Goal: Task Accomplishment & Management: Use online tool/utility

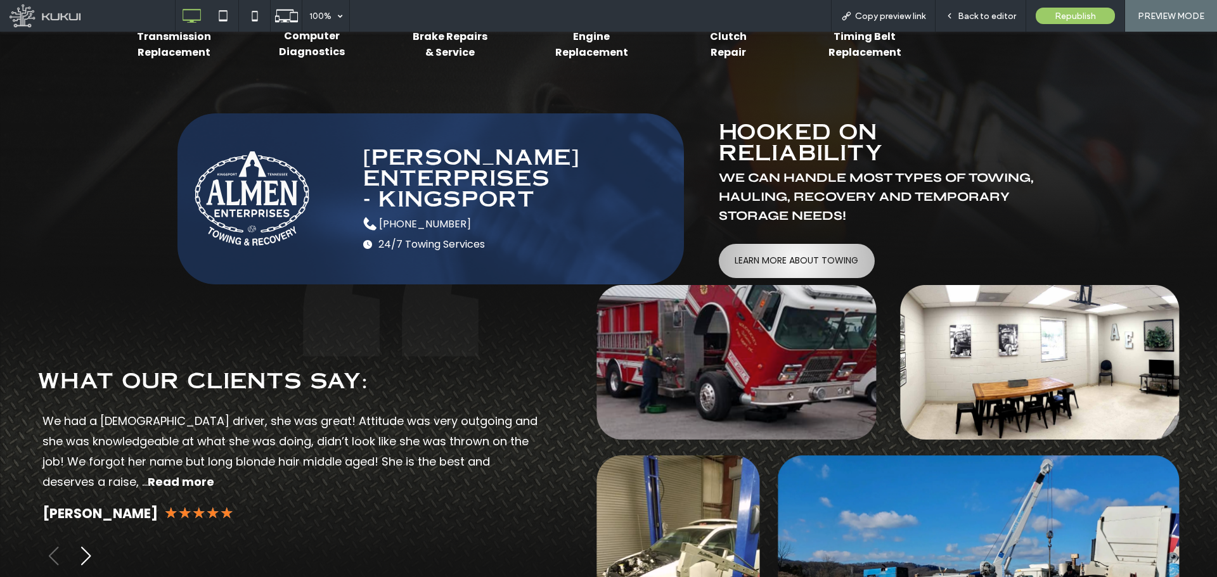
scroll to position [3868, 0]
click at [963, 18] on span "Back to editor" at bounding box center [987, 16] width 58 height 11
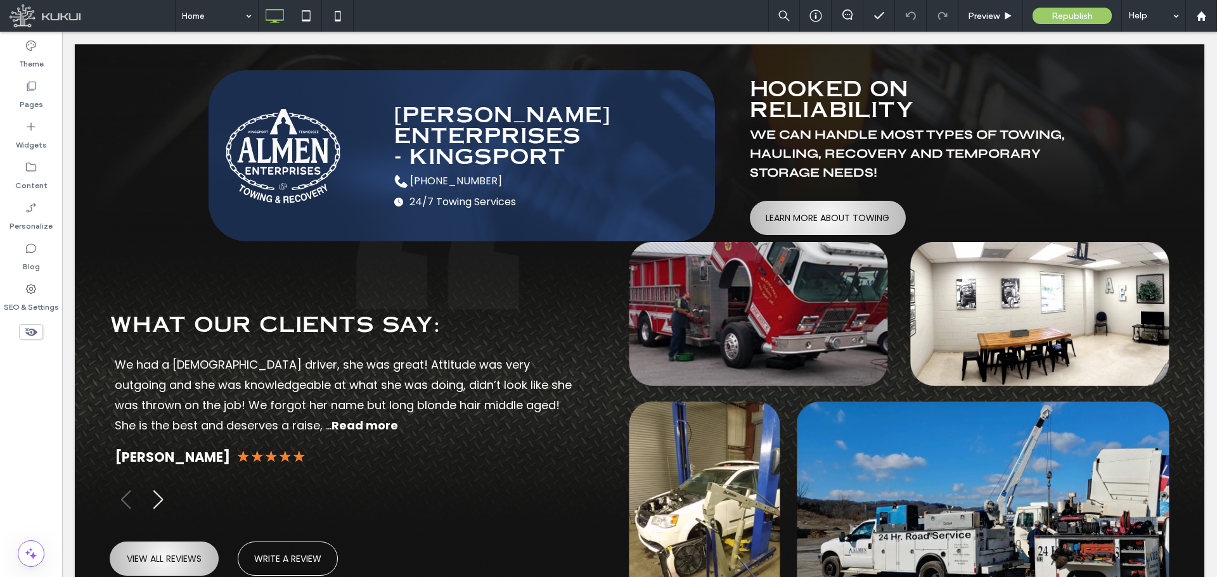
scroll to position [3834, 0]
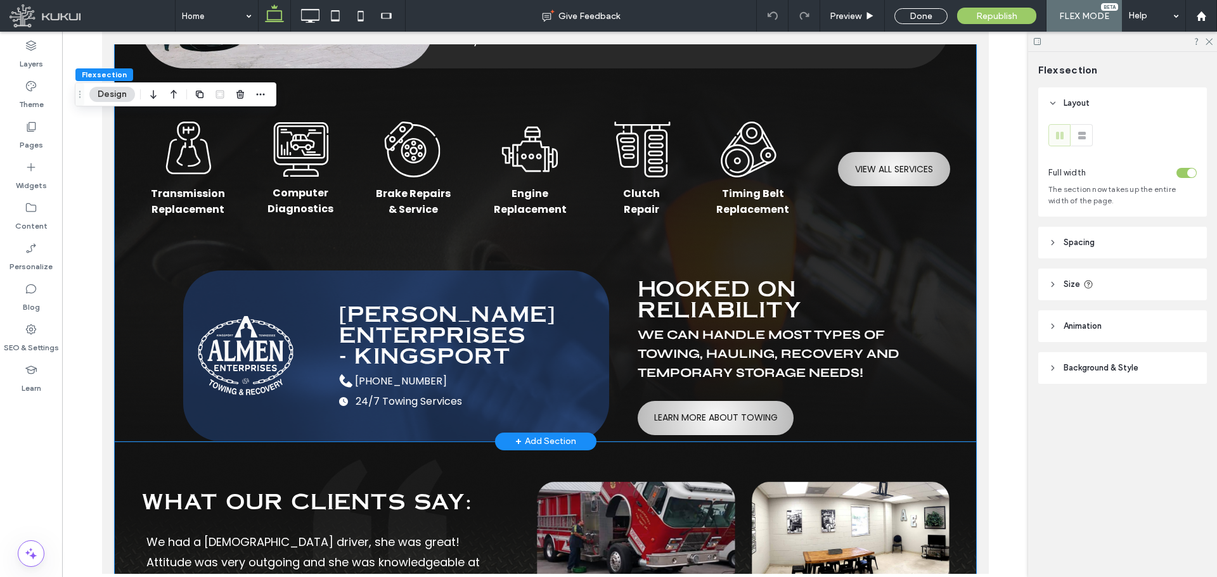
scroll to position [3256, 0]
click at [1049, 243] on icon at bounding box center [1052, 242] width 9 height 9
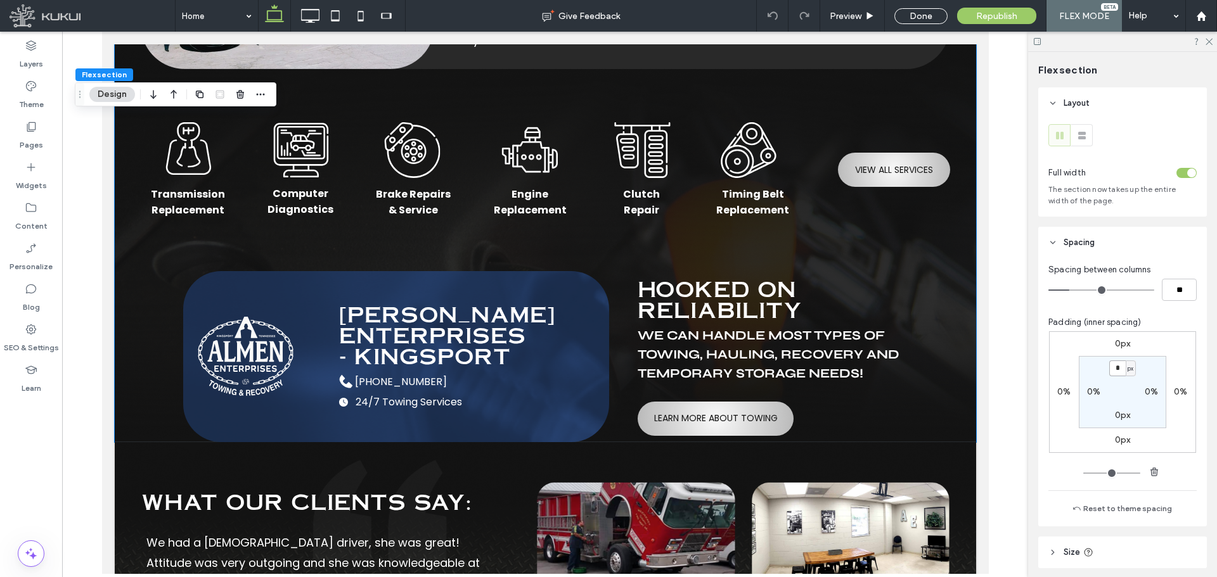
click at [1109, 369] on input "*" at bounding box center [1117, 369] width 16 height 16
type input "*"
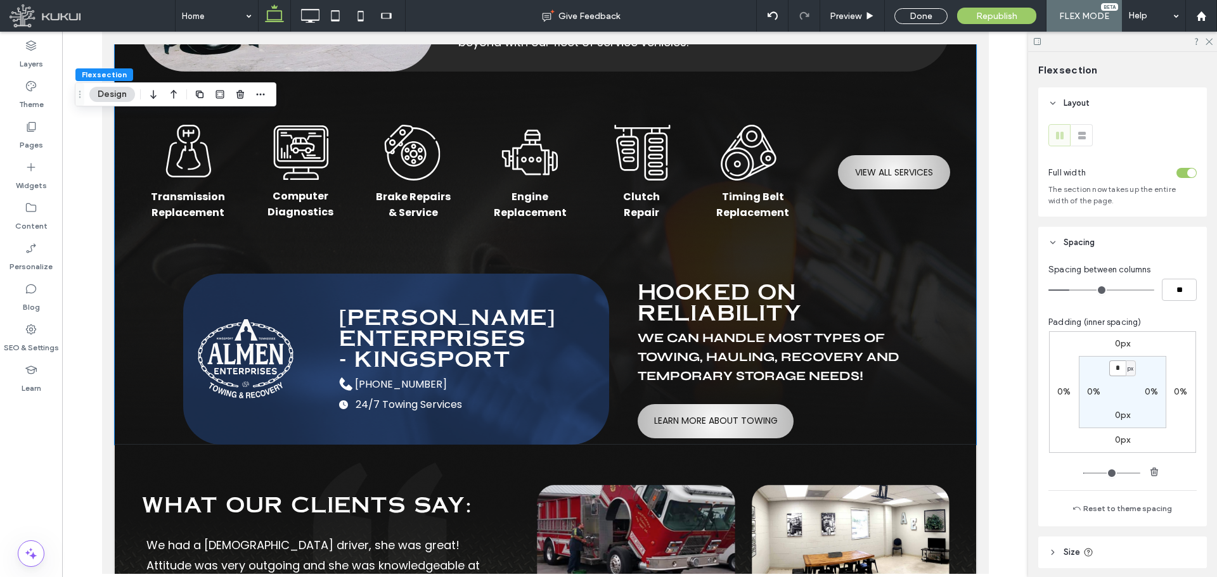
click at [1116, 371] on input "*" at bounding box center [1117, 369] width 16 height 16
type input "*"
click at [1115, 416] on label "0px" at bounding box center [1123, 415] width 16 height 11
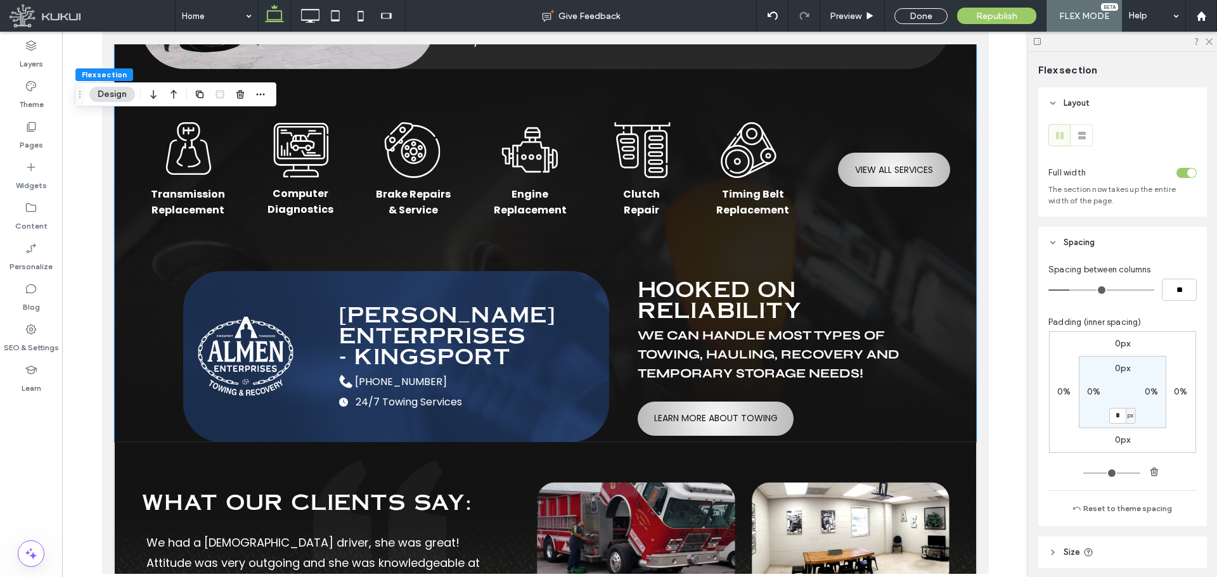
type input "*"
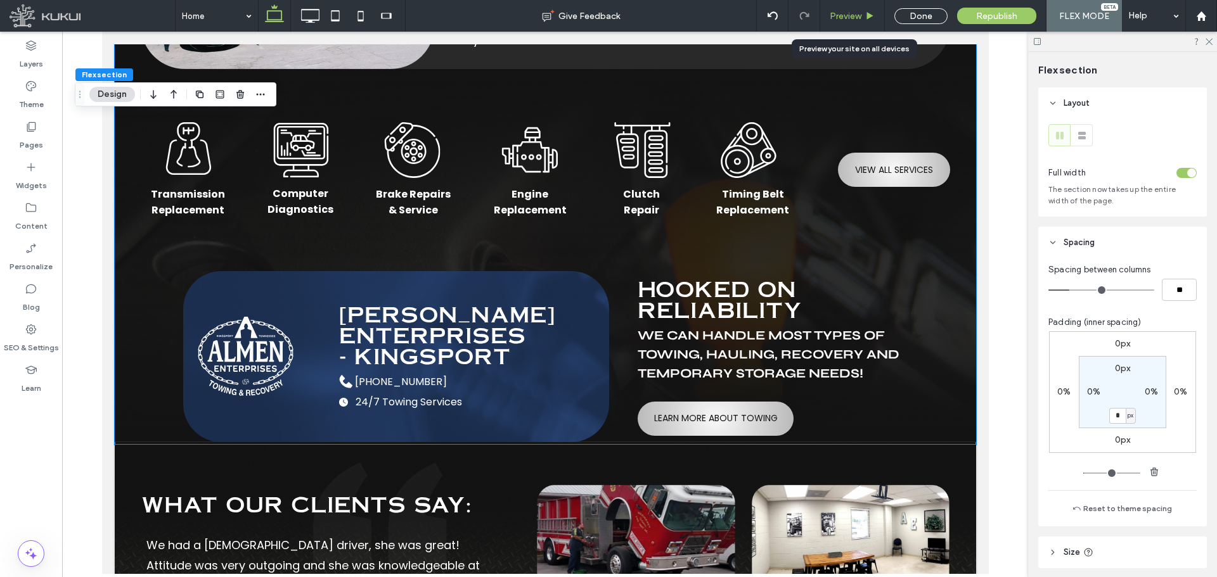
click at [842, 14] on span "Preview" at bounding box center [846, 16] width 32 height 11
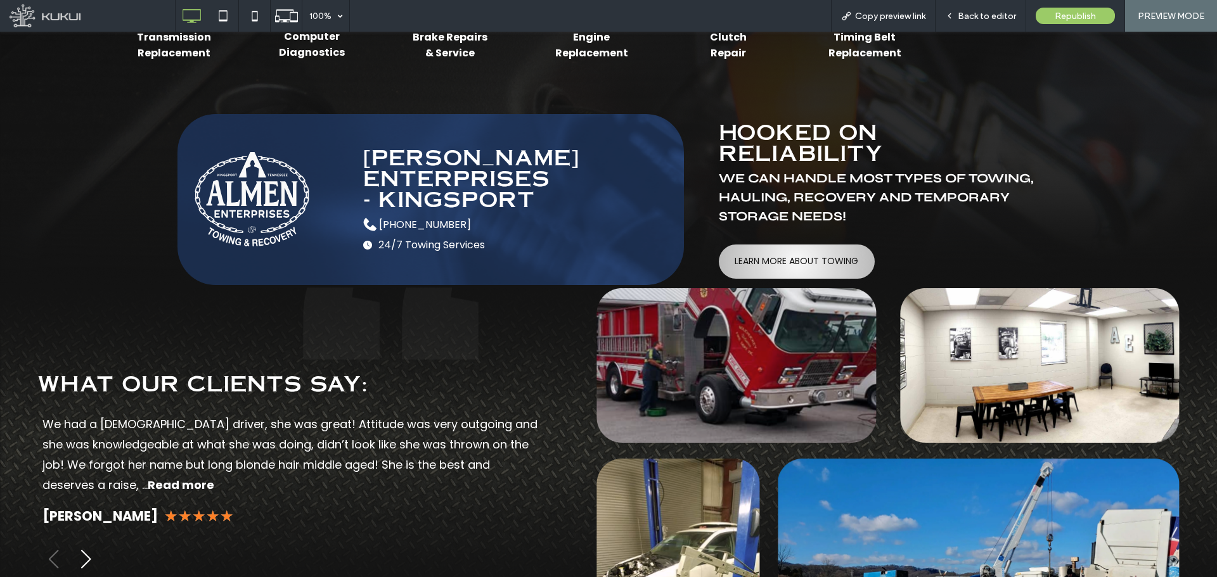
scroll to position [3870, 0]
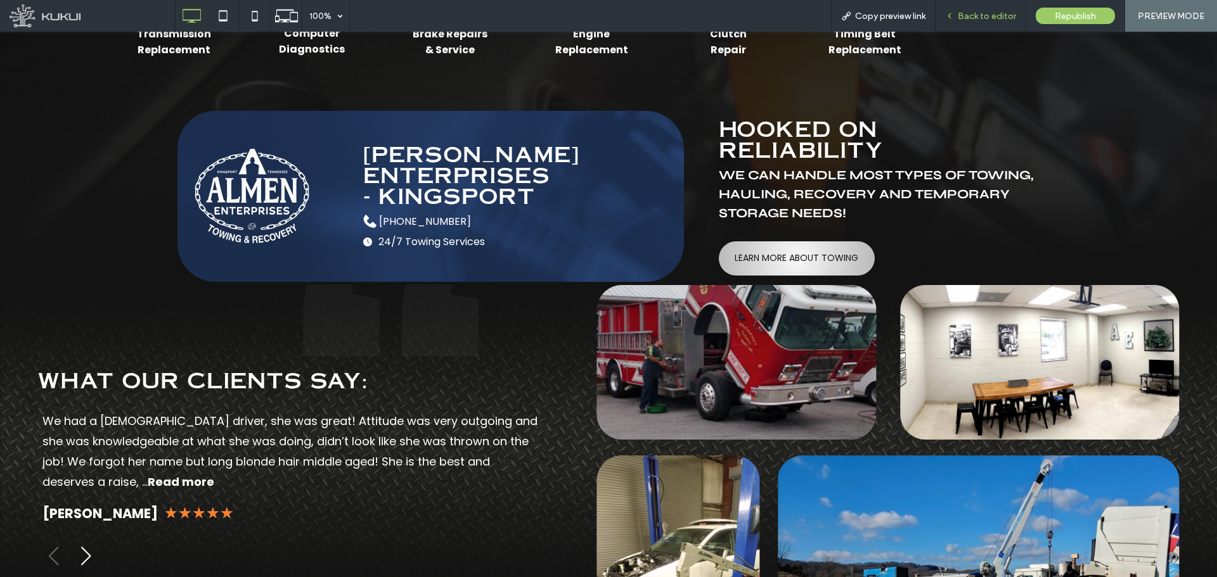
click at [999, 20] on span "Back to editor" at bounding box center [987, 16] width 58 height 11
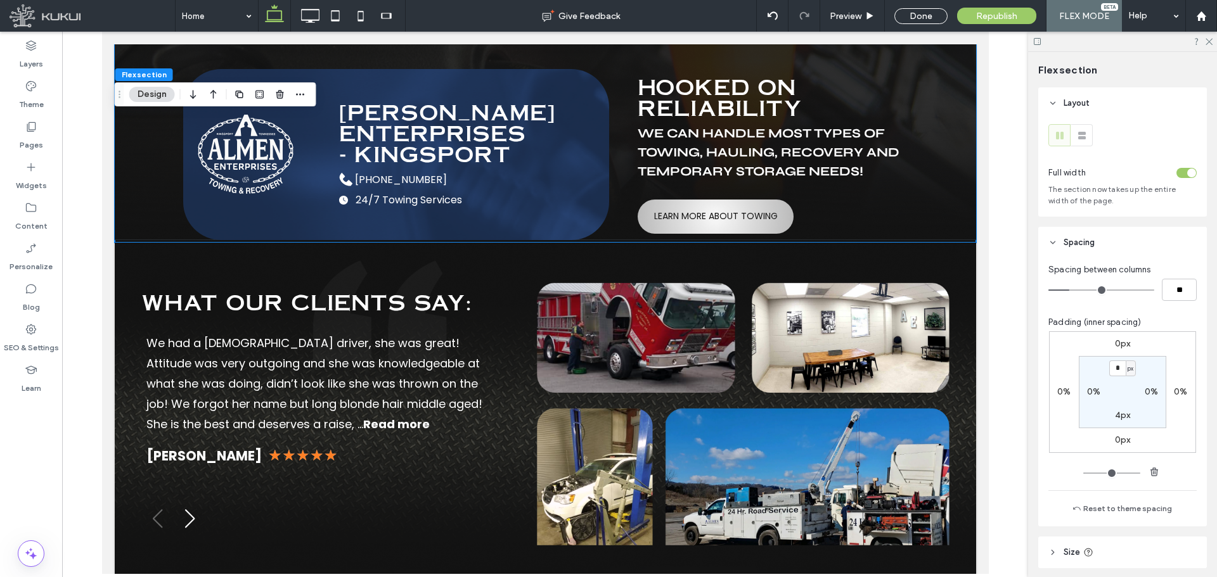
scroll to position [3458, 0]
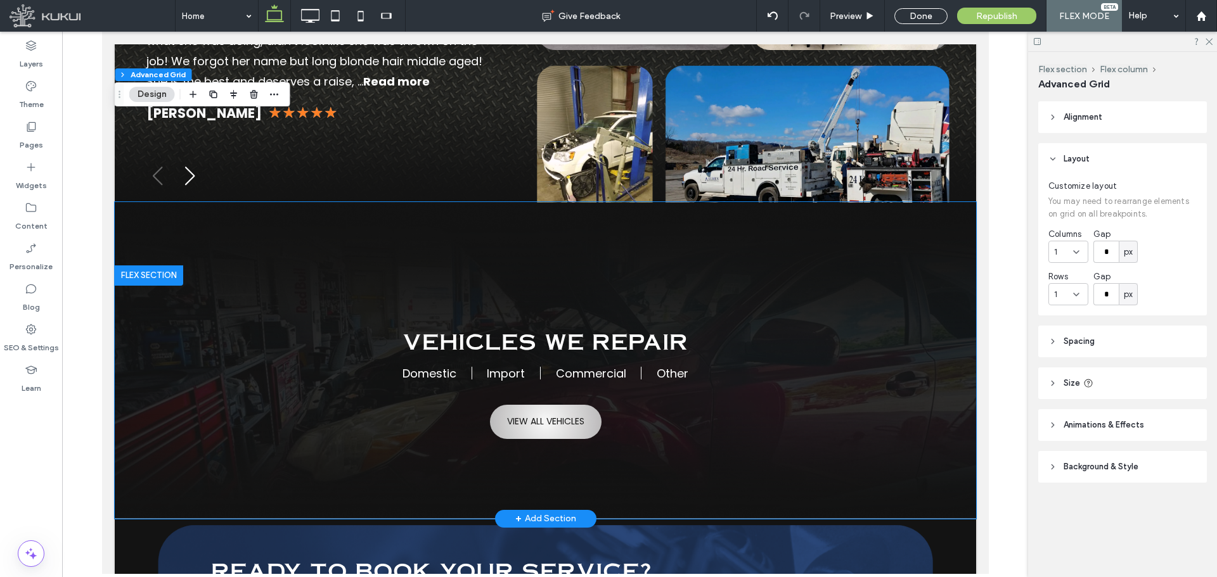
scroll to position [4090, 0]
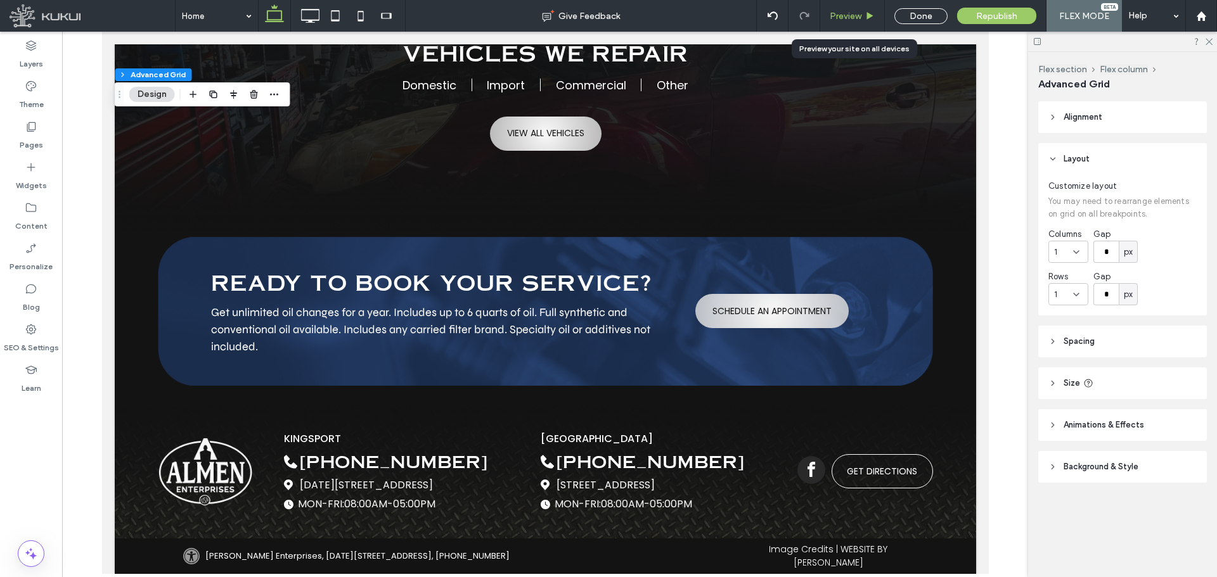
click at [854, 16] on span "Preview" at bounding box center [846, 16] width 32 height 11
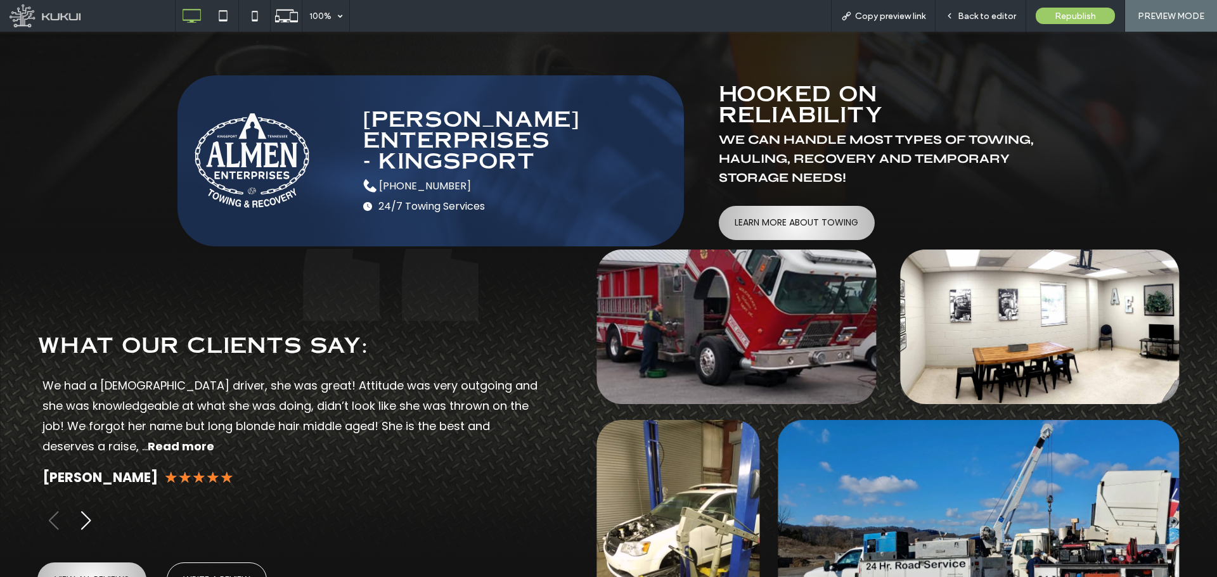
scroll to position [3749, 0]
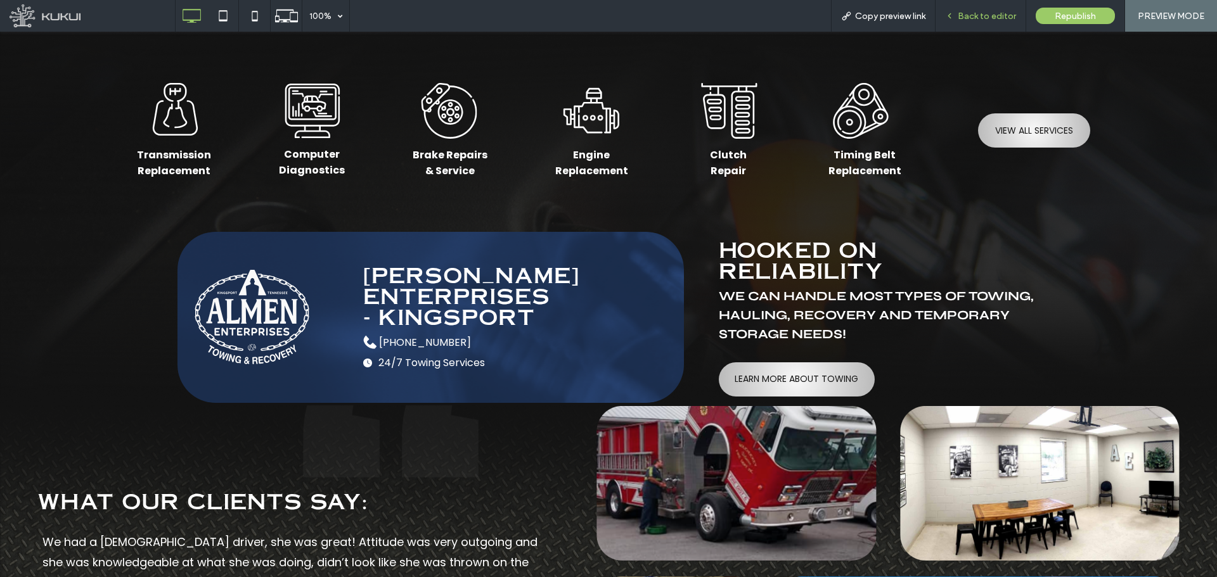
click at [995, 15] on span "Back to editor" at bounding box center [987, 16] width 58 height 11
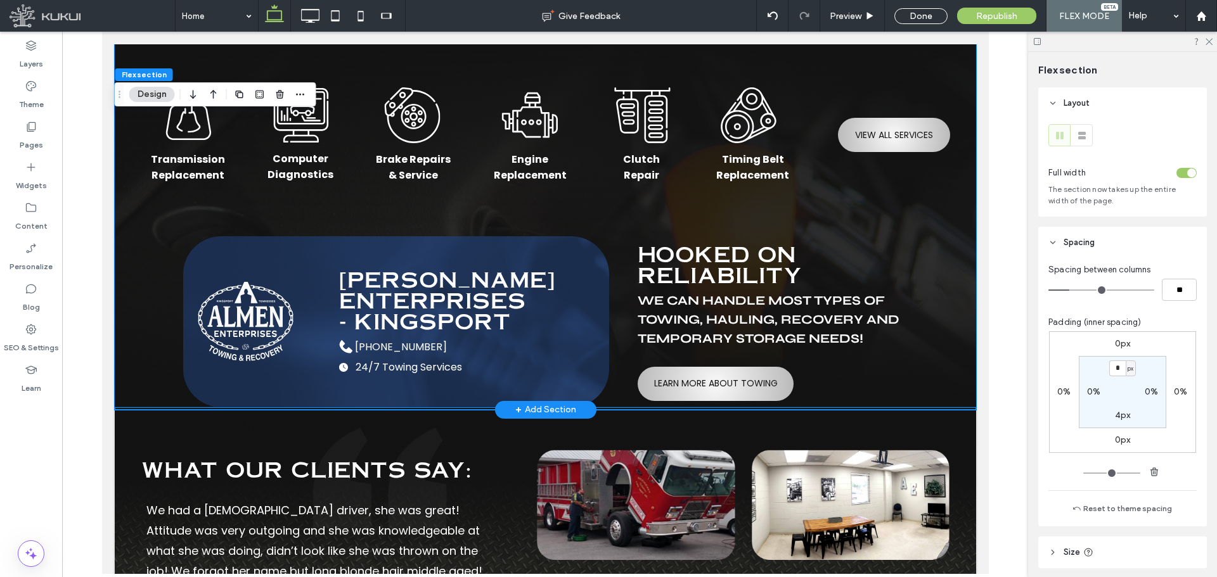
scroll to position [3292, 0]
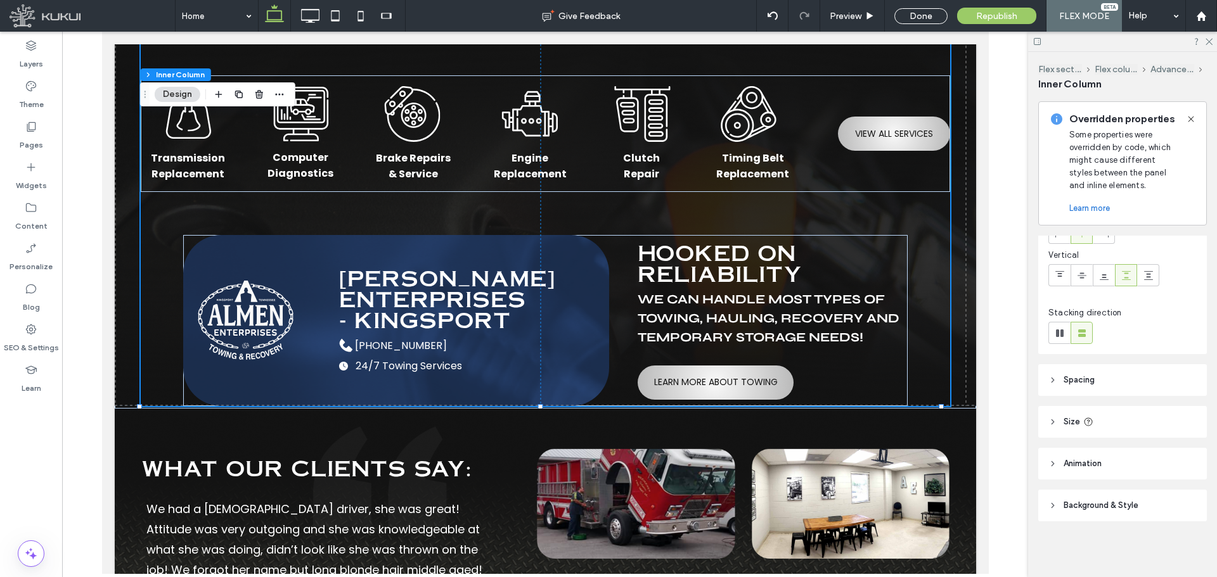
click at [1055, 376] on icon at bounding box center [1052, 380] width 9 height 9
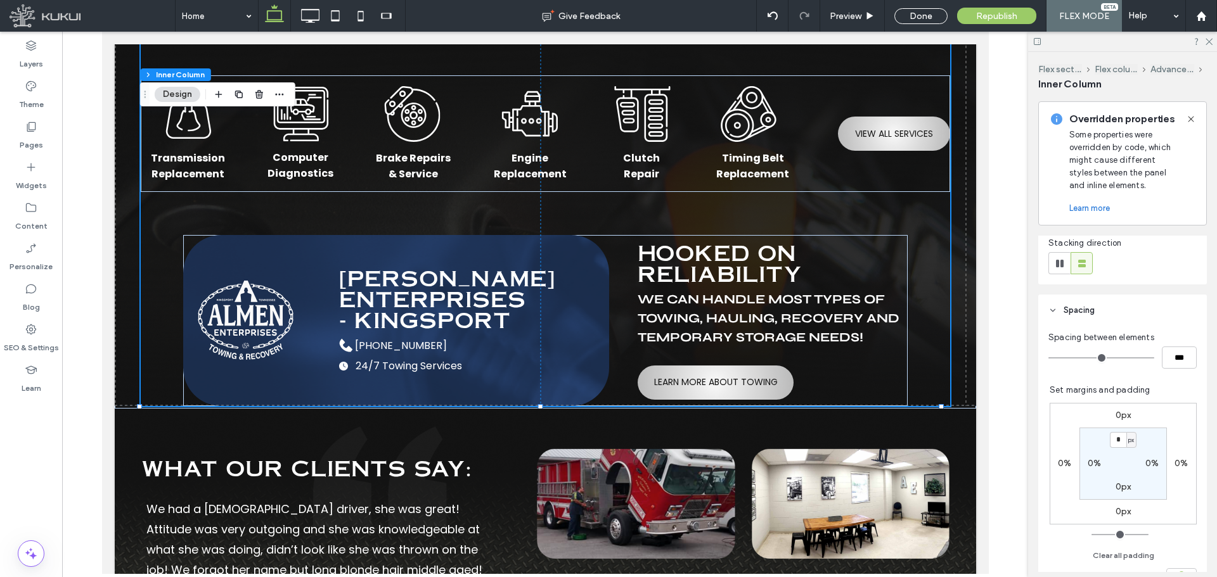
scroll to position [196, 0]
click at [1116, 489] on label "0px" at bounding box center [1123, 486] width 16 height 11
click at [1115, 512] on label "0px" at bounding box center [1123, 511] width 16 height 11
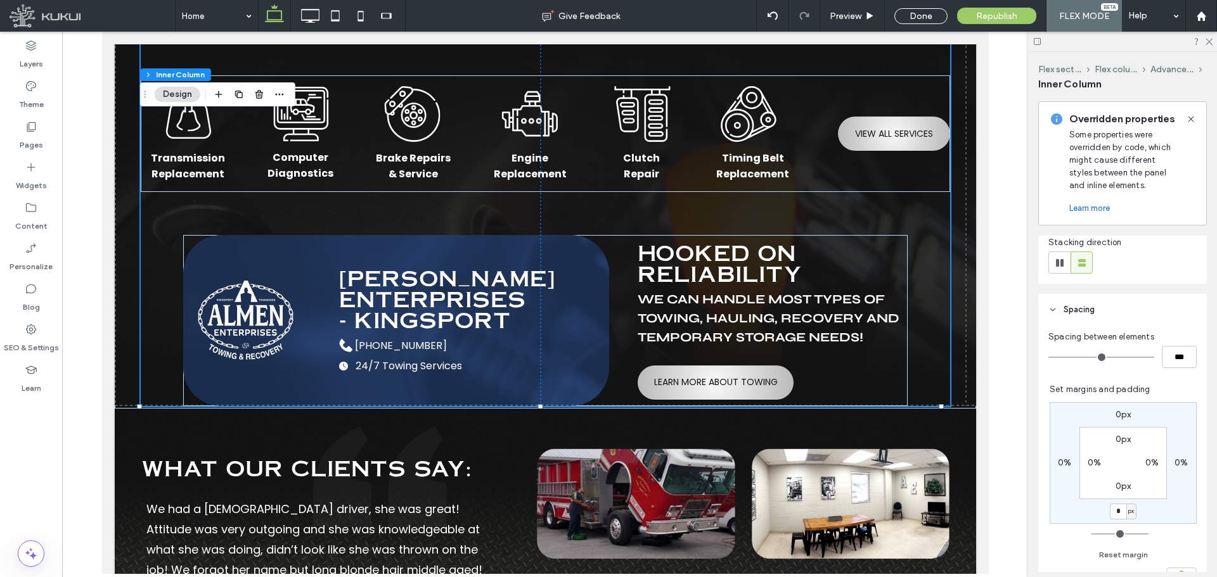
click at [1115, 487] on label "0px" at bounding box center [1123, 486] width 16 height 11
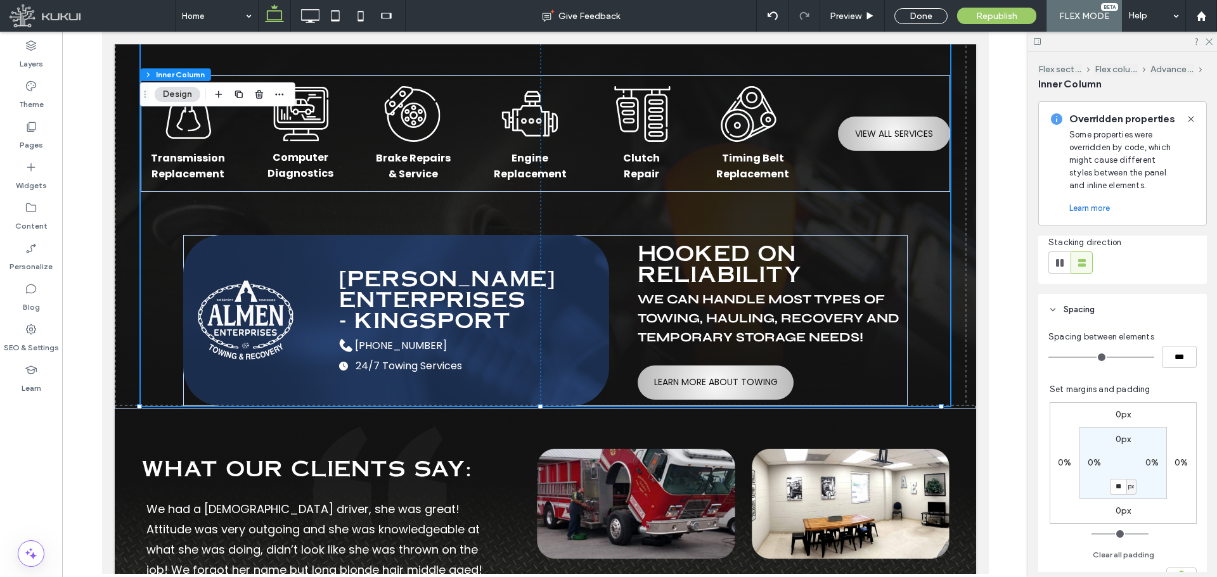
type input "**"
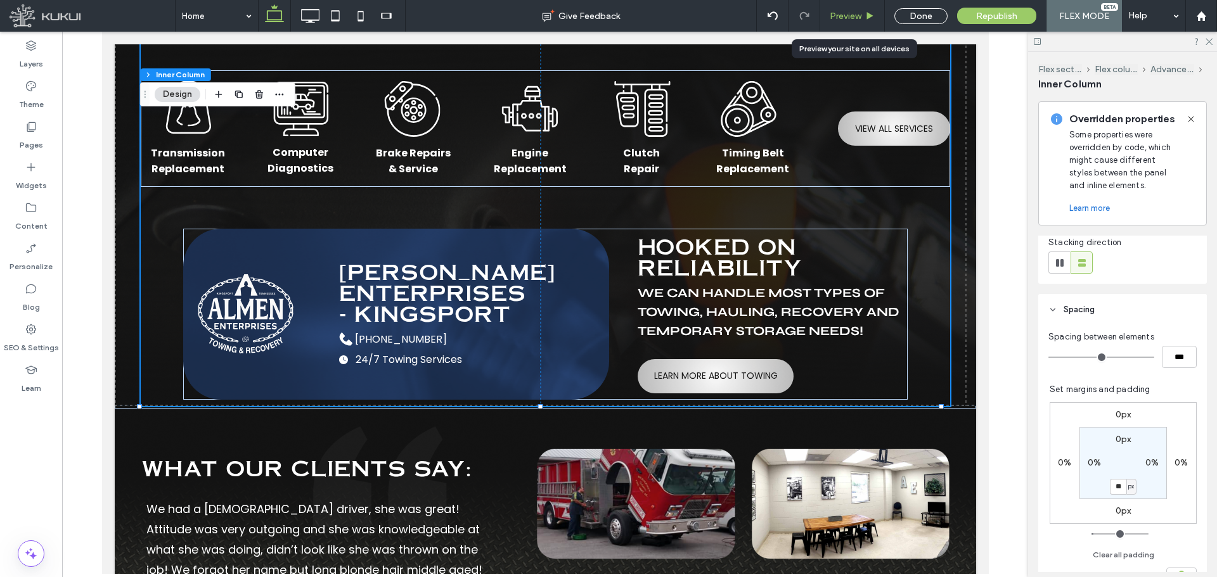
click at [858, 11] on span "Preview" at bounding box center [846, 16] width 32 height 11
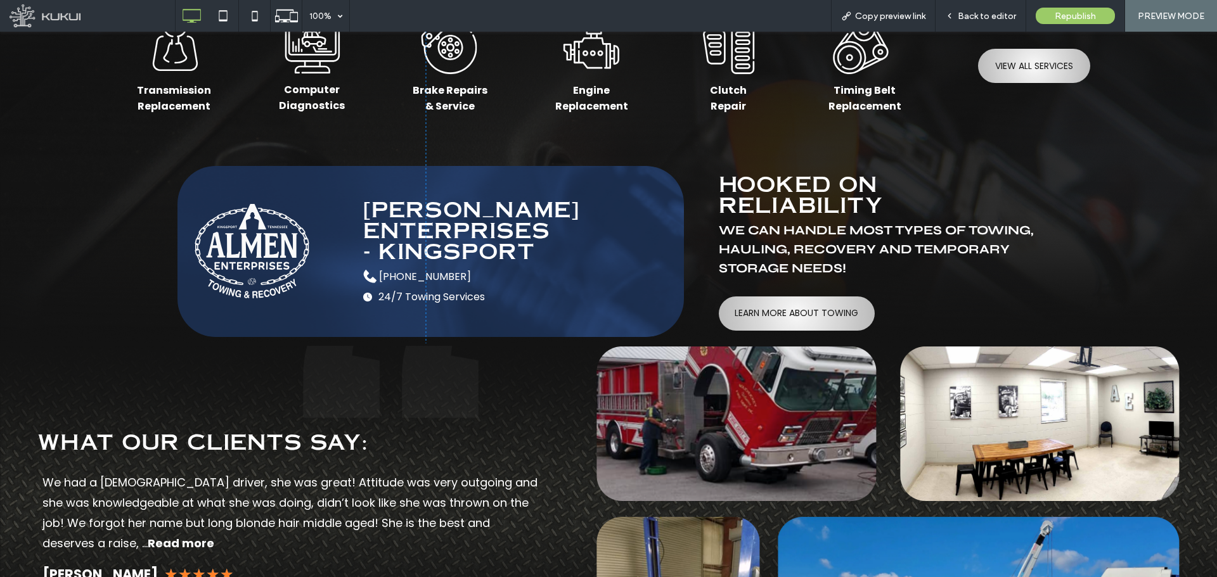
scroll to position [3805, 0]
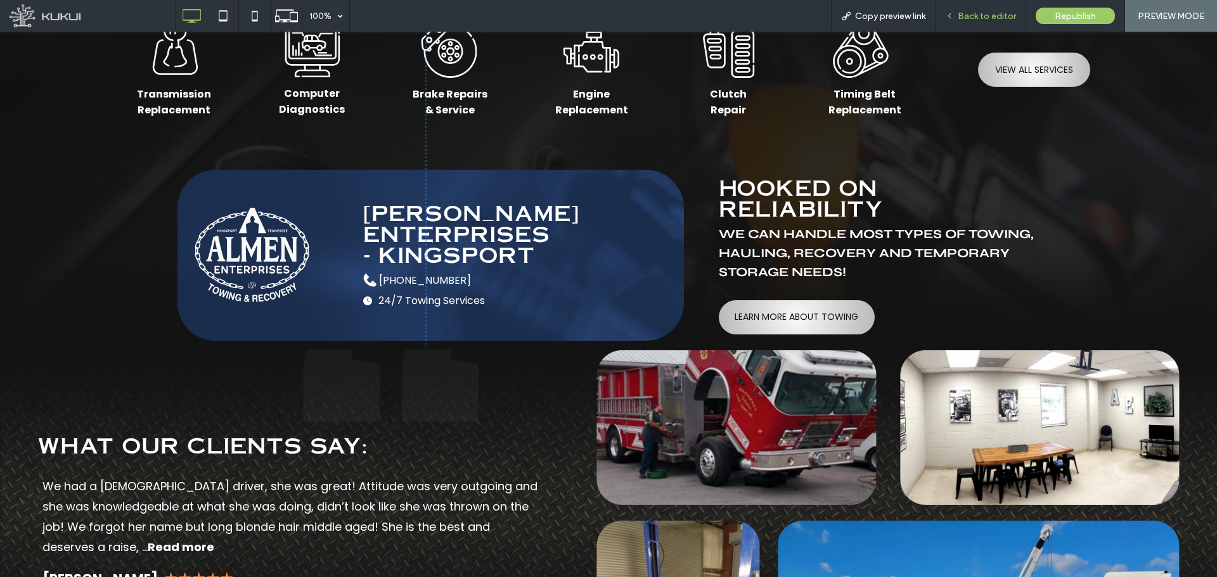
click at [972, 7] on div "Back to editor" at bounding box center [980, 16] width 91 height 32
click at [977, 4] on div "Back to editor" at bounding box center [980, 16] width 91 height 32
click at [984, 20] on span "Back to editor" at bounding box center [987, 16] width 58 height 11
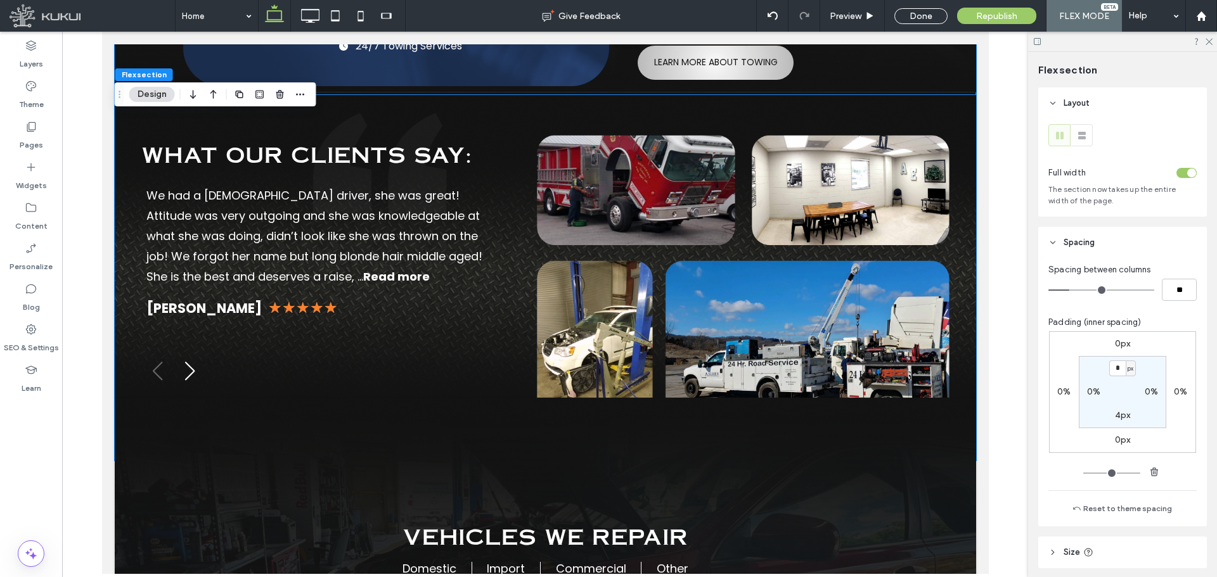
scroll to position [3337, 0]
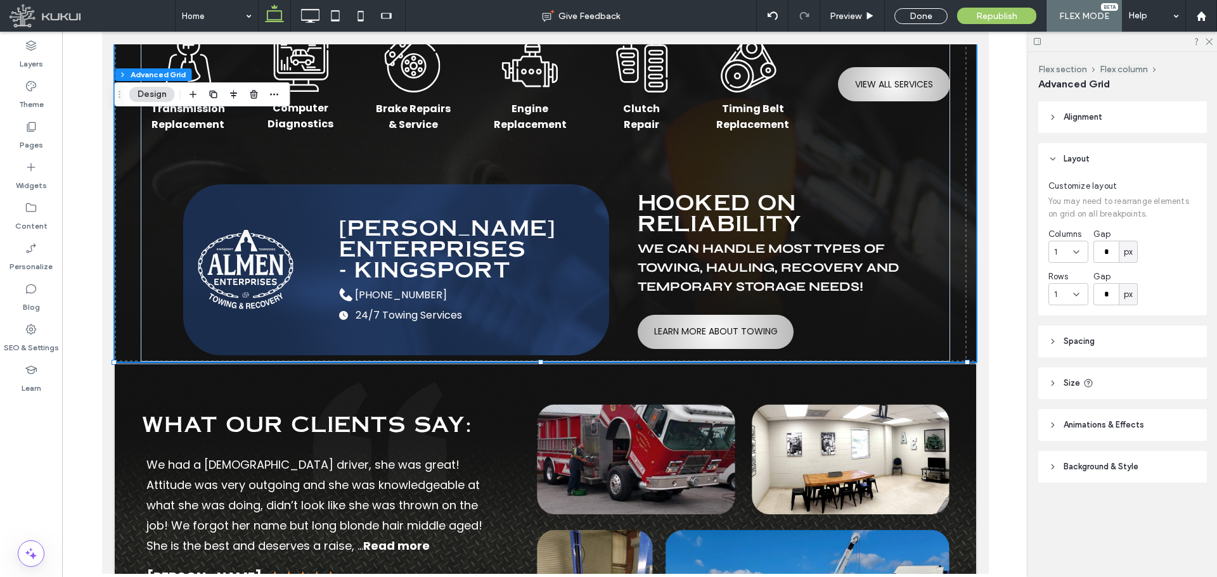
click at [1055, 342] on icon at bounding box center [1052, 341] width 9 height 9
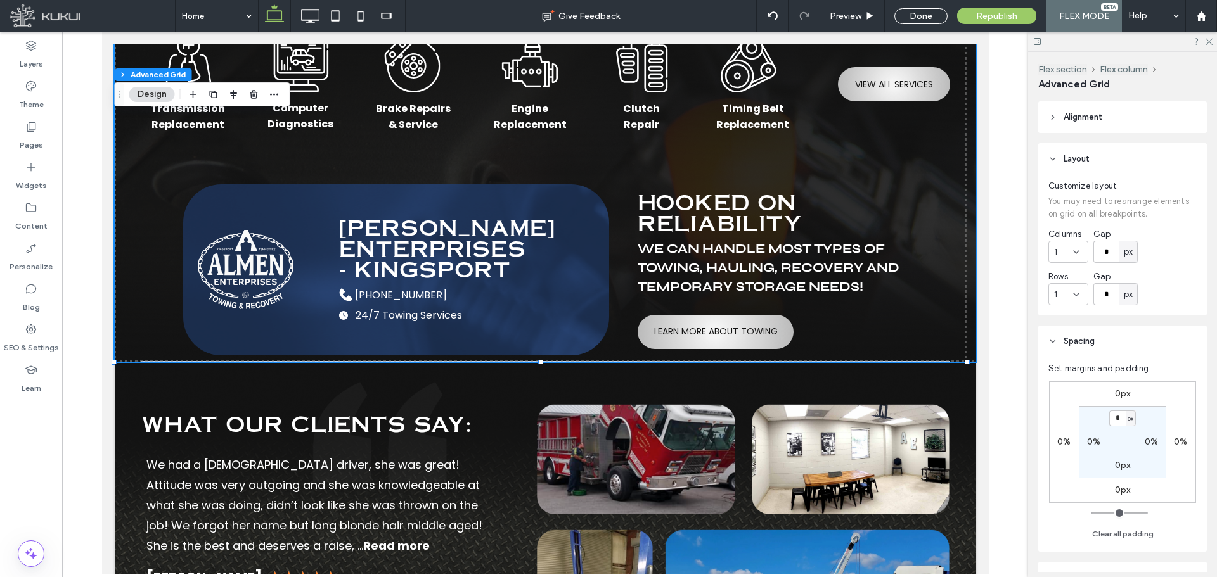
scroll to position [75, 0]
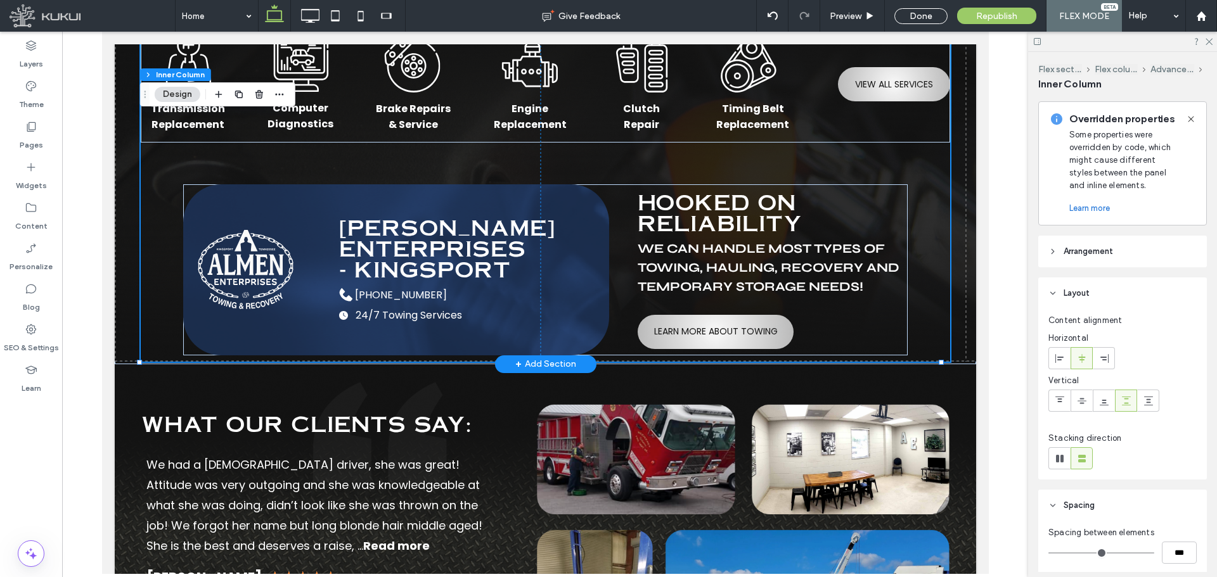
click at [954, 305] on img at bounding box center [544, 158] width 861 height 408
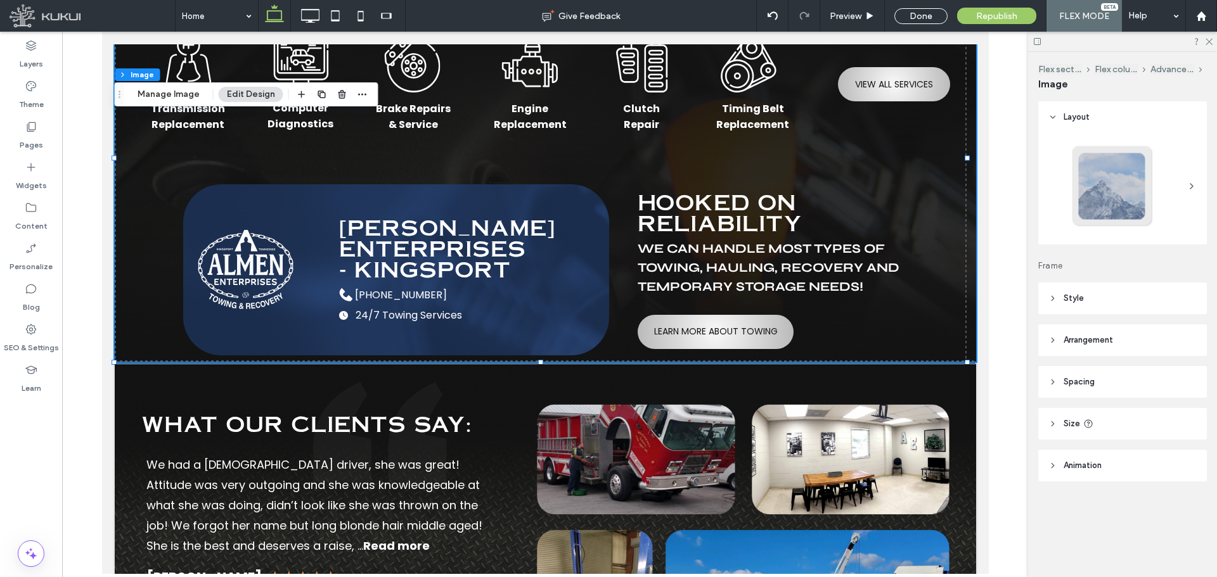
click at [1053, 338] on icon at bounding box center [1052, 340] width 9 height 9
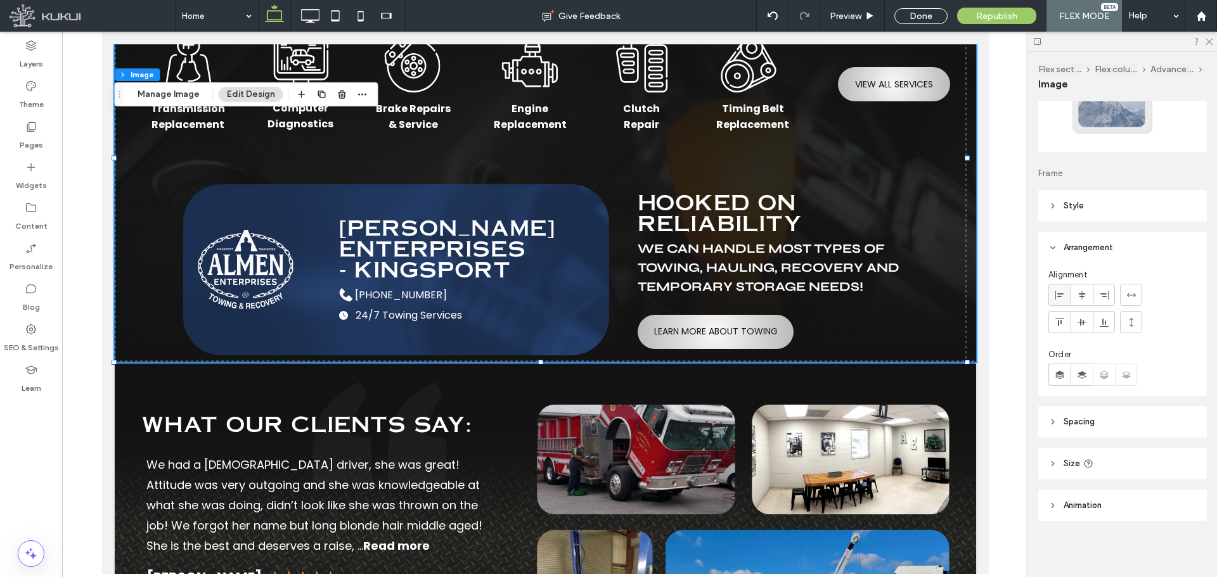
scroll to position [93, 0]
click at [1049, 416] on header "Spacing" at bounding box center [1122, 422] width 169 height 32
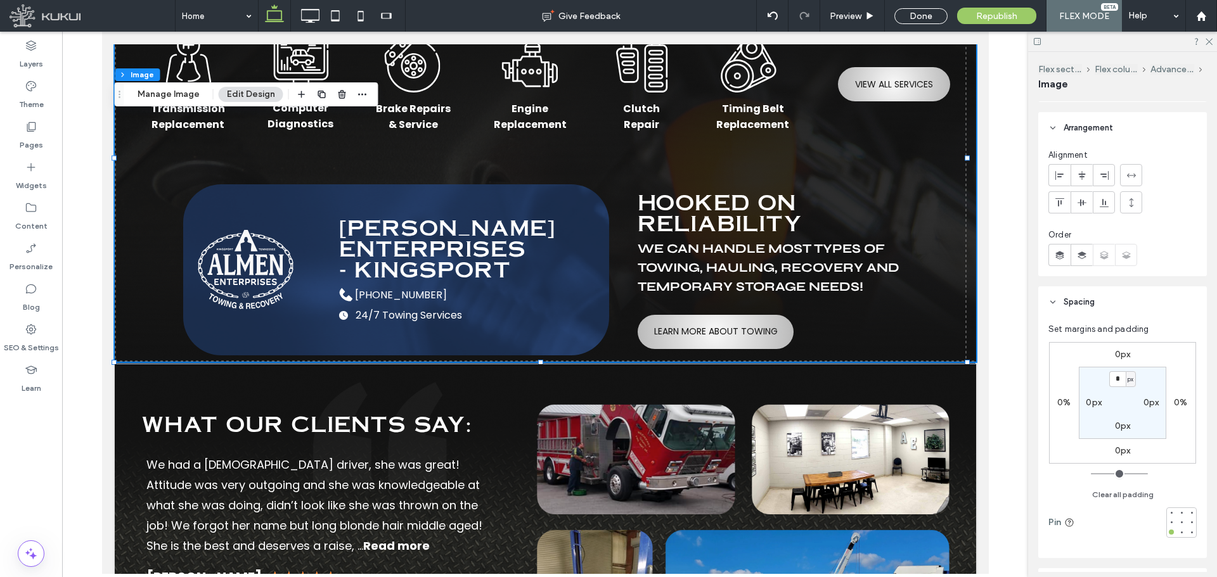
scroll to position [221, 0]
click at [1117, 415] on label "0px" at bounding box center [1123, 418] width 16 height 11
type input "**"
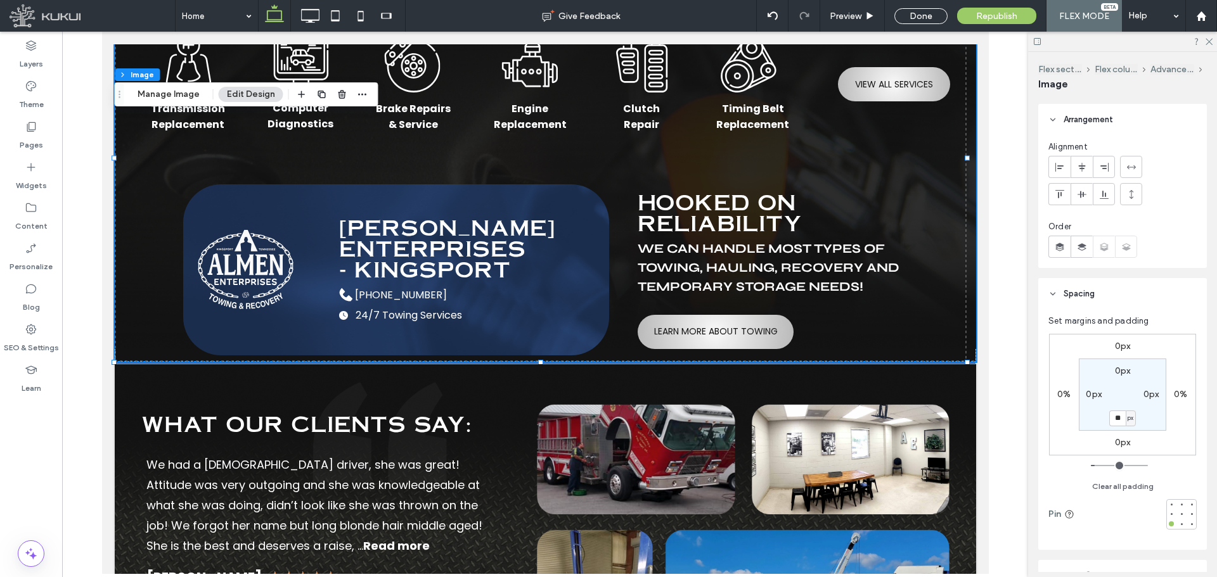
click at [1118, 418] on input "**" at bounding box center [1117, 419] width 16 height 16
type input "*"
click at [1143, 357] on div "0px 0% 0px 0% 0px 0px * px 0px" at bounding box center [1122, 395] width 147 height 122
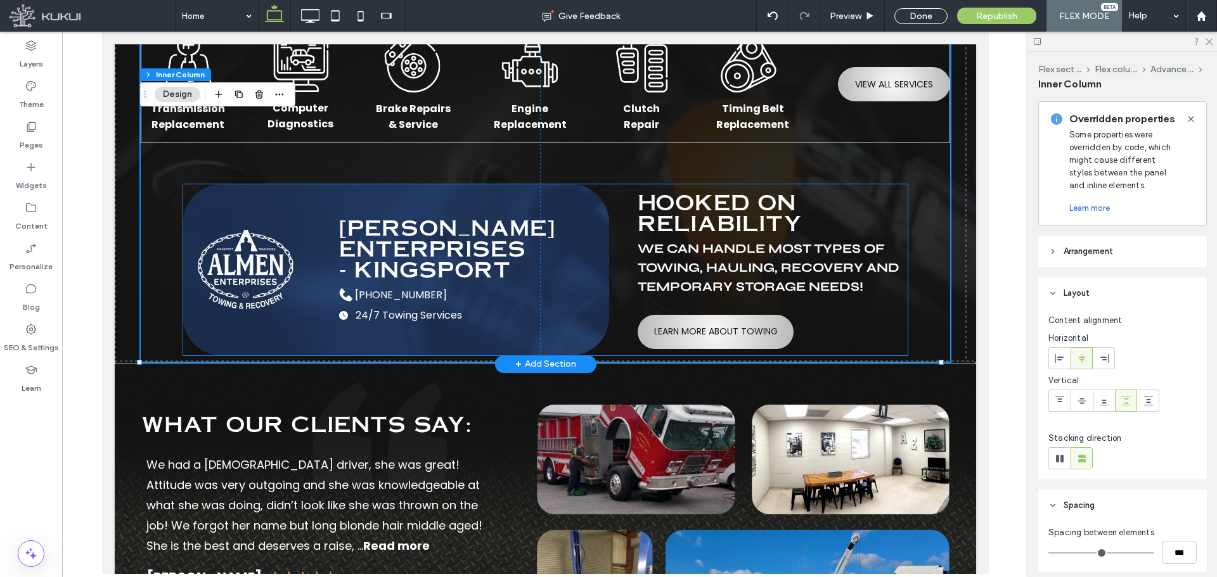
click at [874, 331] on div "Hooked on Reliability We can handle most types of towing, hauling, recovery and…" at bounding box center [771, 270] width 269 height 158
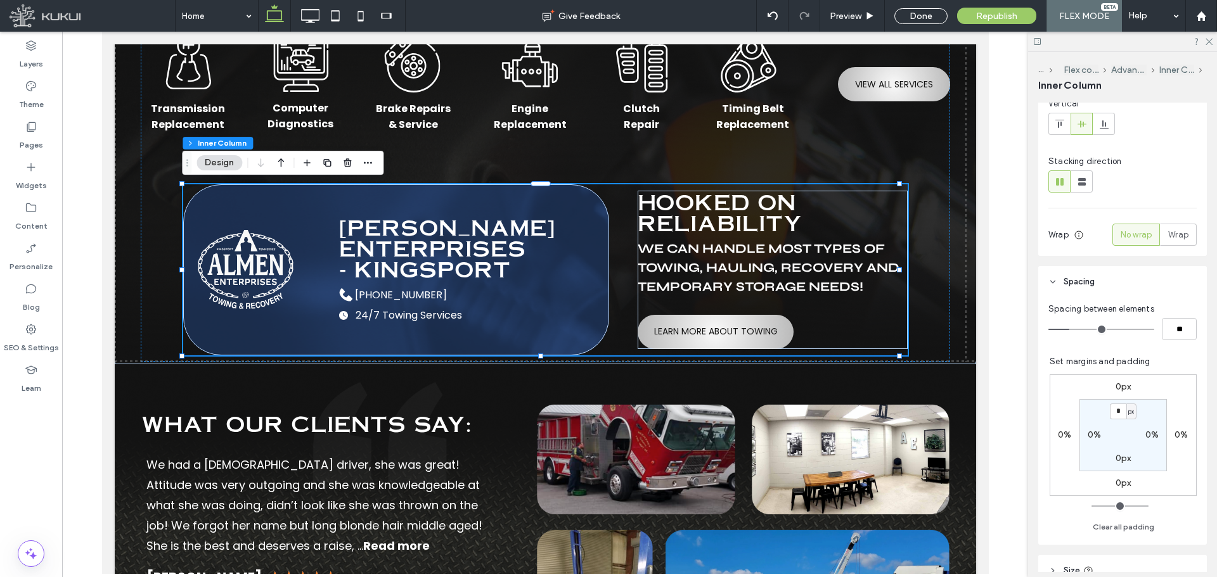
scroll to position [144, 0]
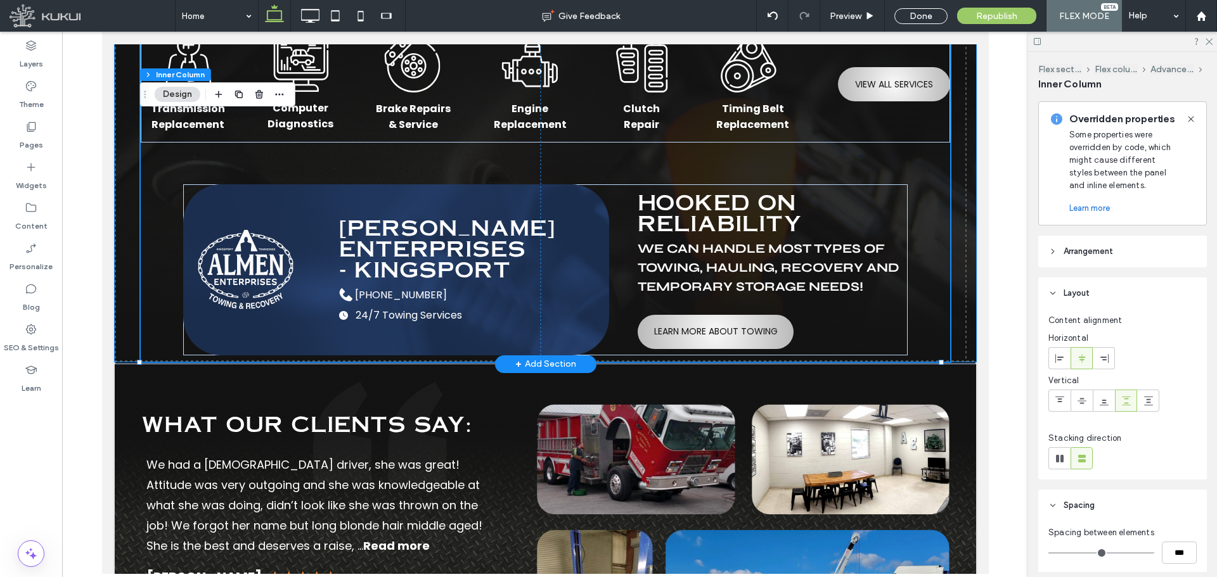
click at [959, 312] on img at bounding box center [544, 158] width 861 height 408
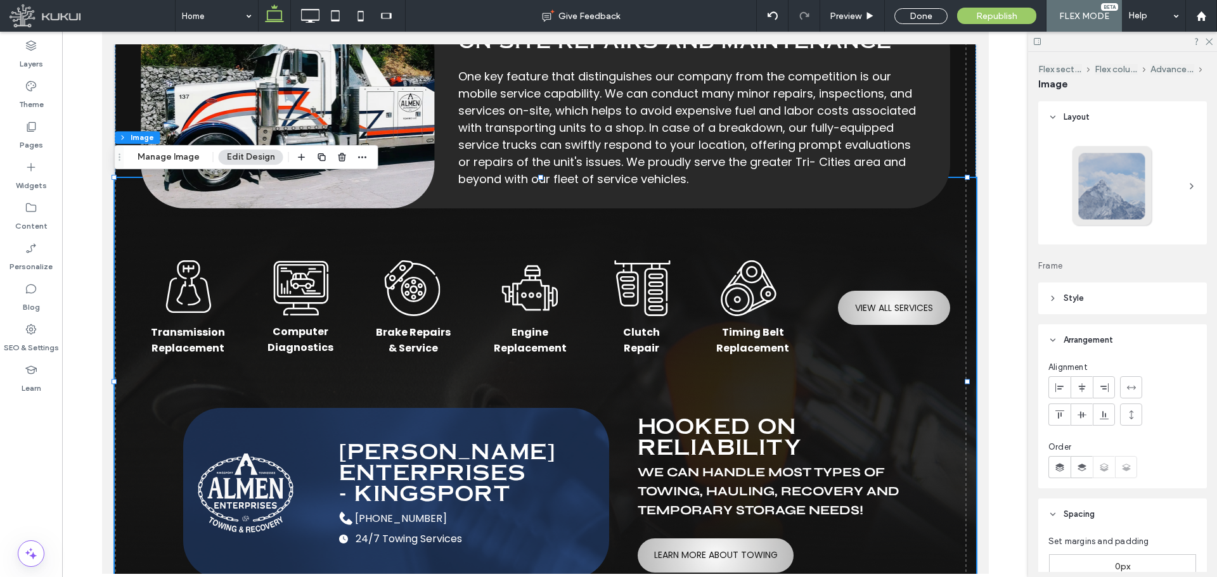
scroll to position [3112, 0]
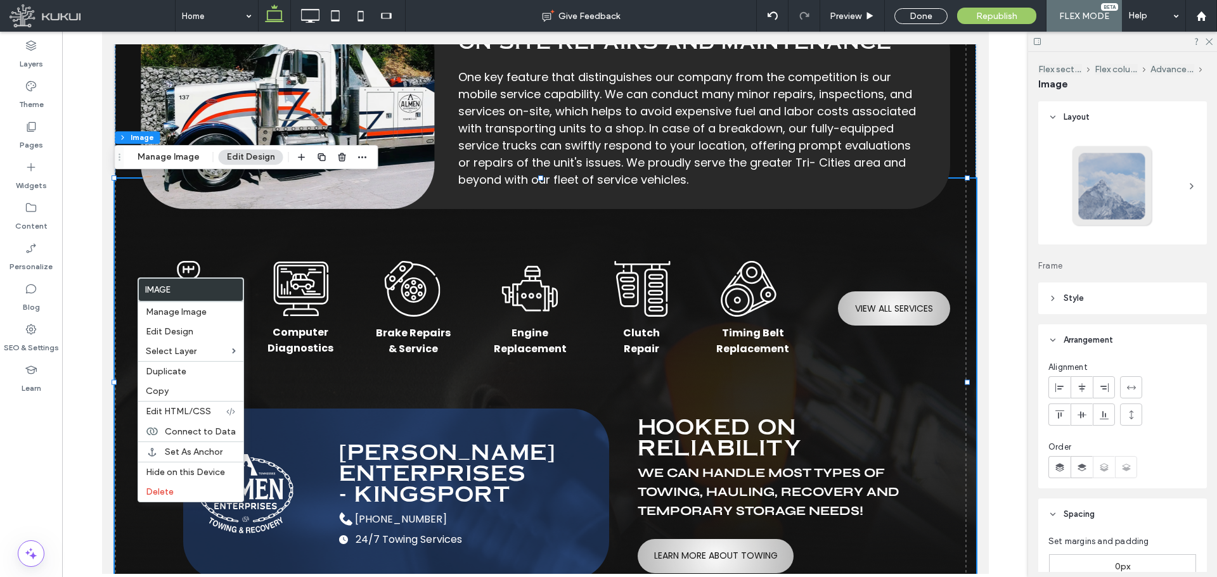
click at [136, 206] on img at bounding box center [544, 383] width 861 height 408
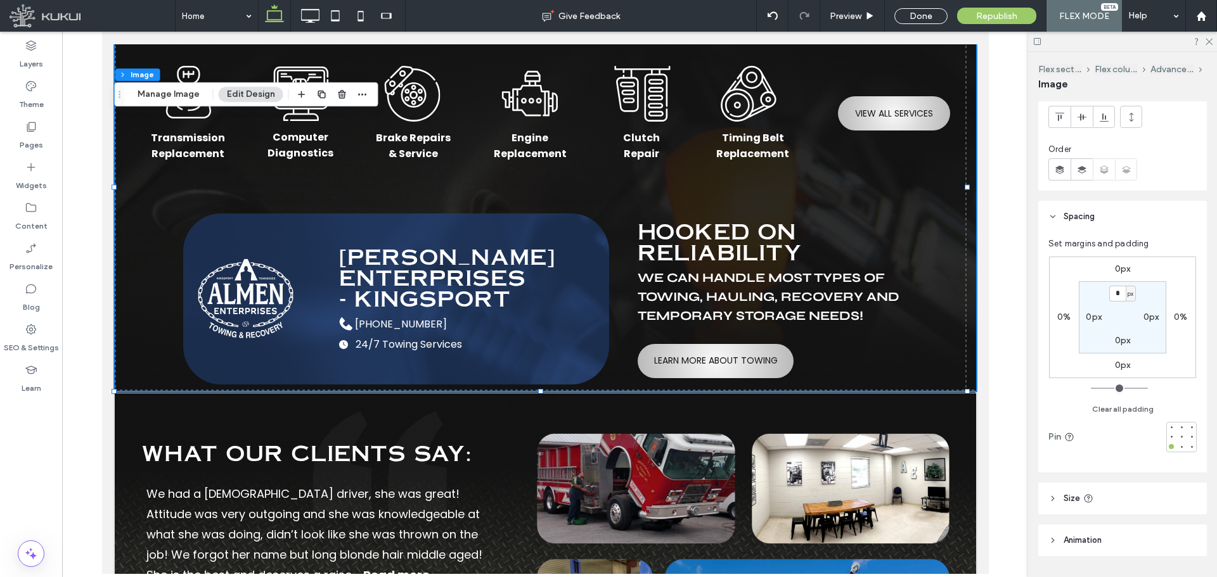
scroll to position [298, 0]
click at [1115, 364] on label "0px" at bounding box center [1123, 364] width 16 height 11
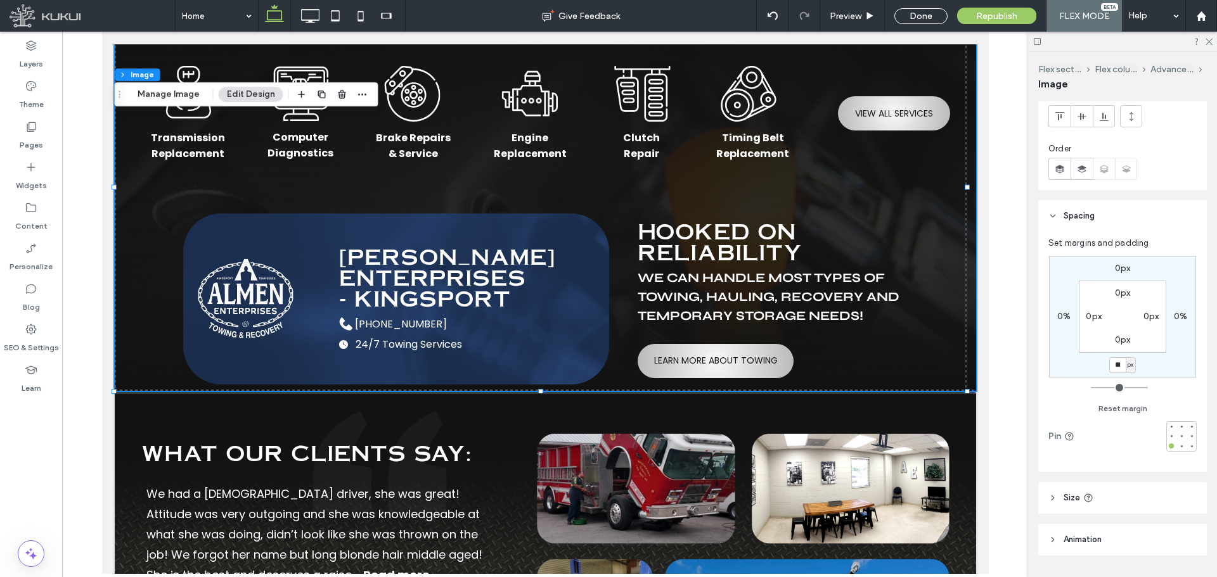
type input "**"
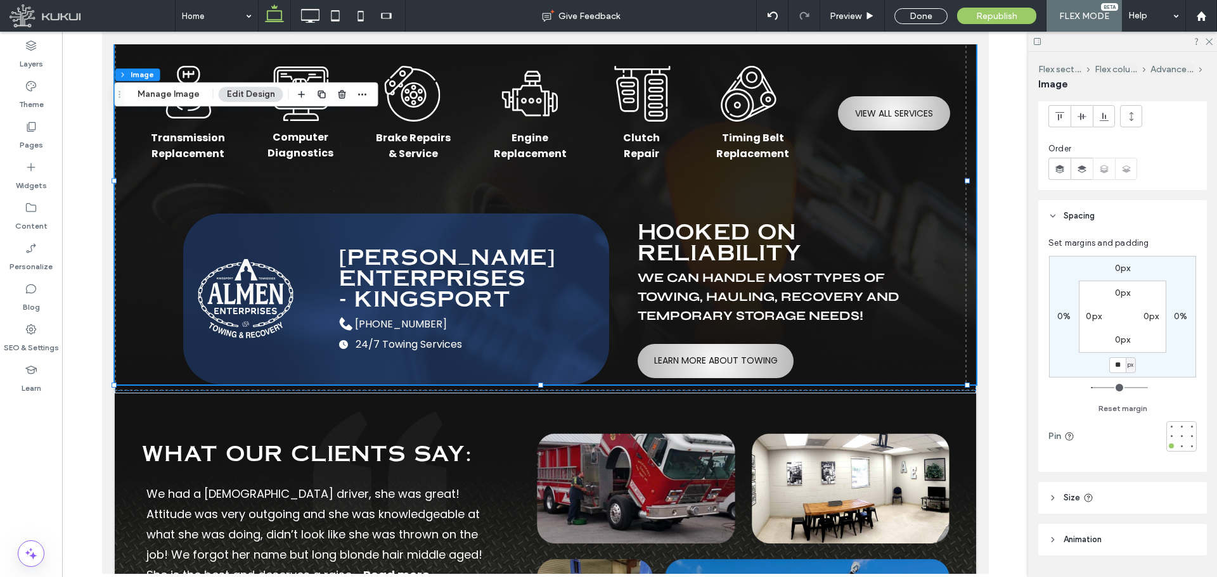
click at [1115, 364] on input "**" at bounding box center [1117, 365] width 16 height 16
type input "**"
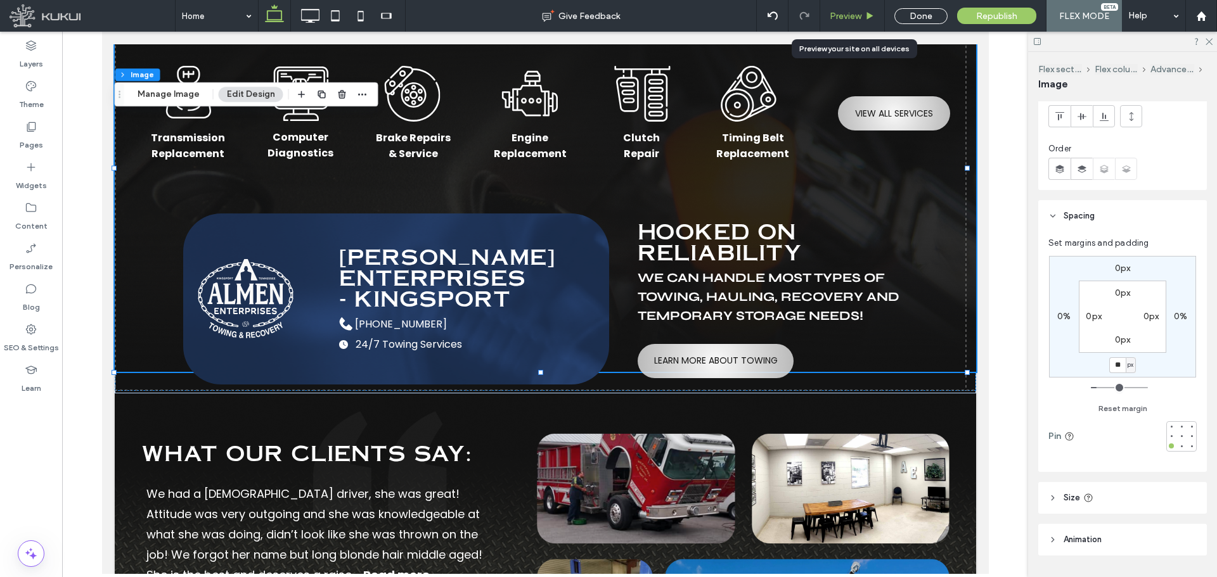
click at [831, 20] on span "Preview" at bounding box center [846, 16] width 32 height 11
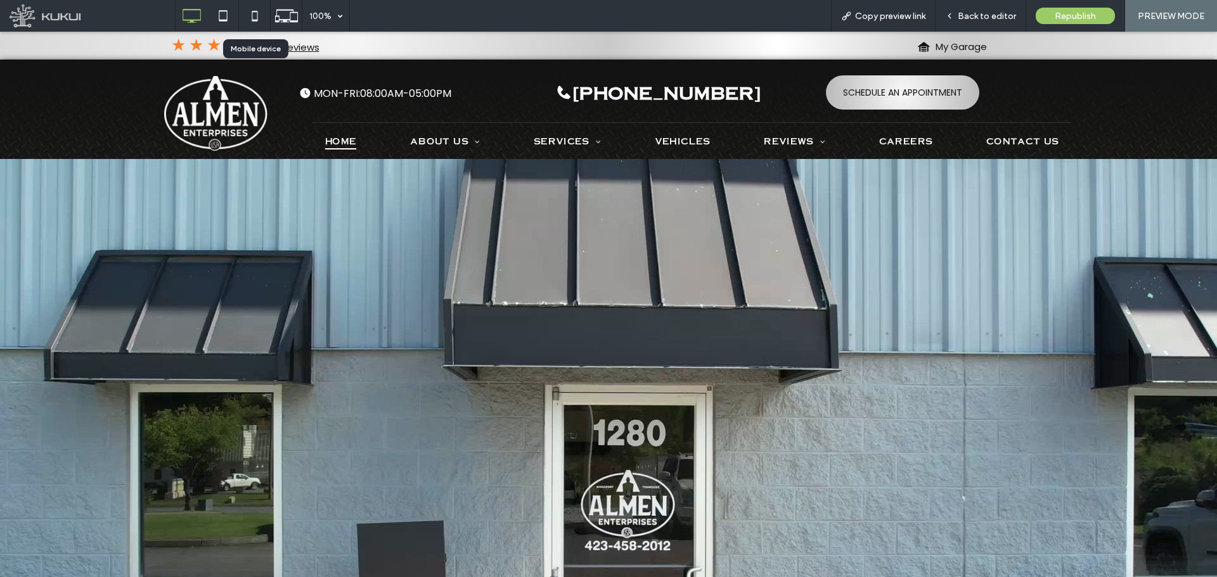
click at [254, 15] on icon at bounding box center [254, 15] width 25 height 25
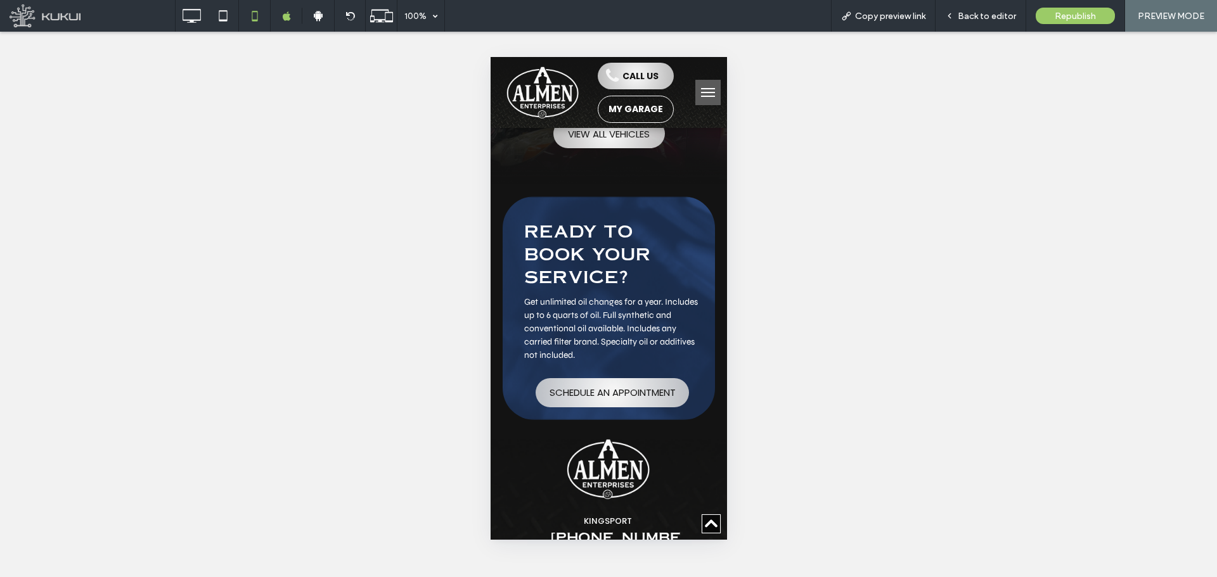
scroll to position [4510, 0]
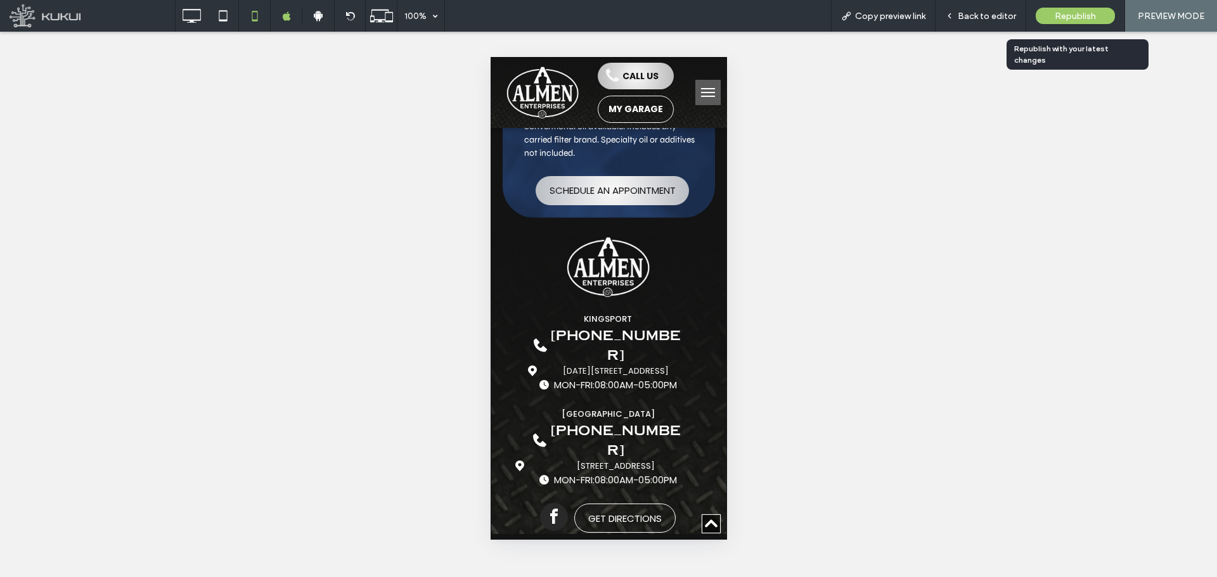
click at [1077, 11] on span "Republish" at bounding box center [1075, 16] width 41 height 11
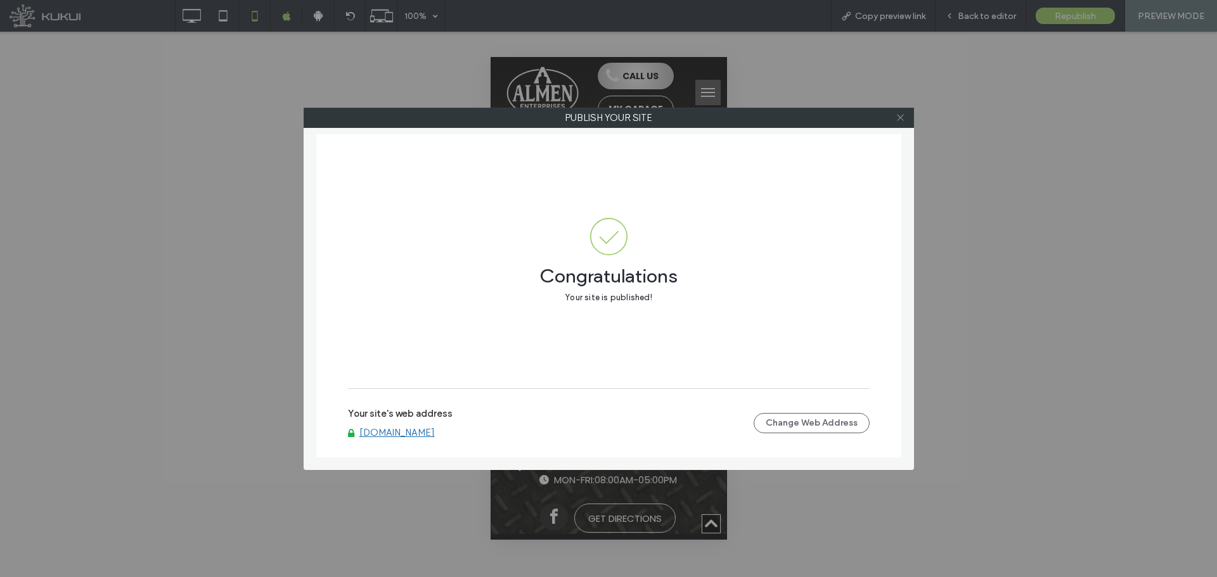
click at [901, 115] on icon at bounding box center [900, 118] width 10 height 10
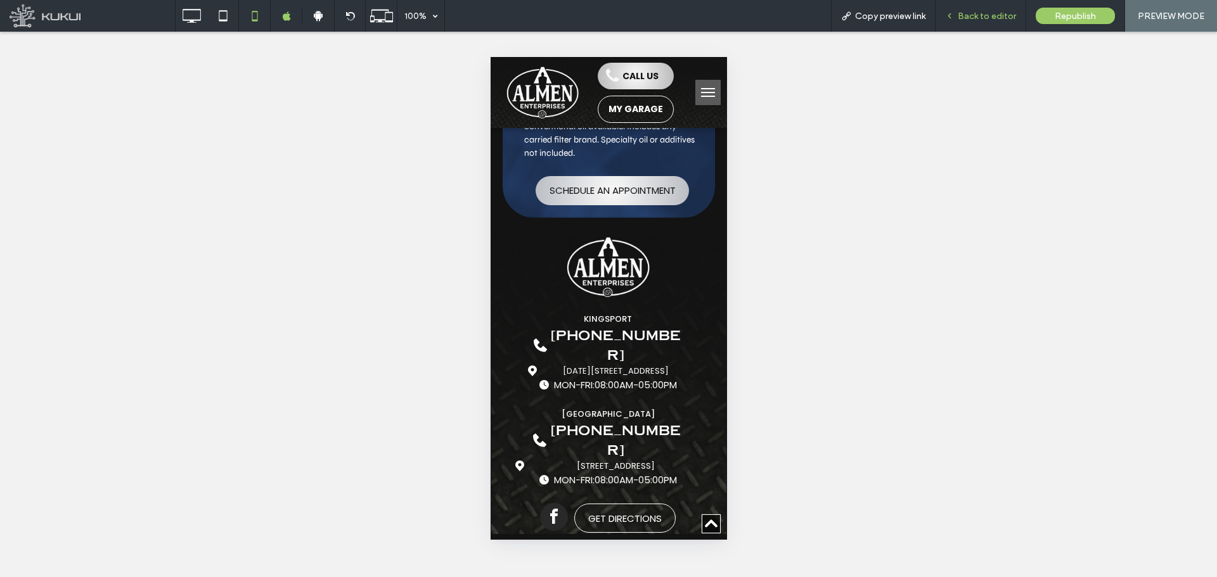
click at [973, 24] on div "Back to editor" at bounding box center [980, 16] width 91 height 32
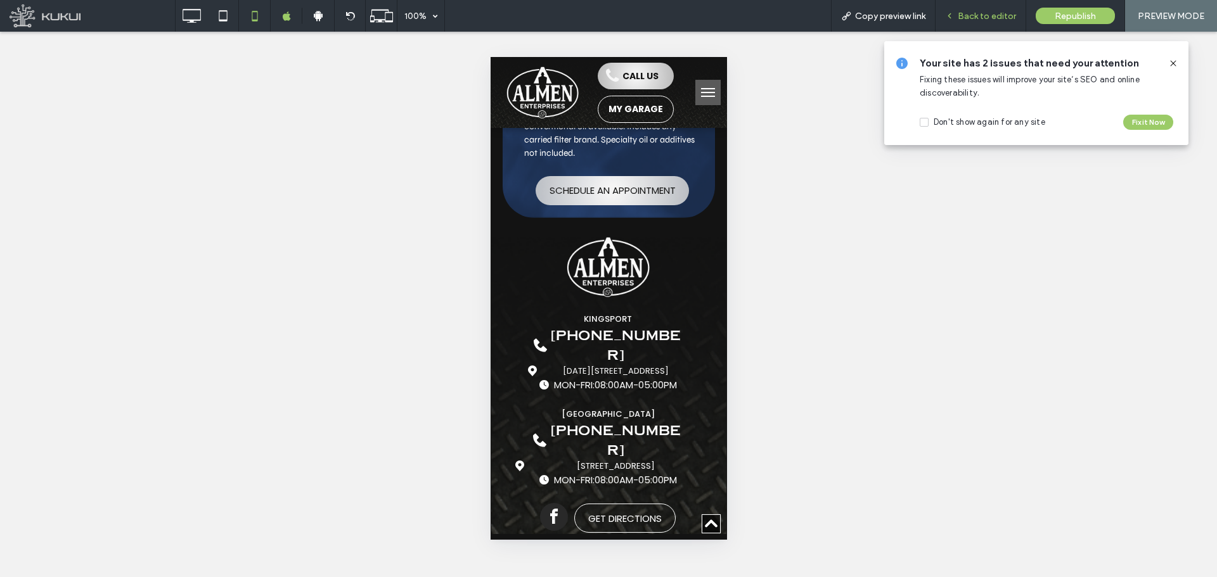
click at [985, 21] on span "Back to editor" at bounding box center [987, 16] width 58 height 11
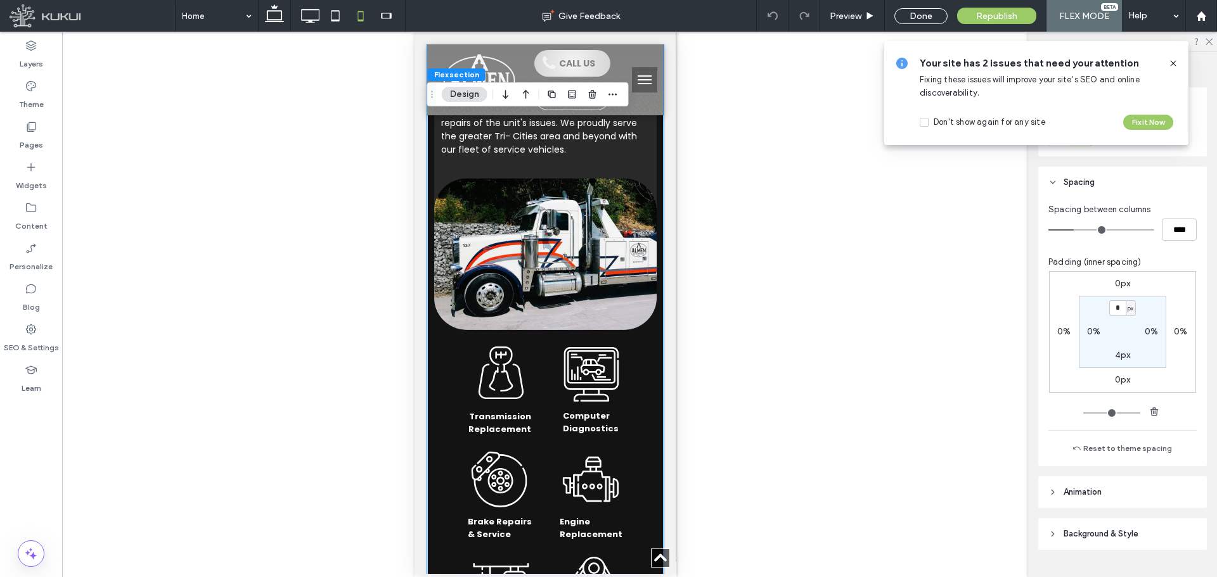
scroll to position [2496, 0]
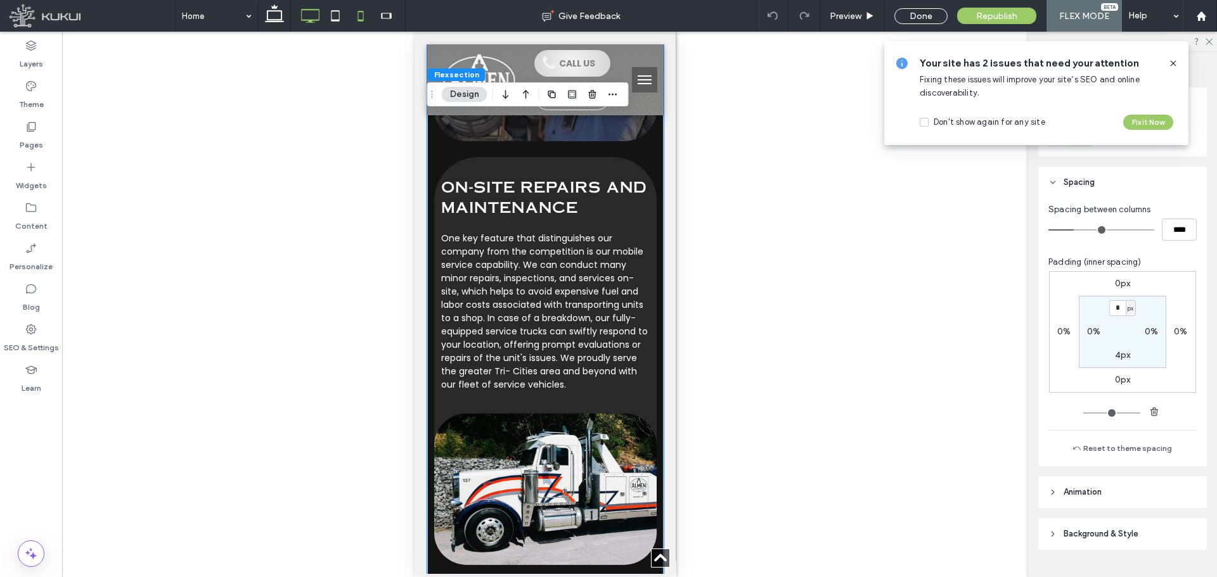
click at [307, 20] on use at bounding box center [311, 16] width 18 height 14
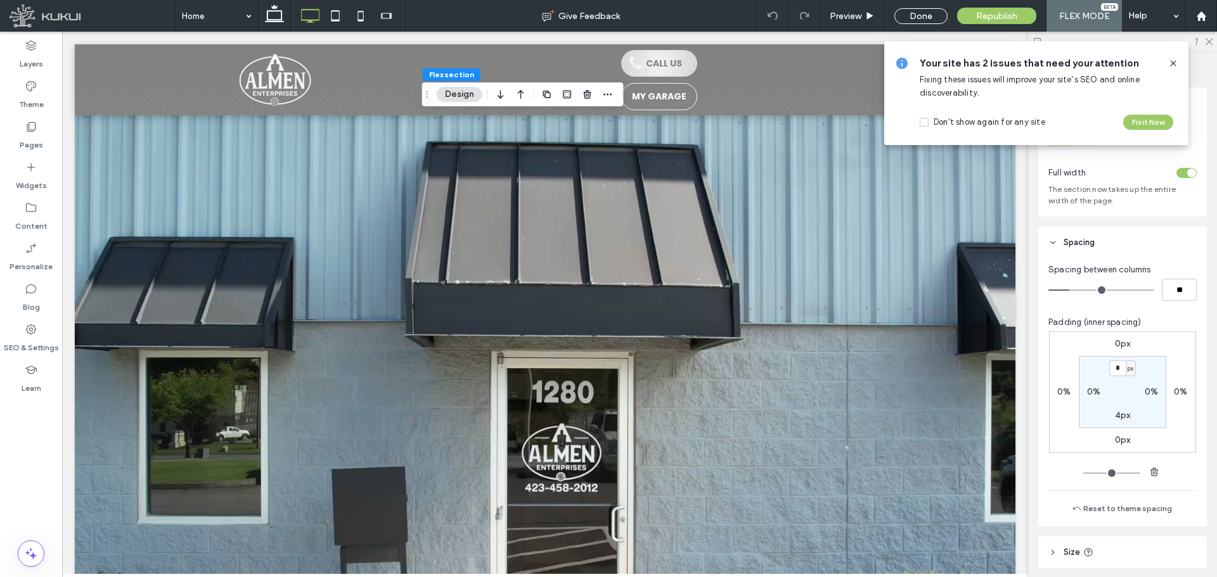
click at [1172, 58] on icon at bounding box center [1173, 63] width 10 height 10
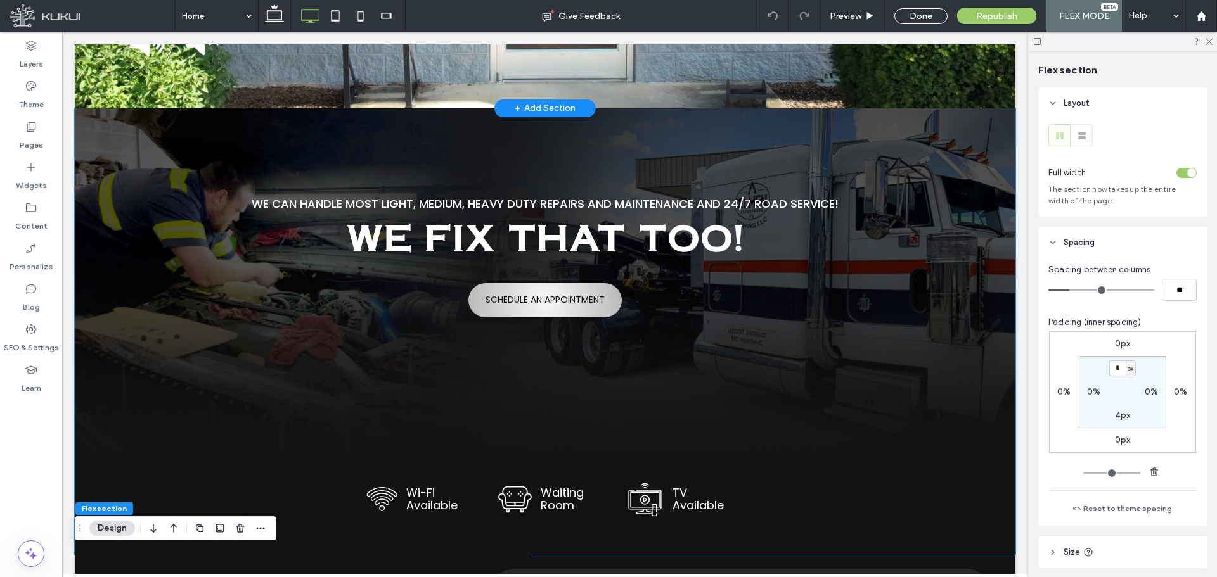
scroll to position [644, 0]
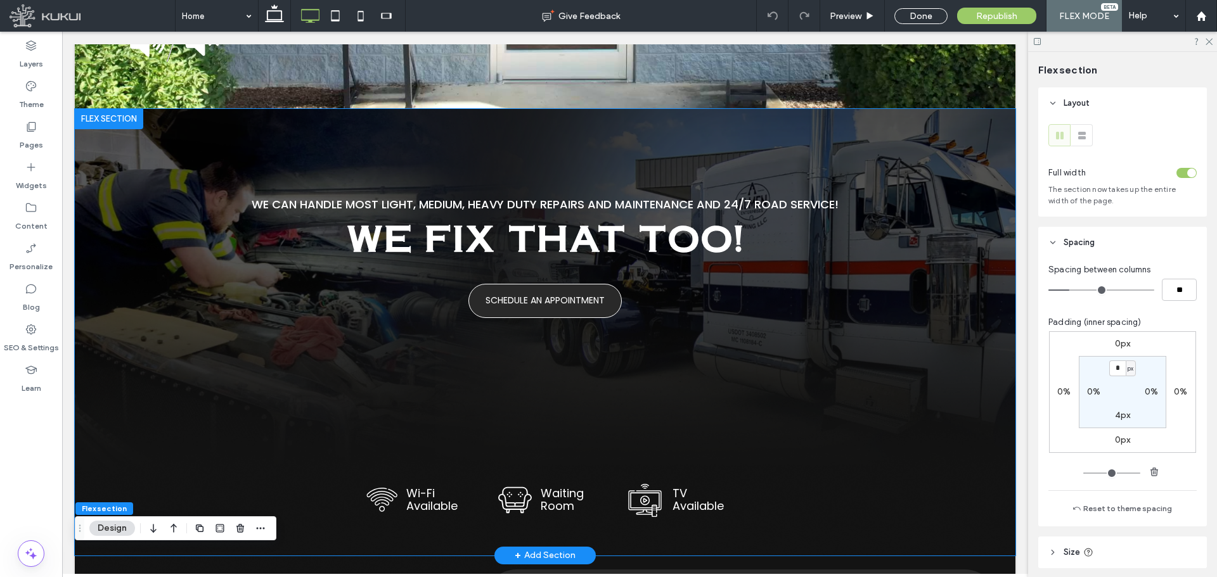
click at [489, 305] on span "SCHEDULE AN APPOINTMENT" at bounding box center [544, 300] width 119 height 13
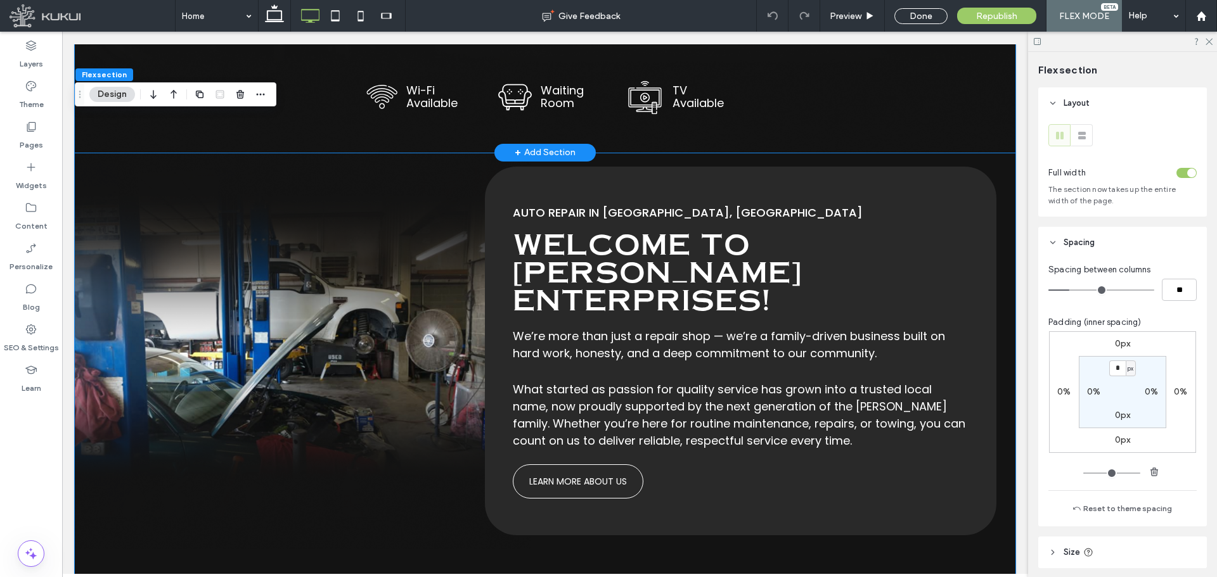
scroll to position [1041, 0]
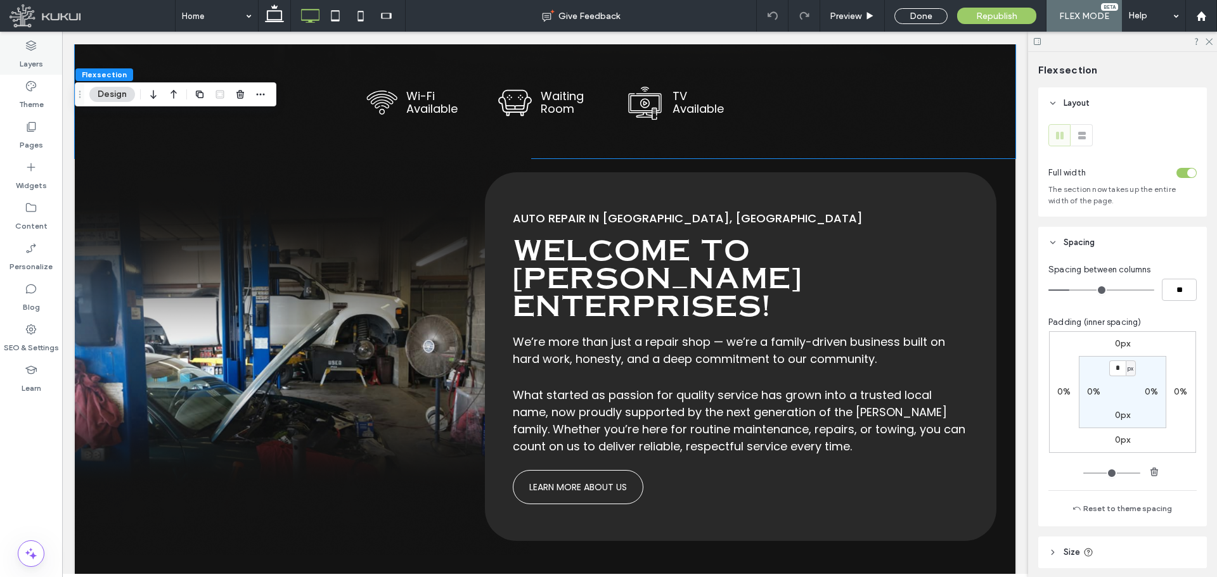
click at [25, 58] on label "Layers" at bounding box center [31, 61] width 23 height 18
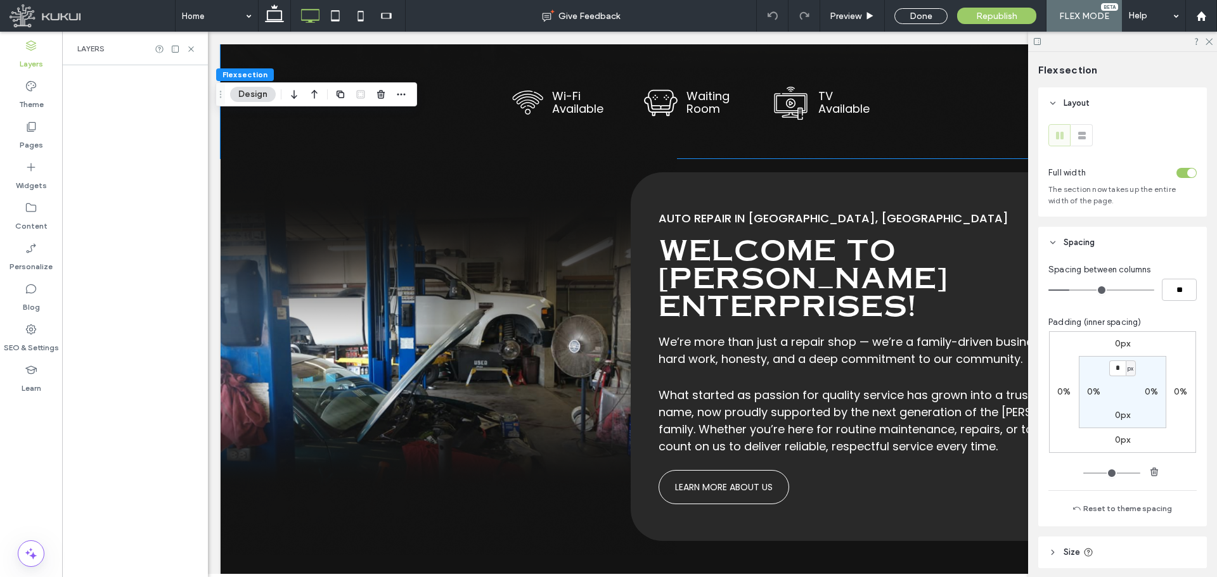
scroll to position [0, 146]
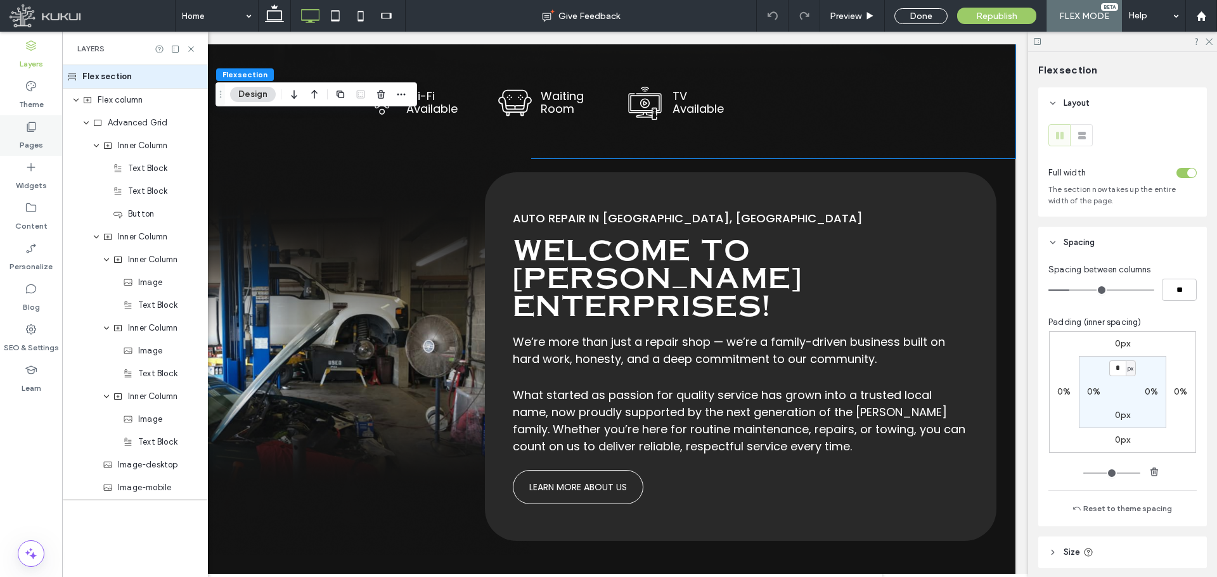
click at [33, 139] on label "Pages" at bounding box center [31, 142] width 23 height 18
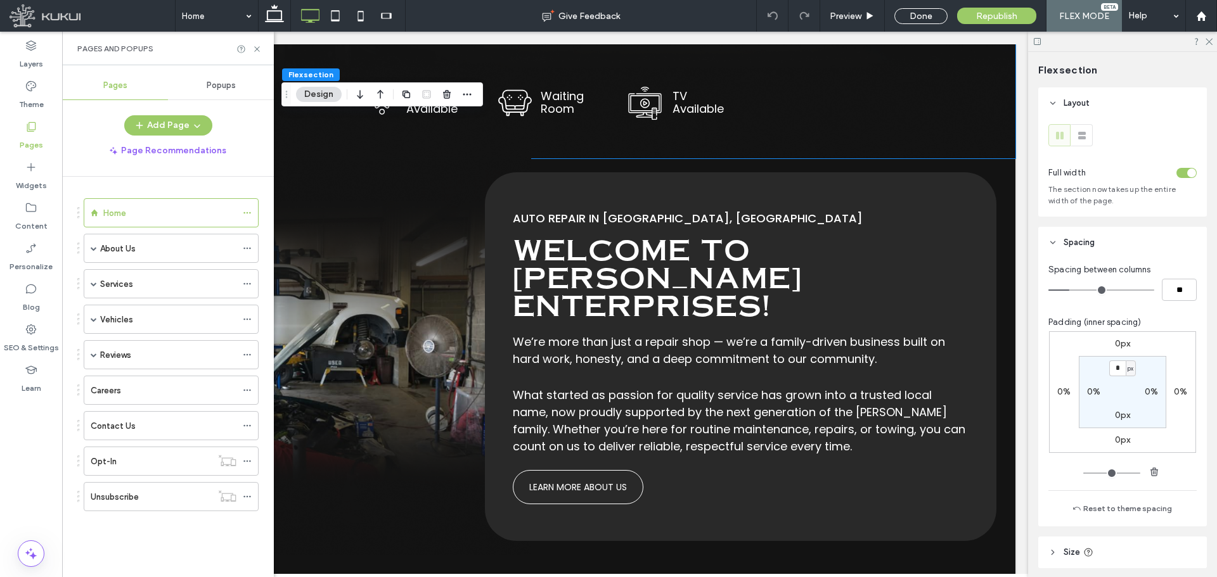
scroll to position [0, 0]
click at [104, 249] on label "About Us" at bounding box center [117, 249] width 35 height 22
click at [0, 0] on div at bounding box center [0, 0] width 0 height 0
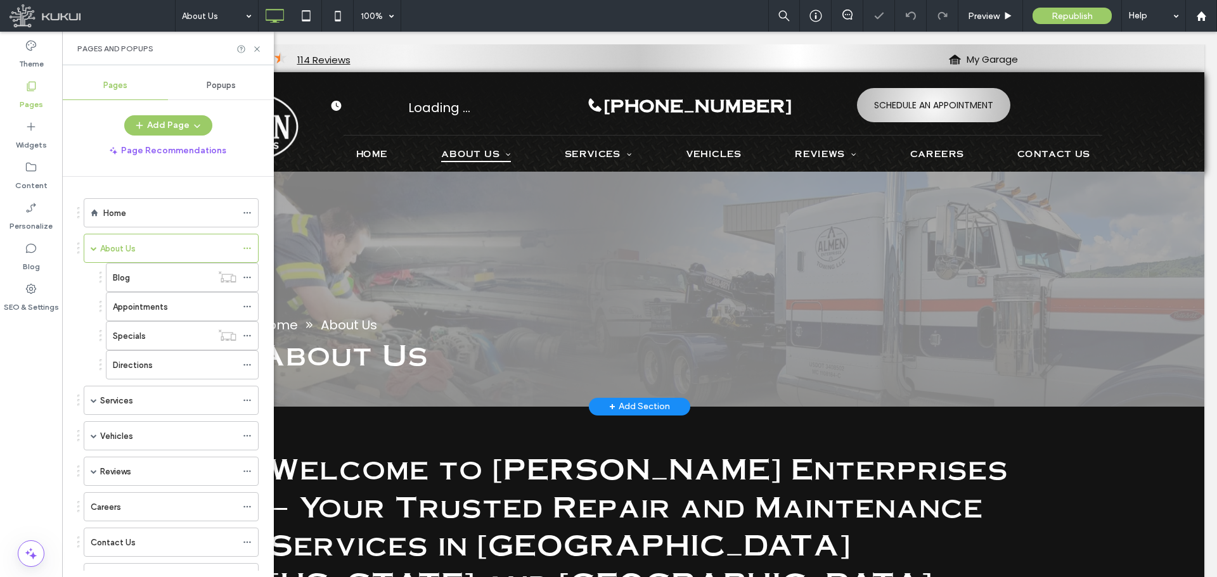
scroll to position [136, 0]
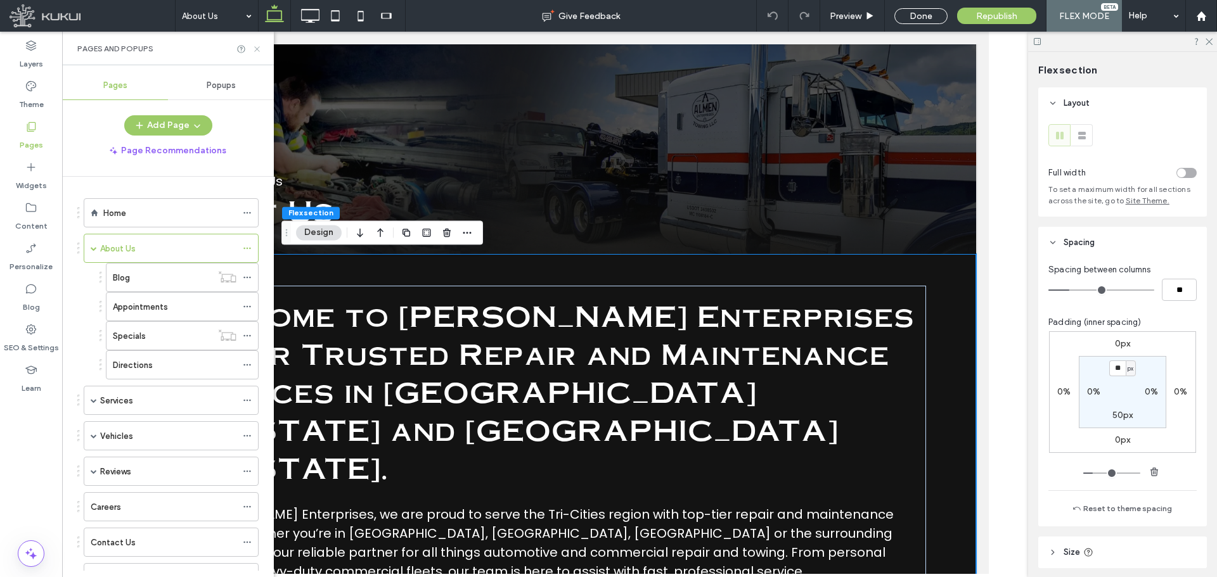
click at [255, 48] on icon at bounding box center [257, 49] width 10 height 10
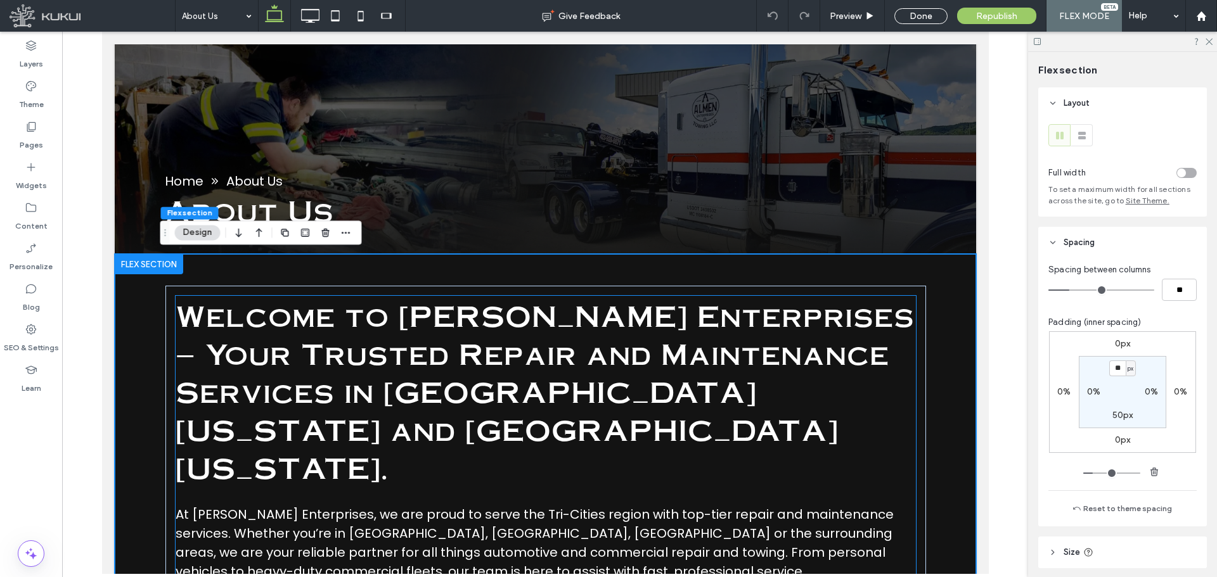
click at [453, 433] on span "Welcome to [PERSON_NAME] Enterprises – Your Trusted Repair and Maintenance Serv…" at bounding box center [544, 391] width 739 height 190
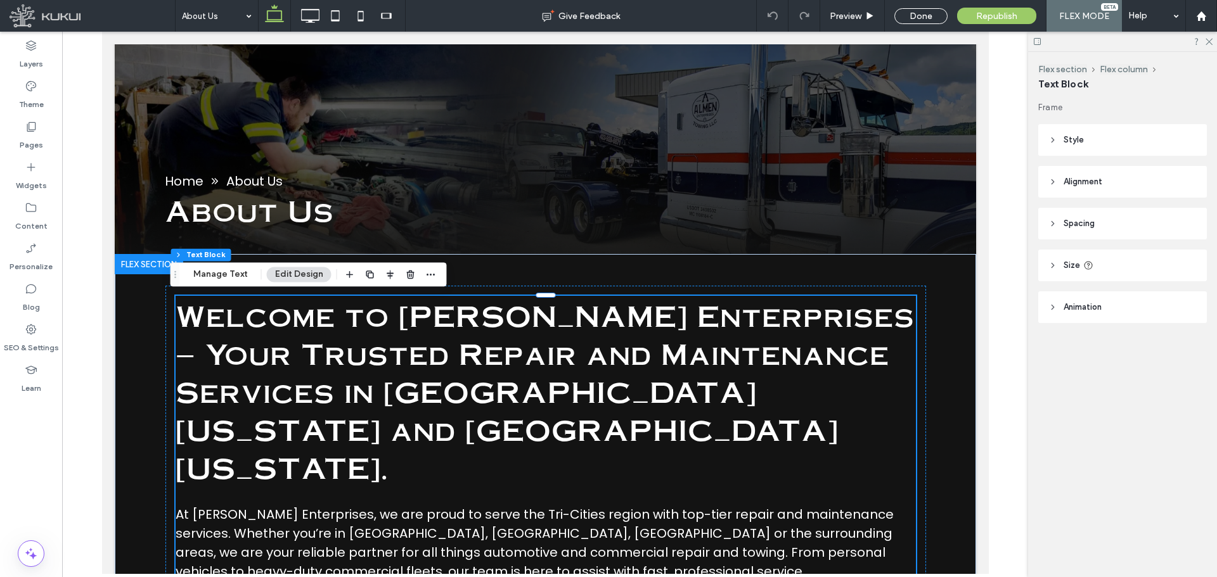
click at [453, 433] on span "Welcome to [PERSON_NAME] Enterprises – Your Trusted Repair and Maintenance Serv…" at bounding box center [544, 391] width 739 height 190
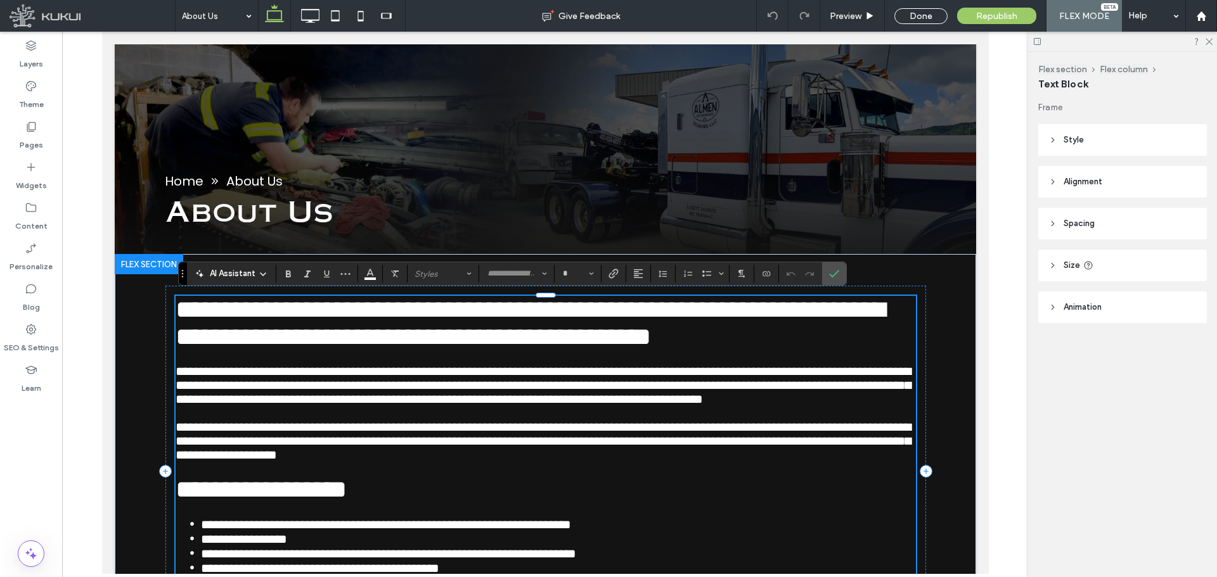
click at [530, 350] on h2 "**********" at bounding box center [545, 323] width 740 height 55
type input "**********"
type input "**"
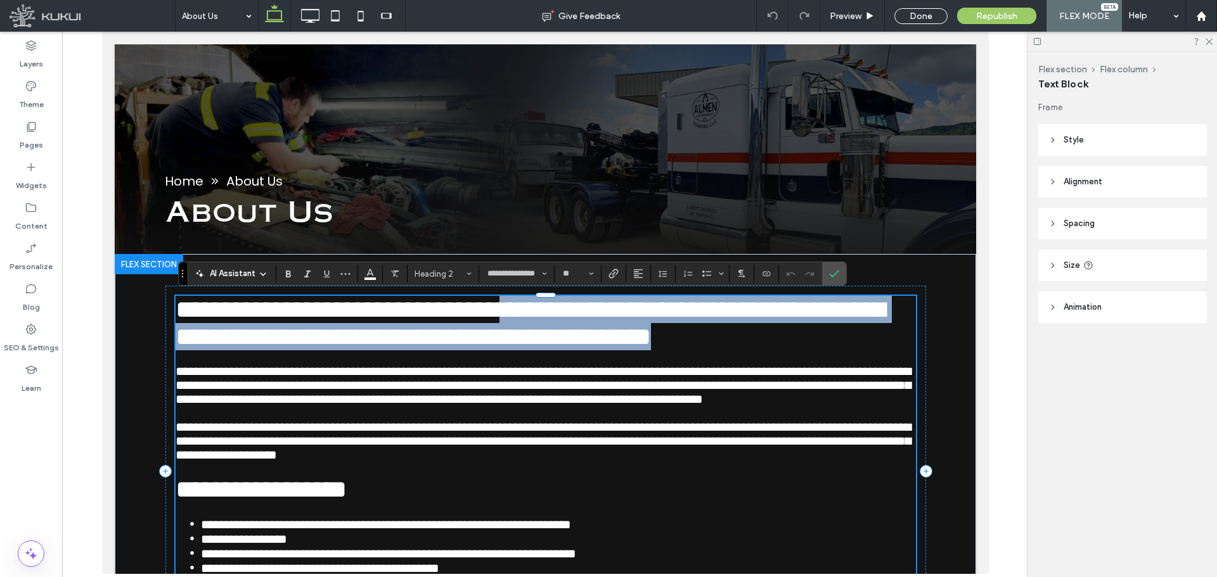
drag, startPoint x: 780, startPoint y: 317, endPoint x: 764, endPoint y: 412, distance: 96.4
click at [764, 350] on h2 "**********" at bounding box center [545, 323] width 740 height 55
copy span "**********"
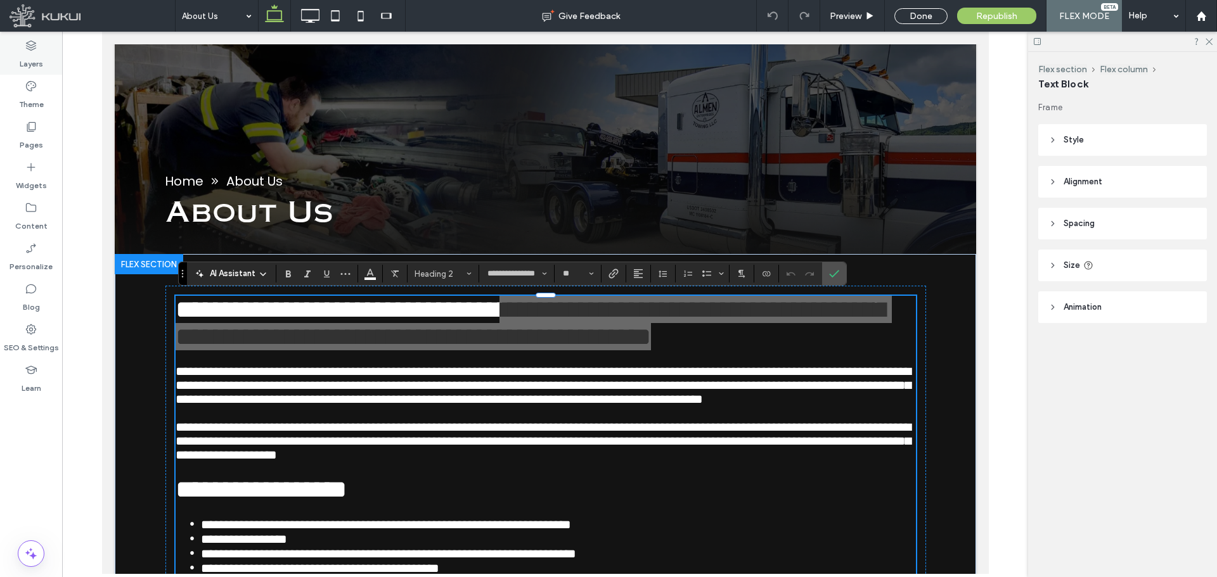
click at [27, 58] on label "Layers" at bounding box center [31, 61] width 23 height 18
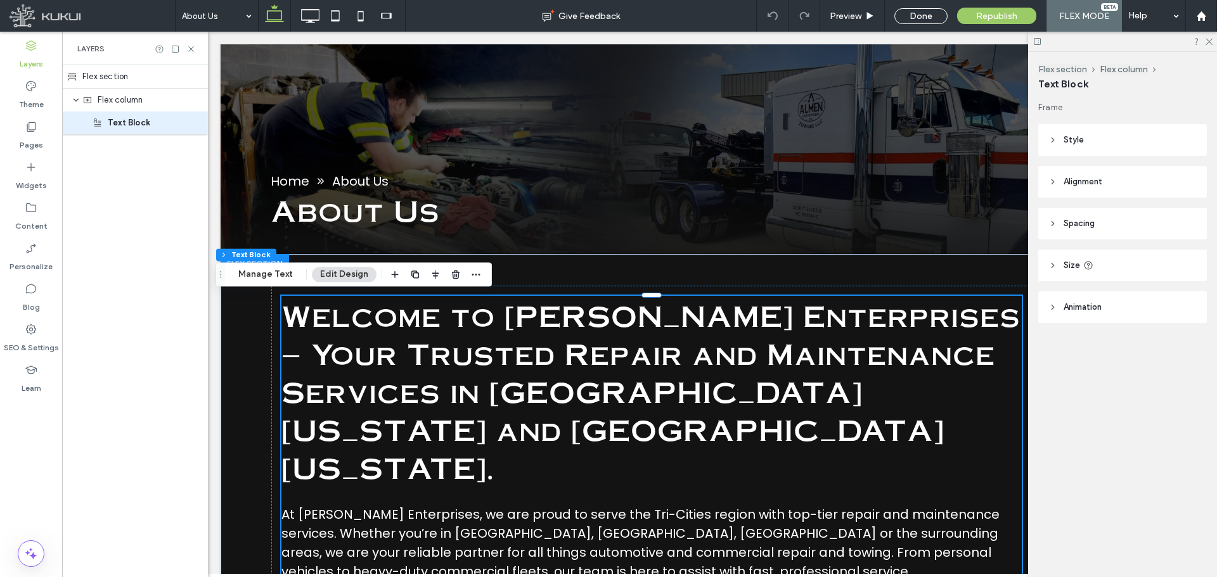
scroll to position [0, 67]
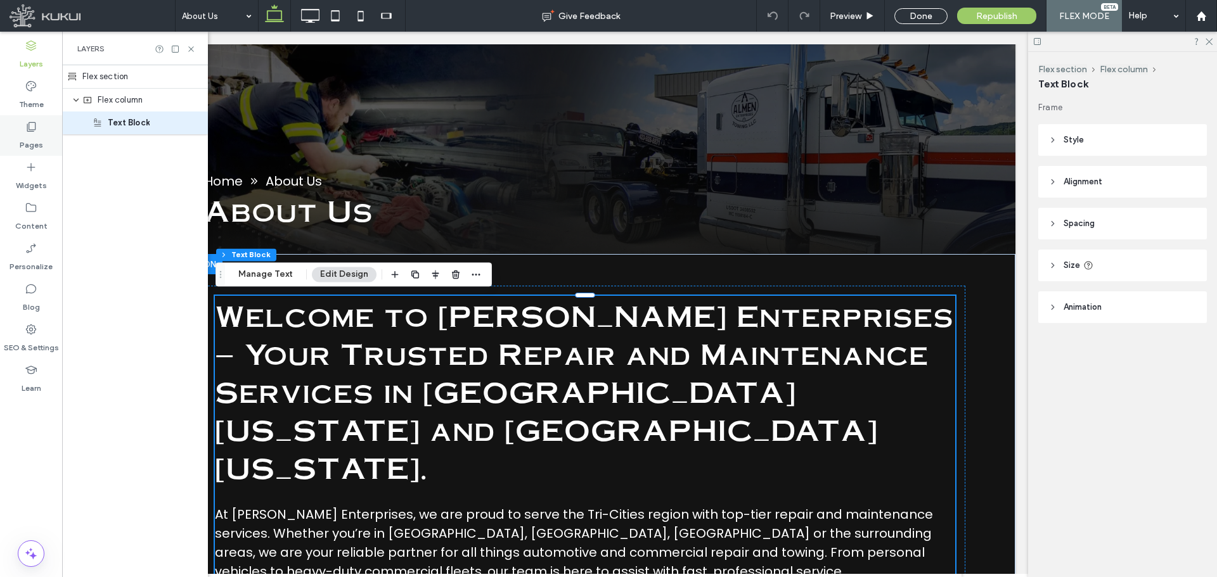
click at [29, 147] on label "Pages" at bounding box center [31, 142] width 23 height 18
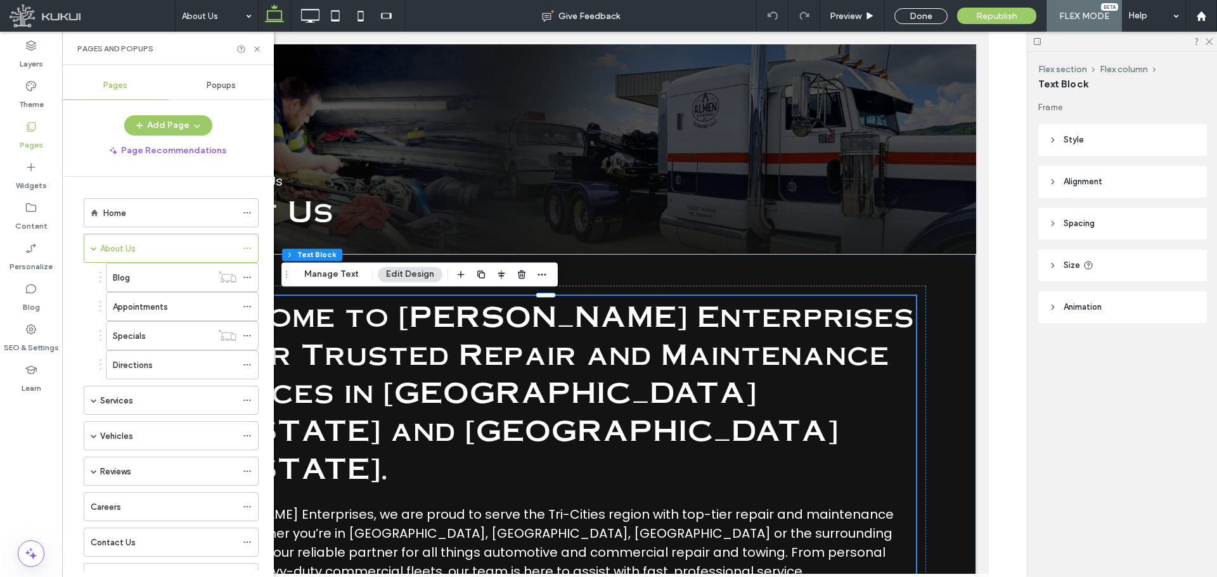
scroll to position [0, 0]
click at [131, 220] on div "Home" at bounding box center [169, 213] width 133 height 28
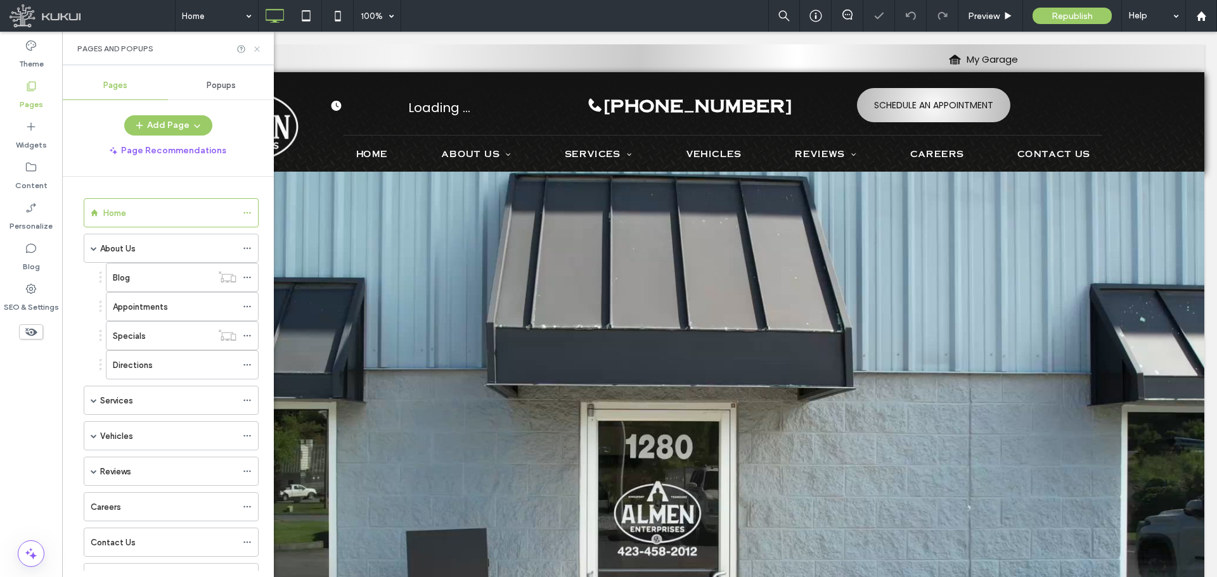
click at [257, 50] on icon at bounding box center [257, 49] width 10 height 10
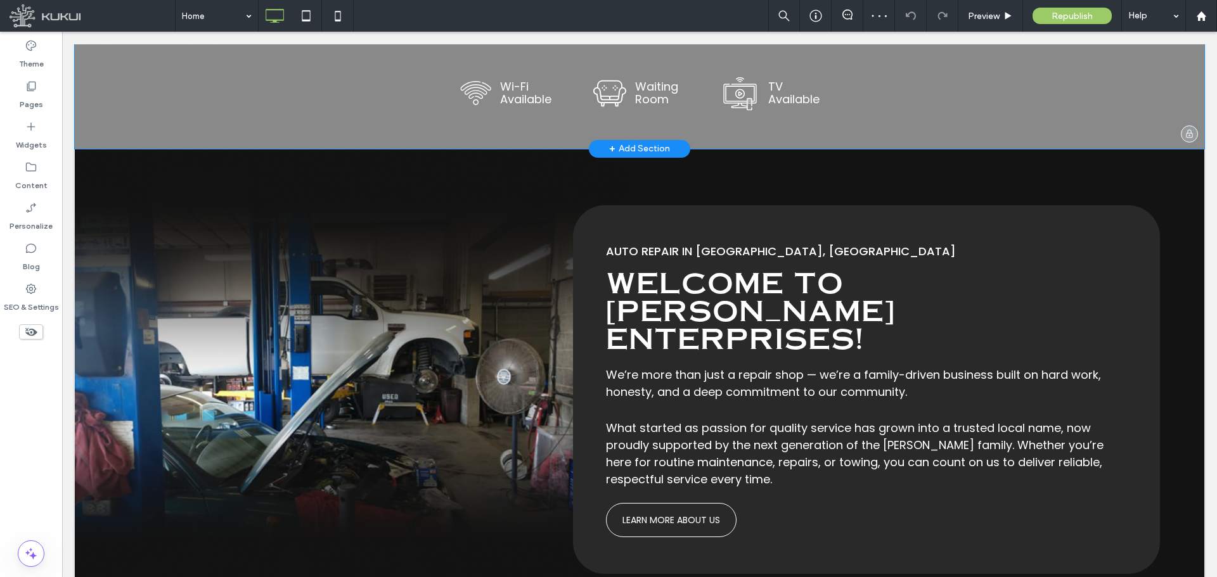
scroll to position [1051, 0]
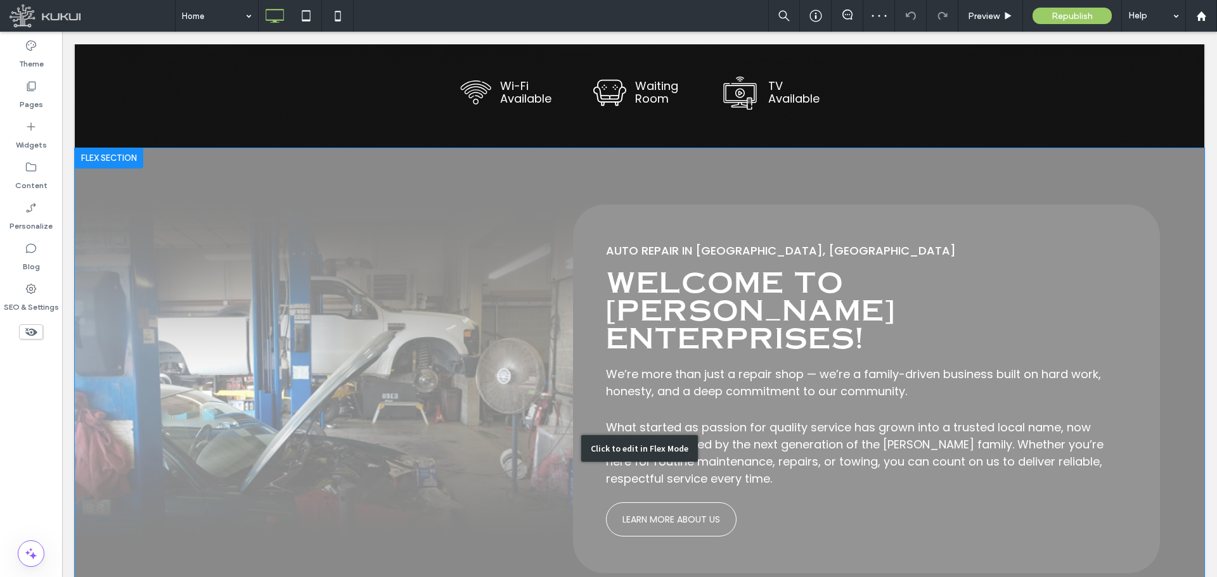
click at [740, 259] on div "Click to edit in Flex Mode" at bounding box center [639, 448] width 1129 height 601
click at [740, 259] on span "Auto Repair in [GEOGRAPHIC_DATA], [GEOGRAPHIC_DATA]" at bounding box center [781, 251] width 350 height 16
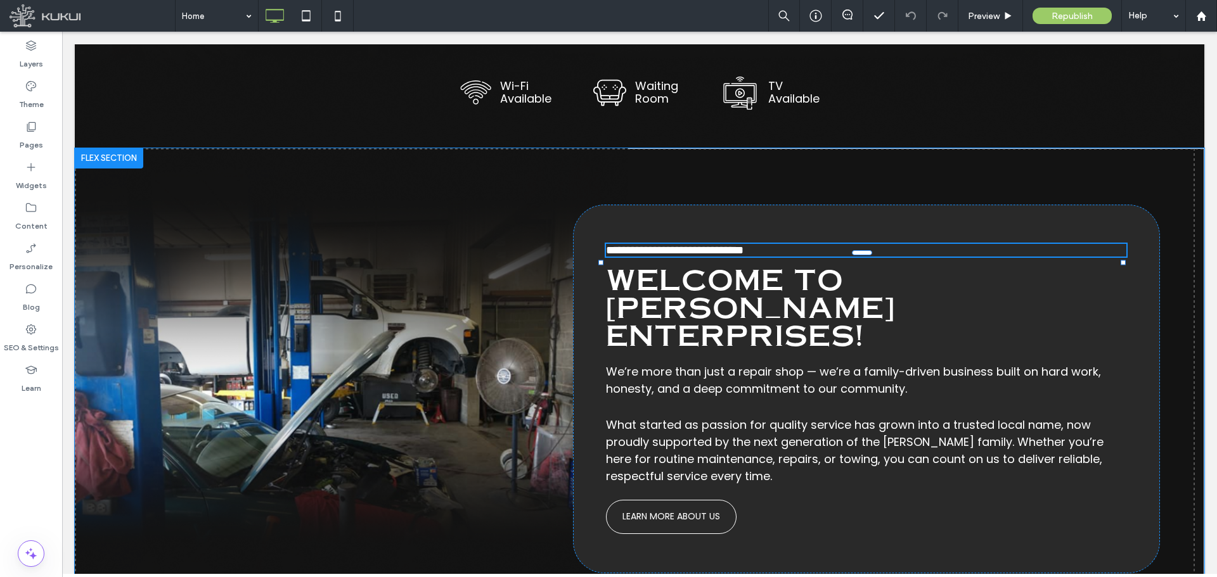
scroll to position [807, 0]
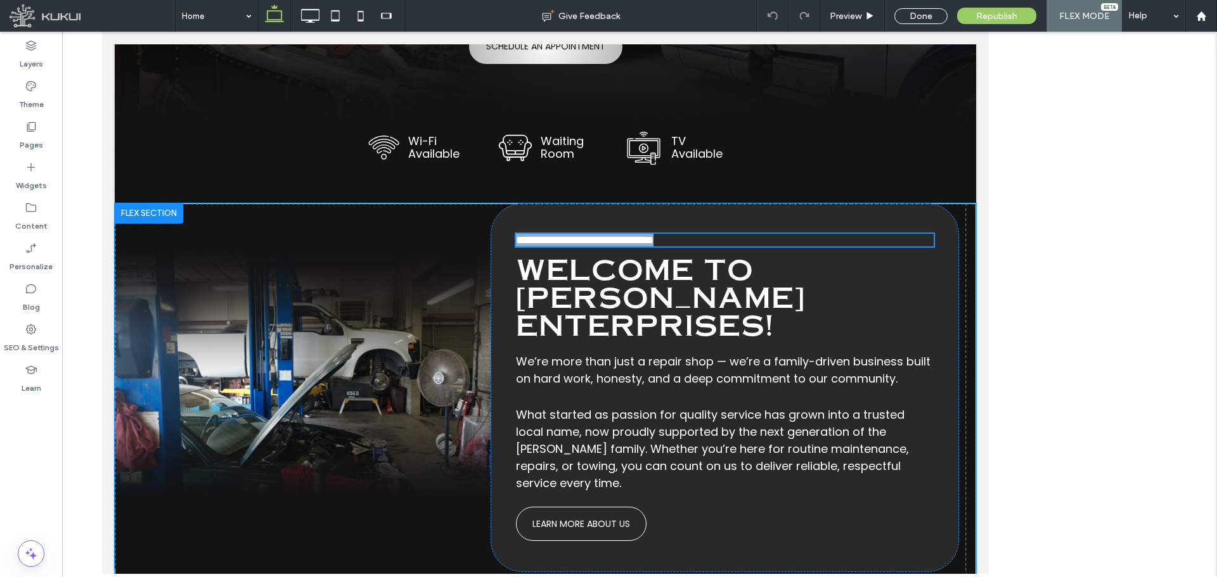
type input "*******"
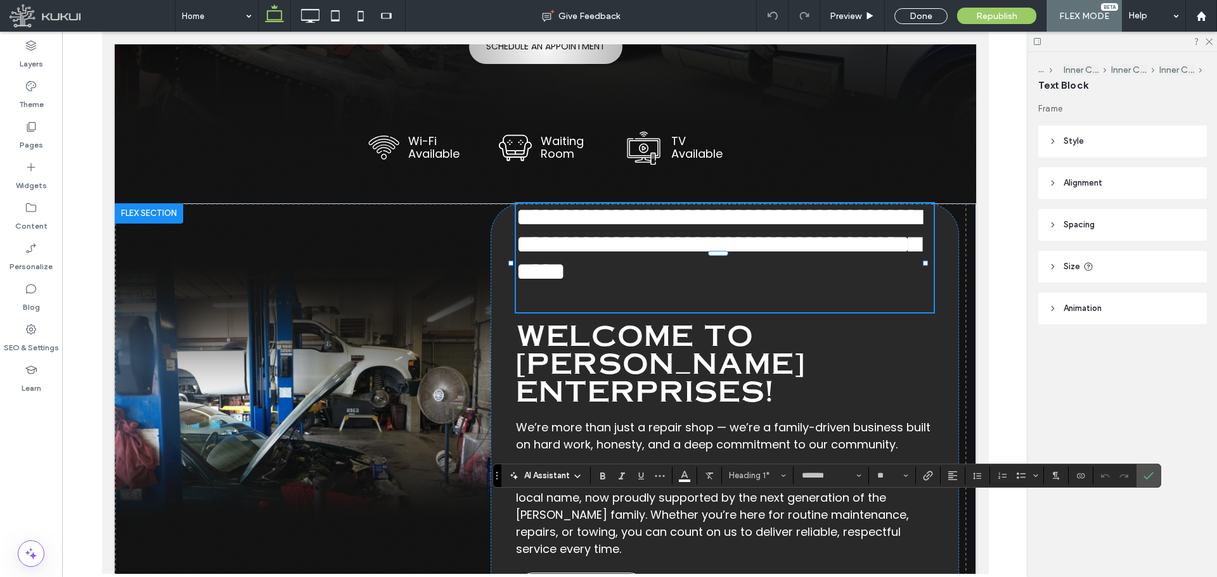
type input "**"
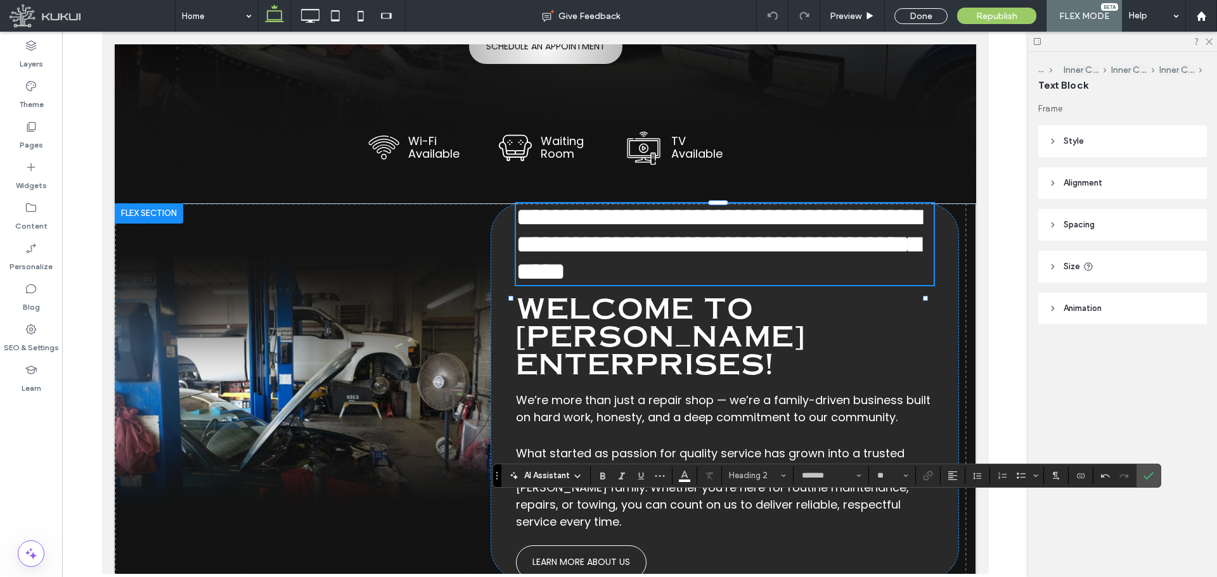
type input "**********"
type input "**"
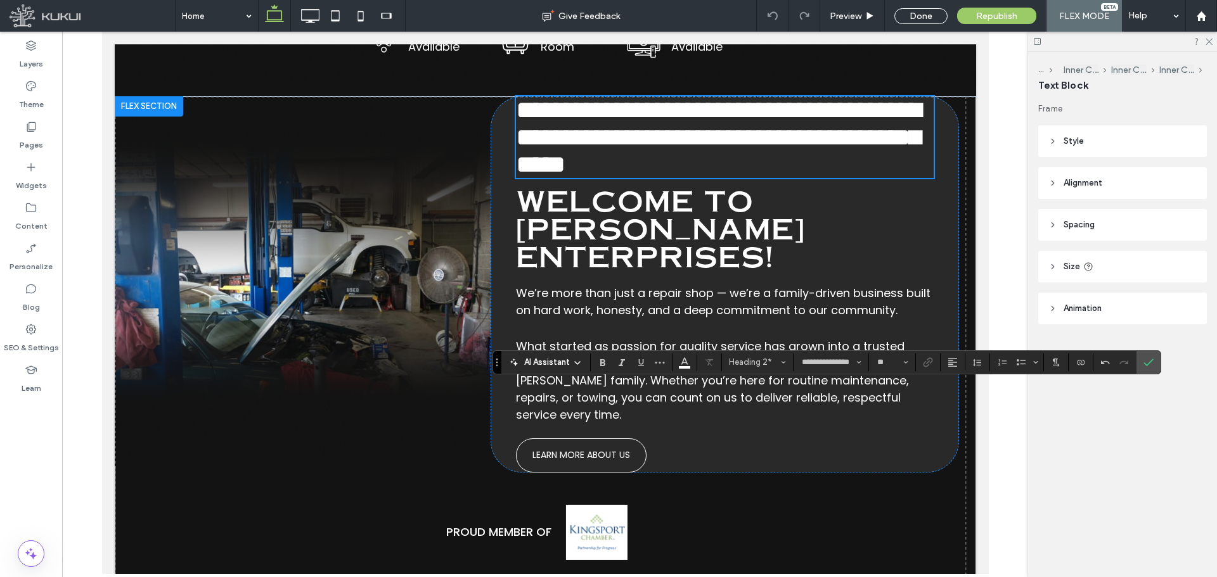
scroll to position [915, 0]
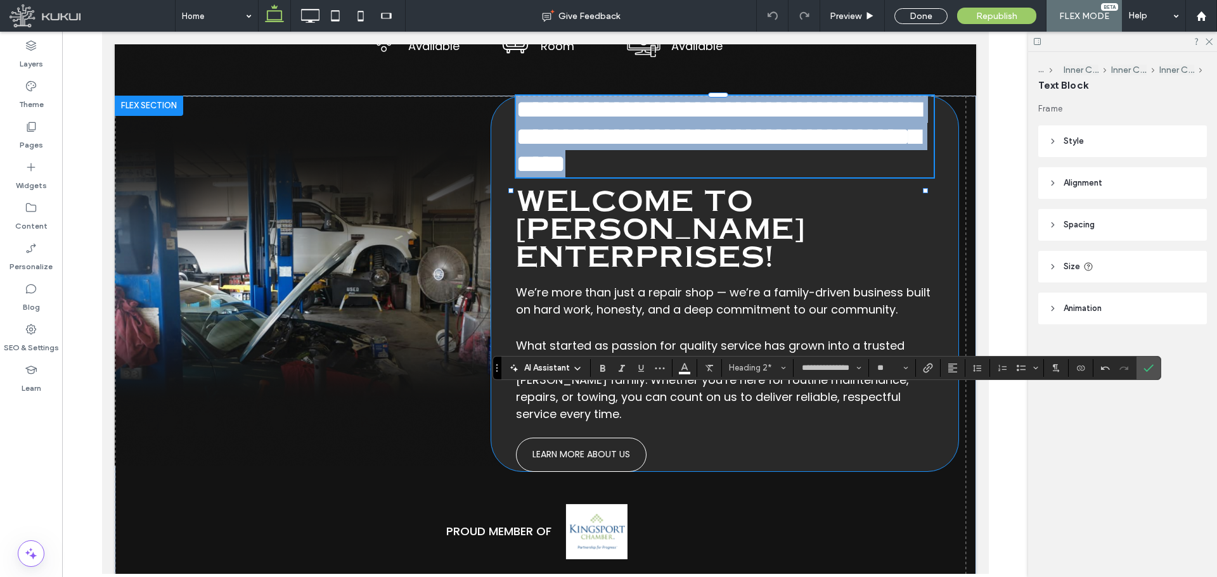
drag, startPoint x: 906, startPoint y: 271, endPoint x: 509, endPoint y: 127, distance: 422.4
click at [509, 127] on div "**********" at bounding box center [724, 284] width 468 height 376
click at [521, 124] on span "**********" at bounding box center [717, 136] width 405 height 79
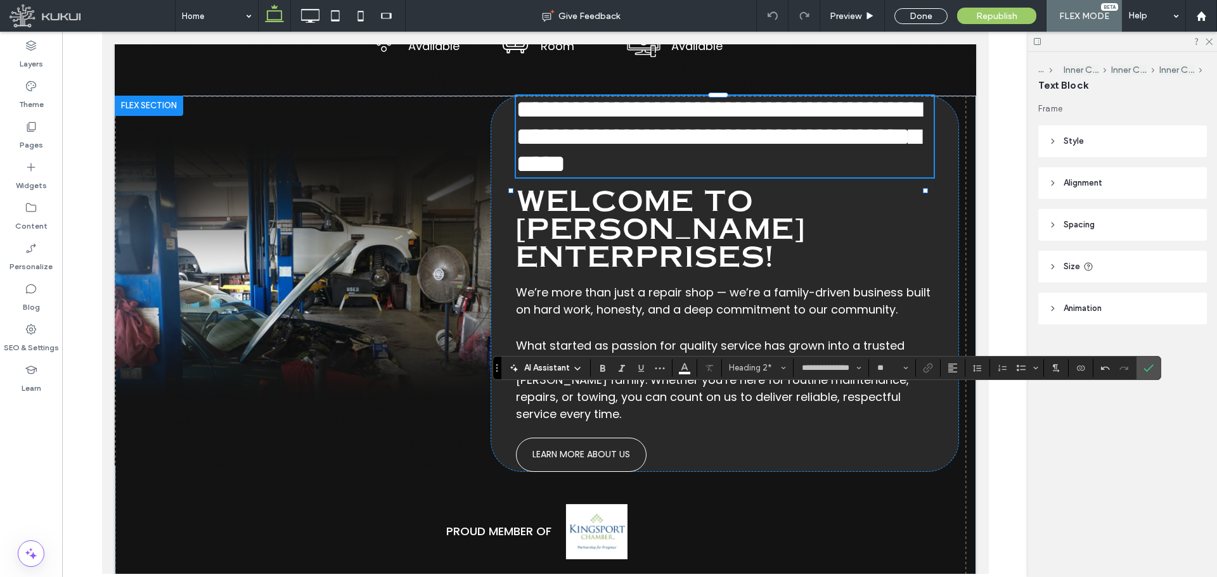
click at [521, 124] on span "**********" at bounding box center [717, 136] width 405 height 79
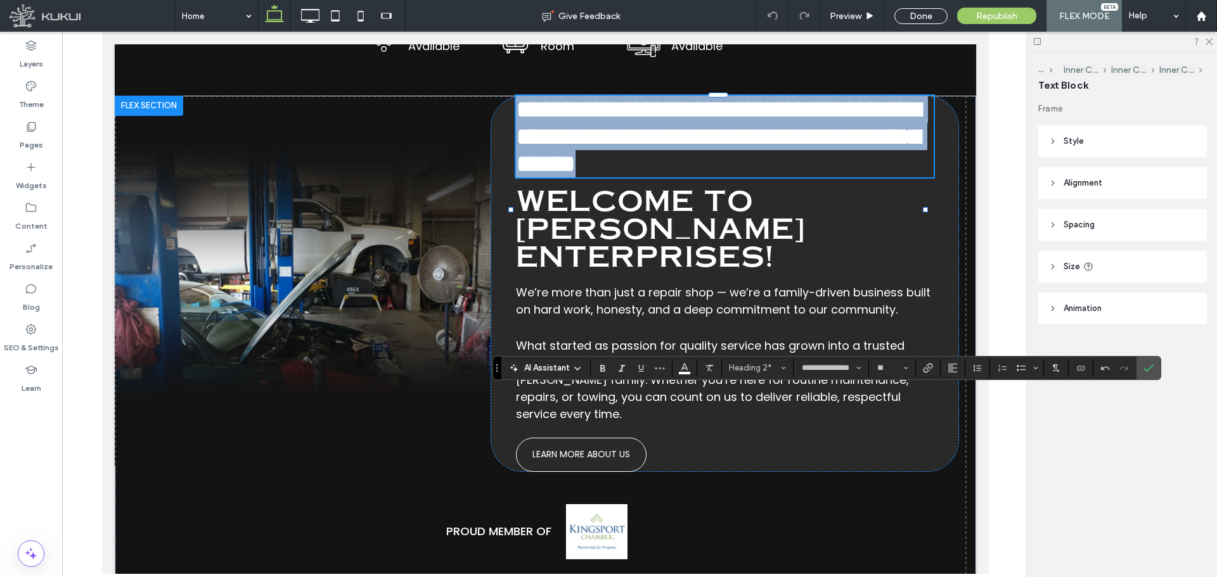
drag, startPoint x: 827, startPoint y: 279, endPoint x: 516, endPoint y: 110, distance: 354.5
click at [516, 110] on h2 "**********" at bounding box center [724, 137] width 418 height 82
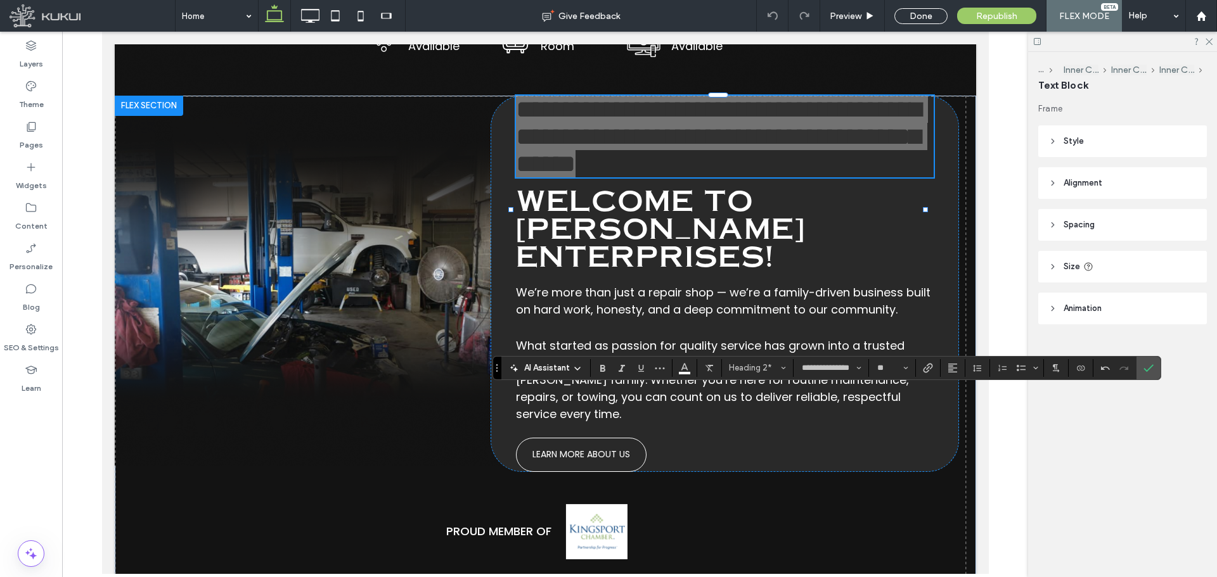
click at [767, 377] on div "**********" at bounding box center [826, 368] width 669 height 24
click at [760, 361] on button "Heading 2*" at bounding box center [757, 368] width 66 height 18
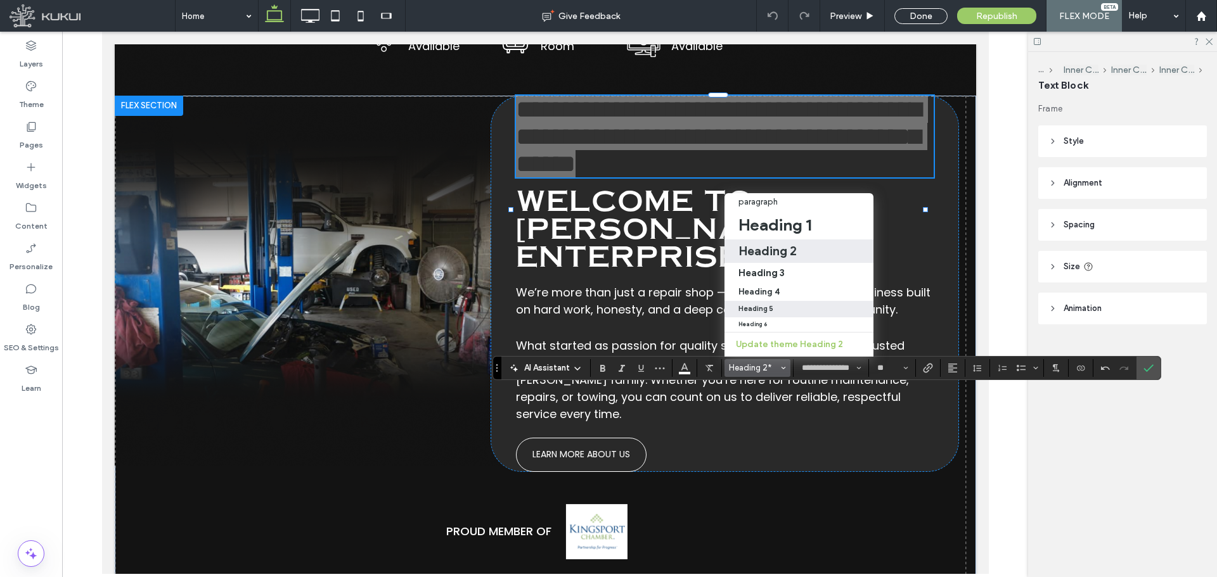
click at [762, 305] on h5 "Heading 5" at bounding box center [755, 309] width 35 height 8
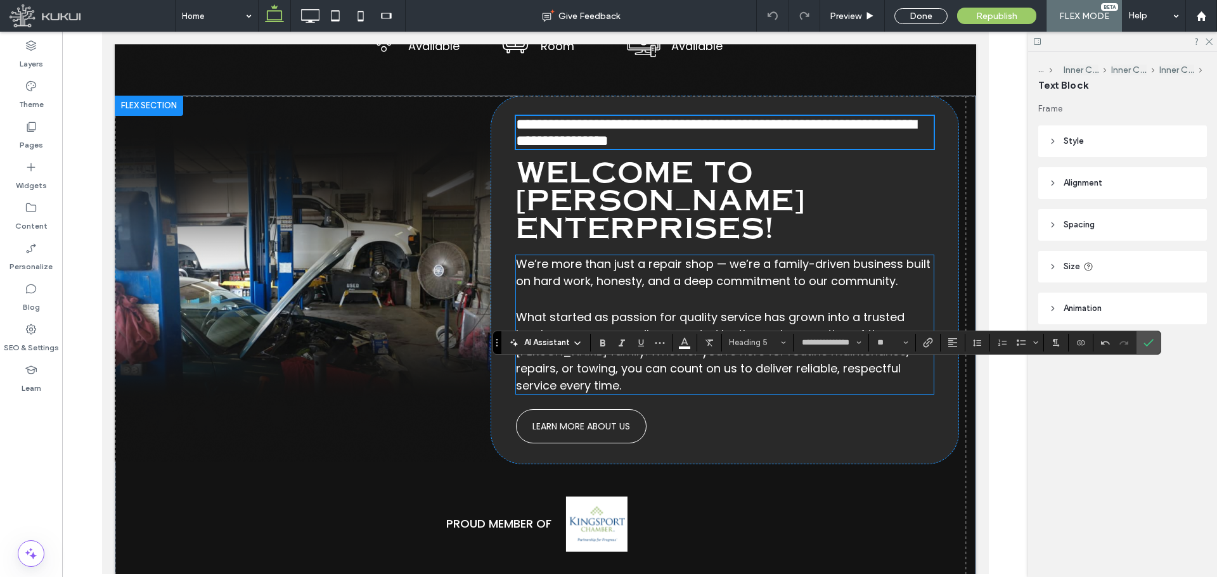
scroll to position [940, 0]
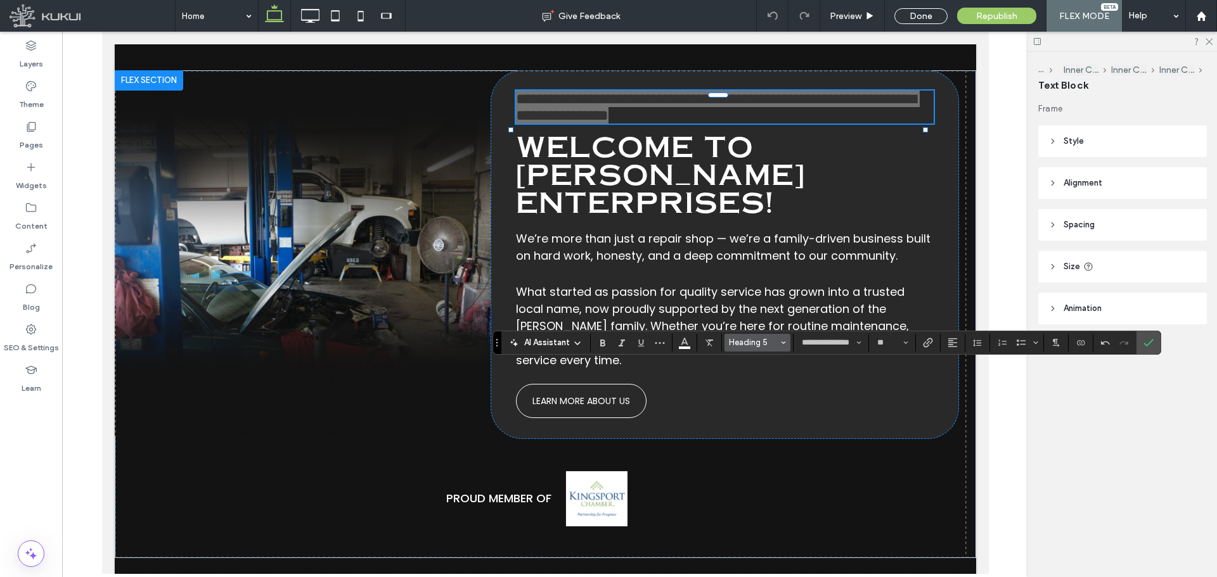
click at [751, 340] on span "Heading 5" at bounding box center [753, 343] width 49 height 10
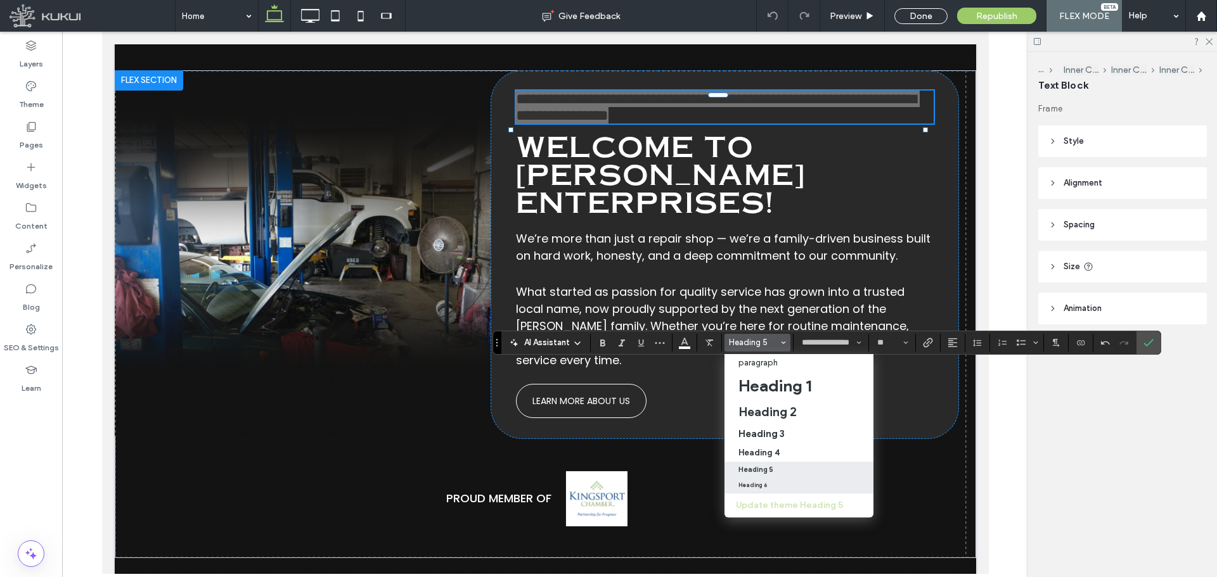
click at [764, 480] on label "Heading 6" at bounding box center [798, 485] width 149 height 15
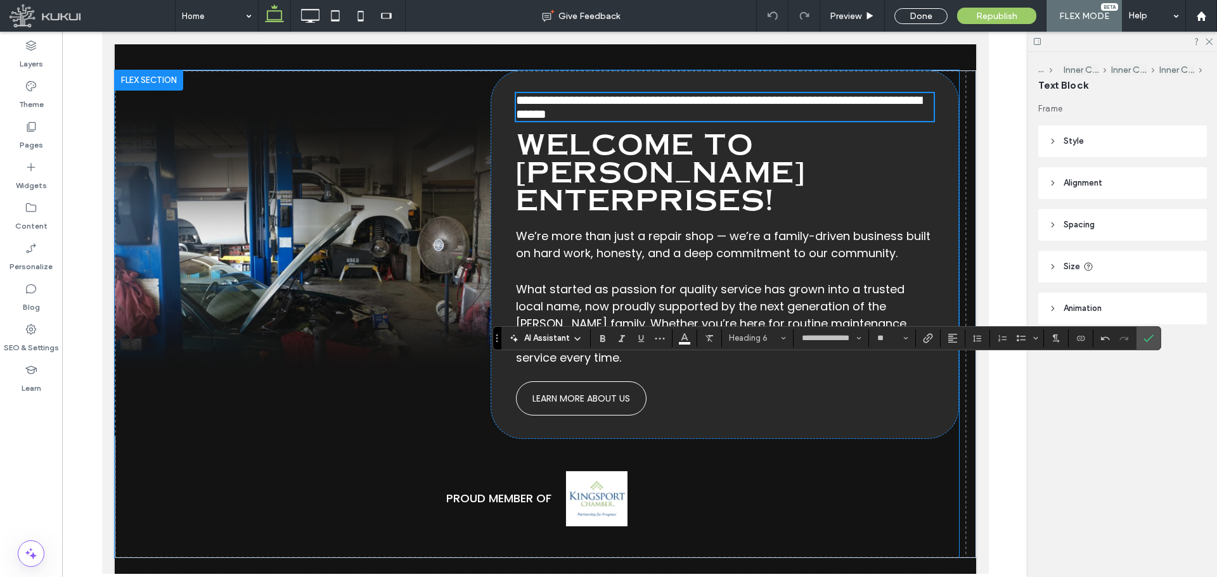
type input "**"
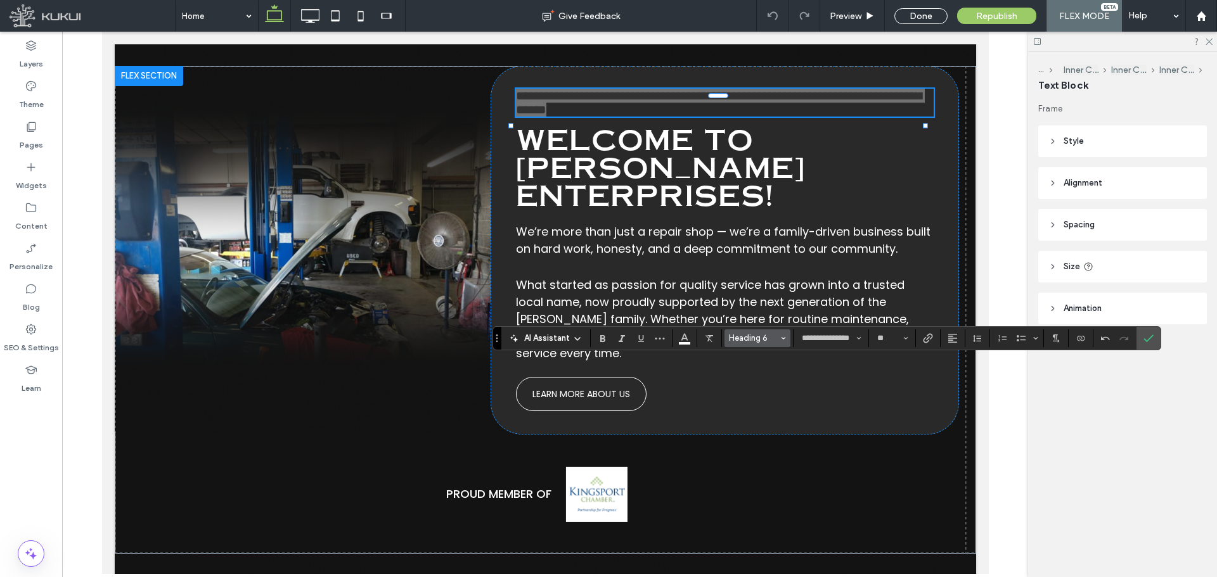
click at [752, 343] on button "Heading 6" at bounding box center [757, 339] width 66 height 18
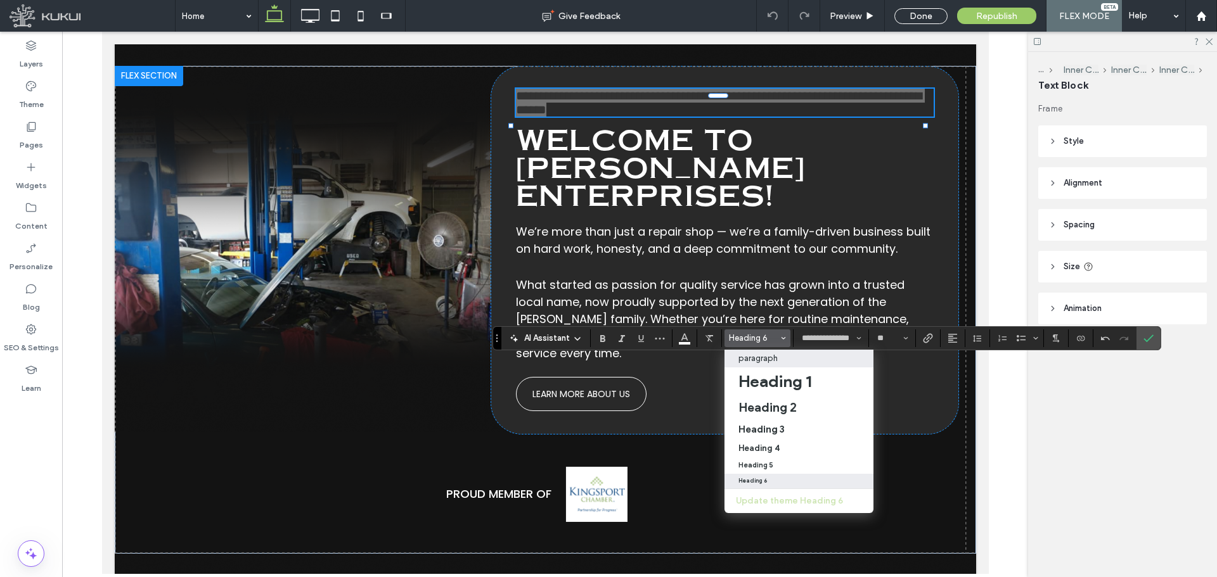
click at [753, 356] on p "paragraph" at bounding box center [757, 359] width 39 height 10
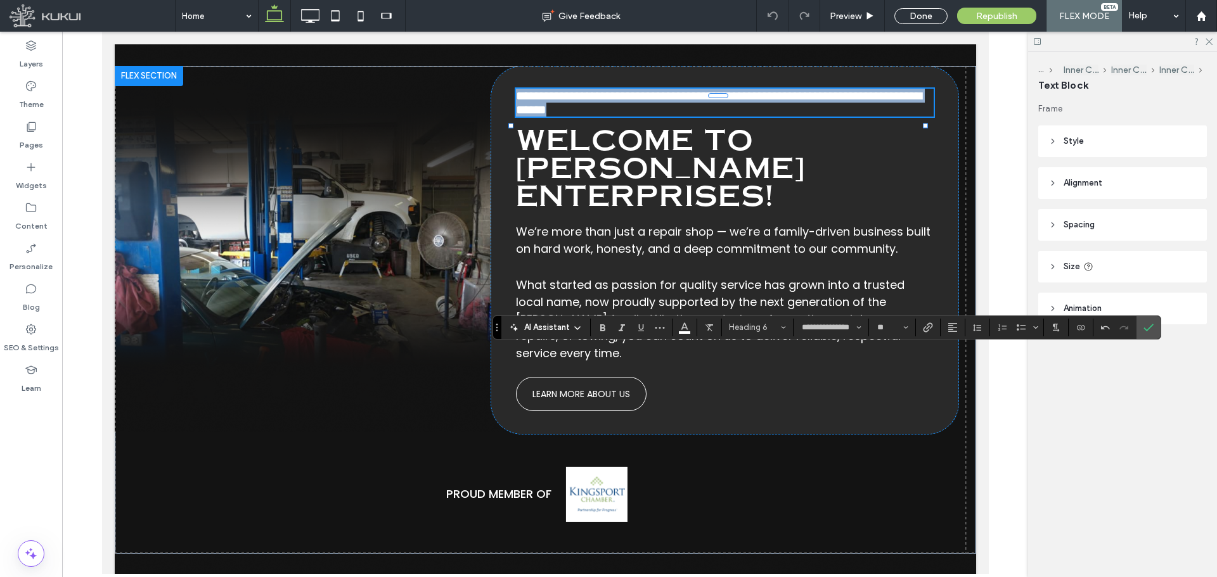
scroll to position [955, 0]
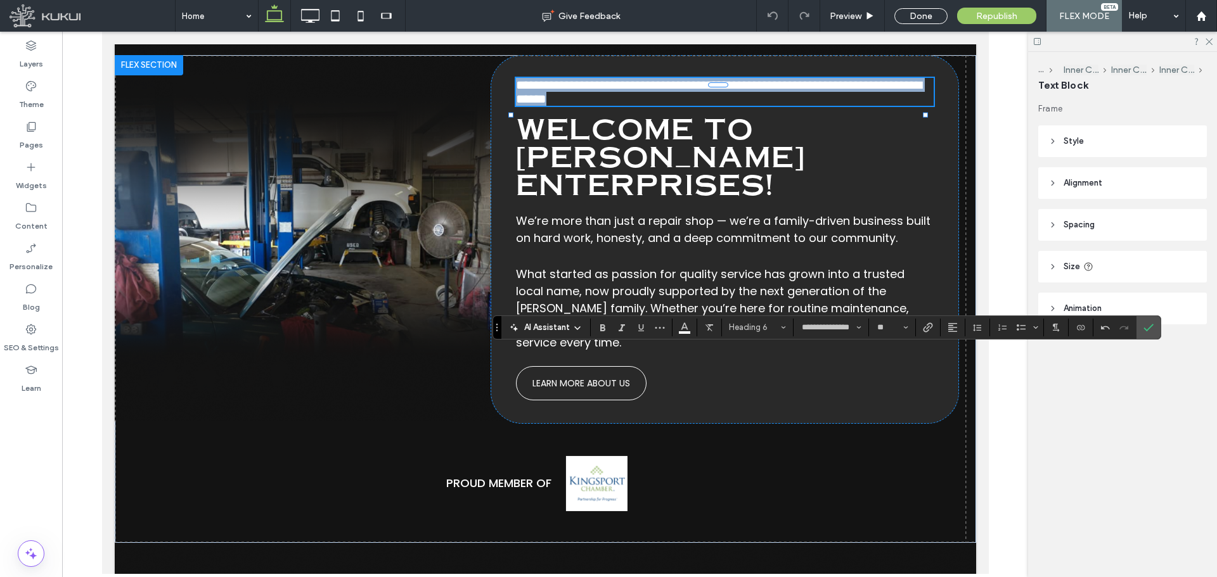
type input "*******"
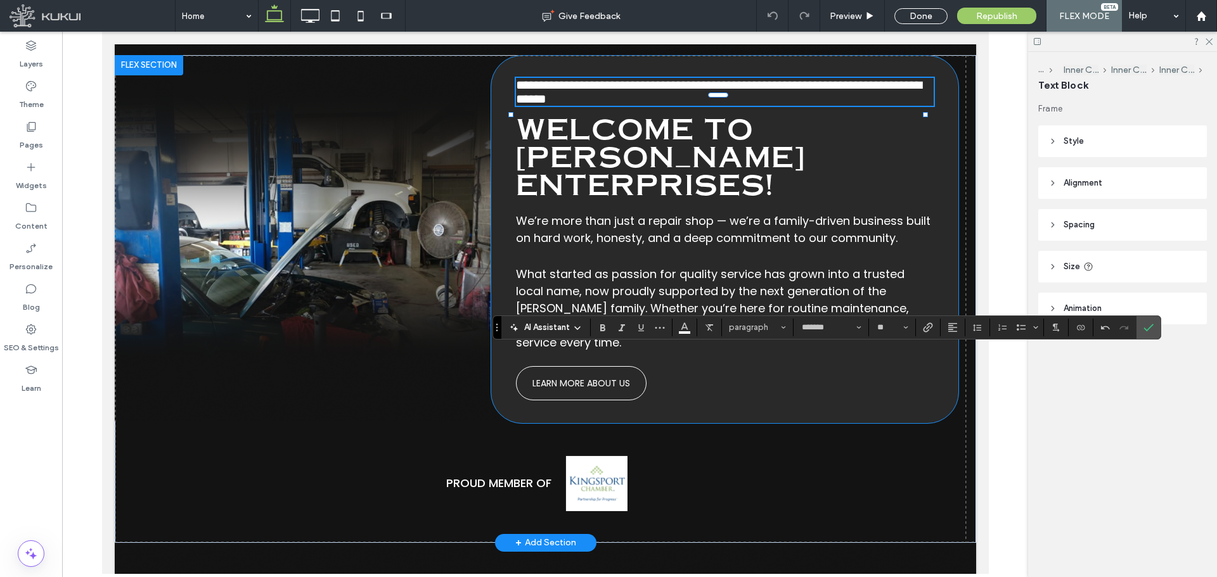
click at [932, 289] on div "**********" at bounding box center [724, 239] width 468 height 369
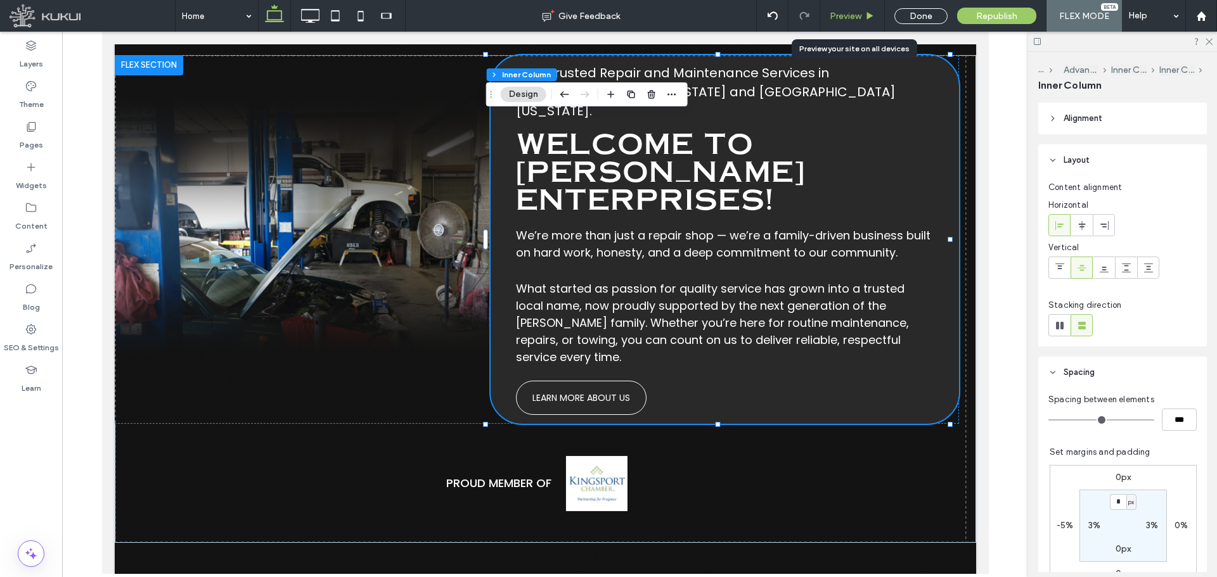
click at [852, 12] on span "Preview" at bounding box center [846, 16] width 32 height 11
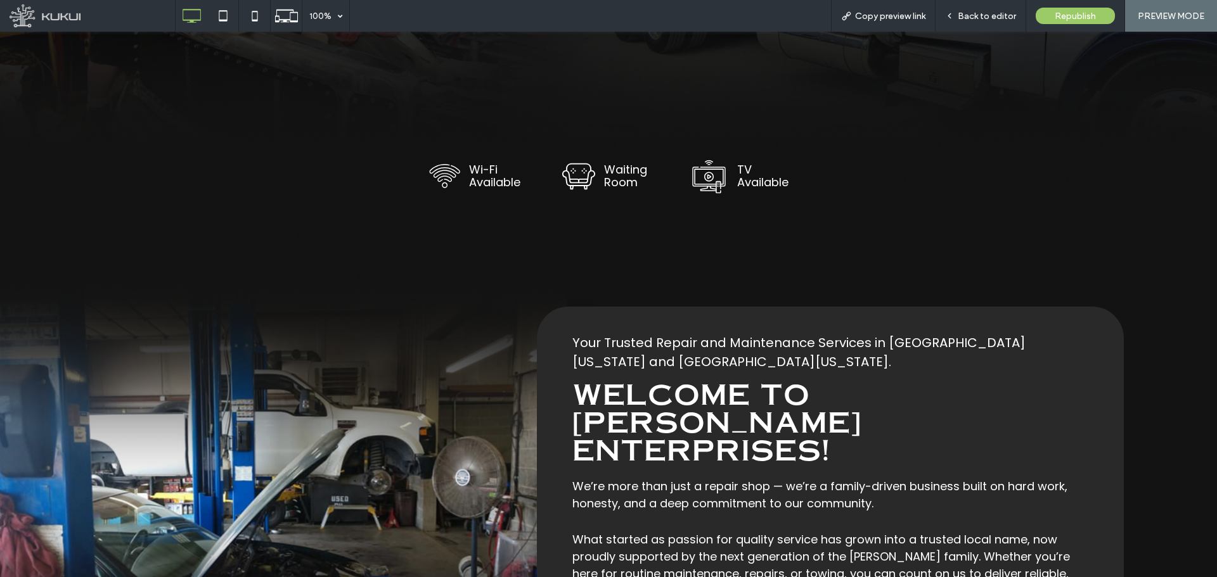
scroll to position [1086, 0]
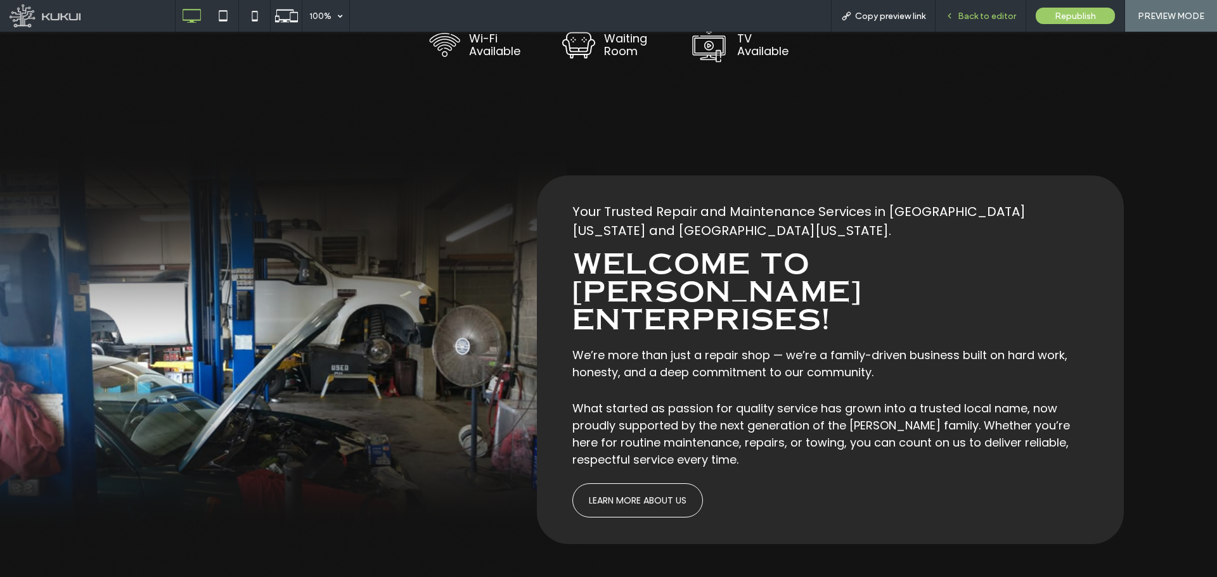
click at [976, 11] on span "Back to editor" at bounding box center [987, 16] width 58 height 11
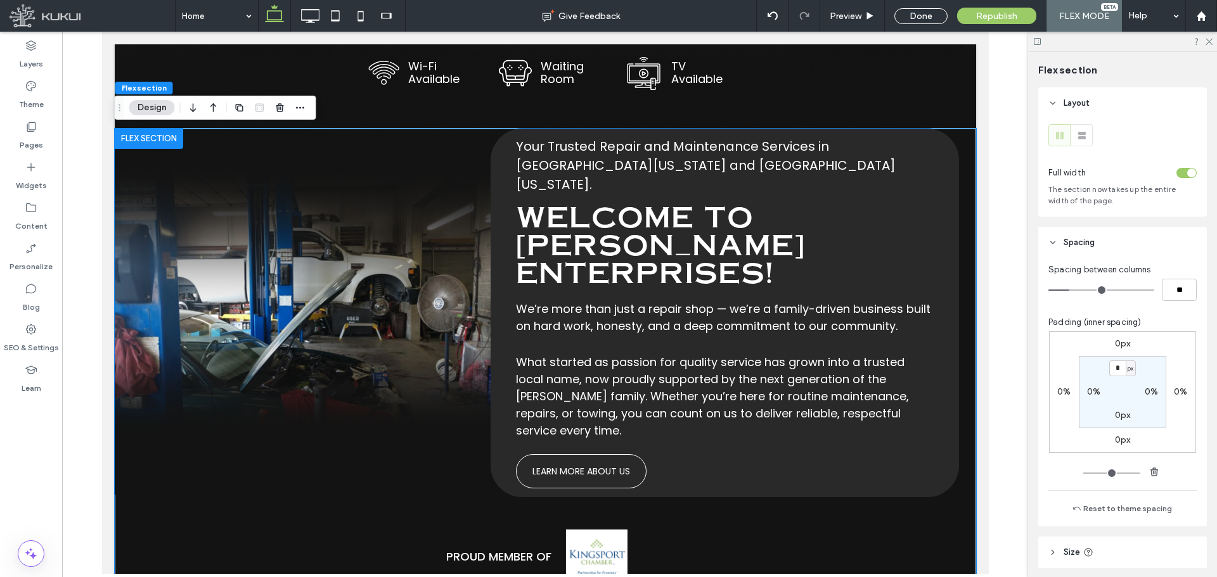
scroll to position [881, 0]
click at [714, 178] on span "Your Trusted Repair and Maintenance Services in [GEOGRAPHIC_DATA][US_STATE] and…" at bounding box center [705, 166] width 380 height 56
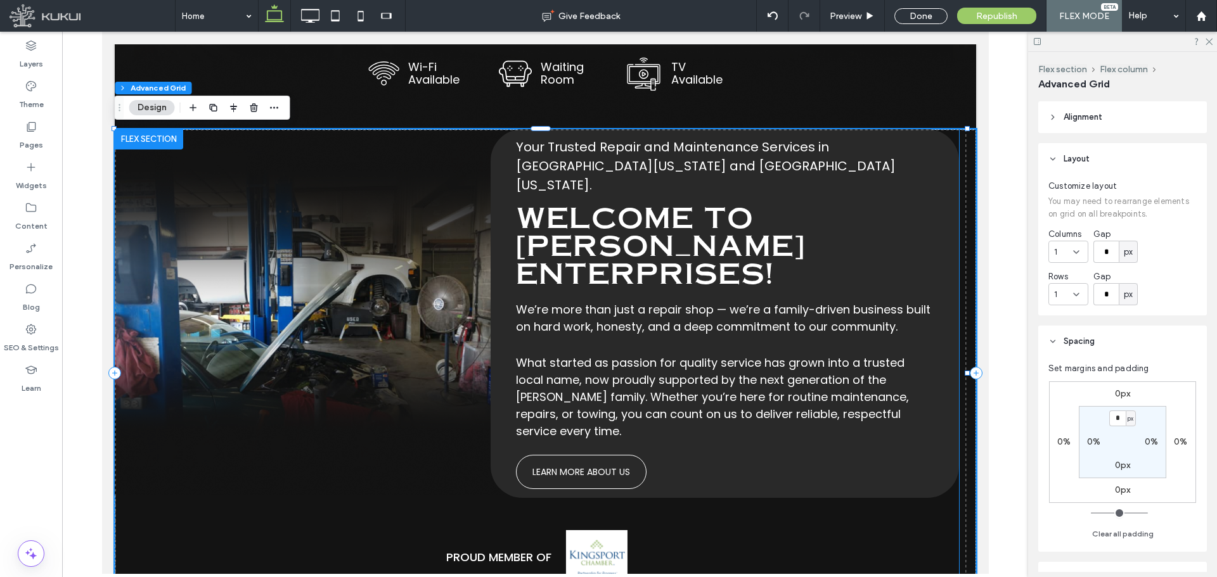
click at [626, 258] on span "[PERSON_NAME] Enterprises!" at bounding box center [659, 258] width 289 height 66
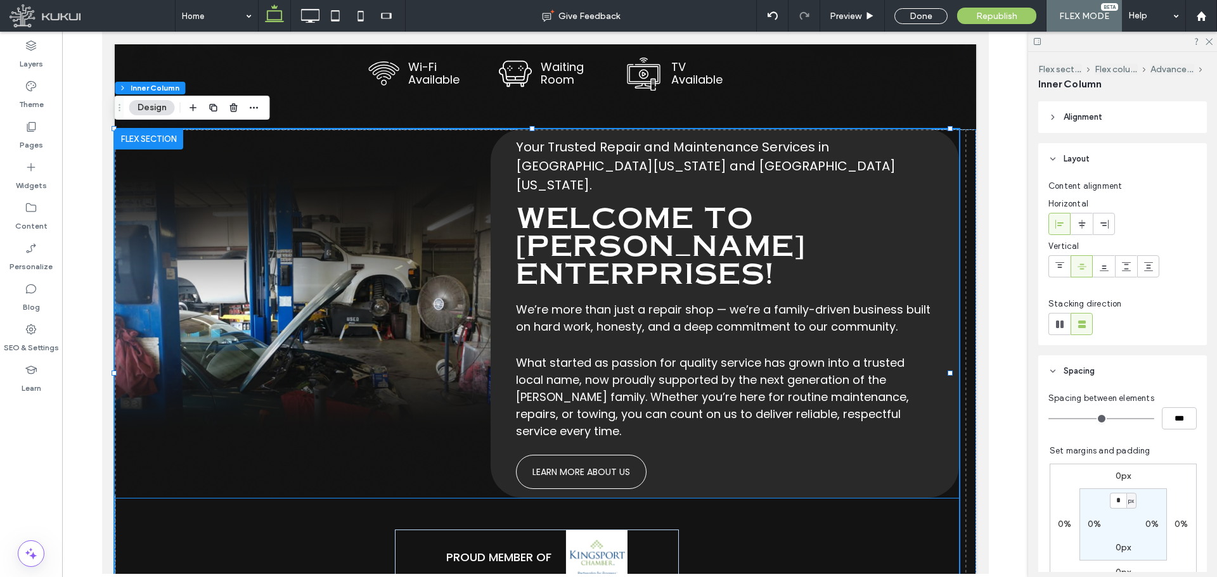
click at [646, 177] on span "Your Trusted Repair and Maintenance Services in [GEOGRAPHIC_DATA][US_STATE] and…" at bounding box center [705, 166] width 380 height 56
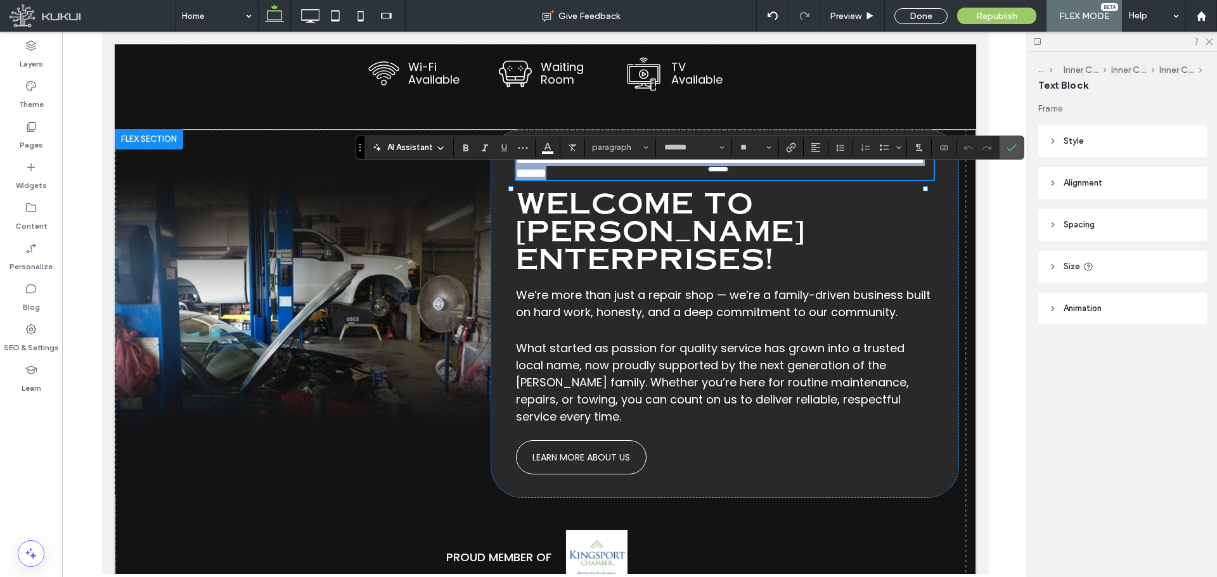
copy span "**********"
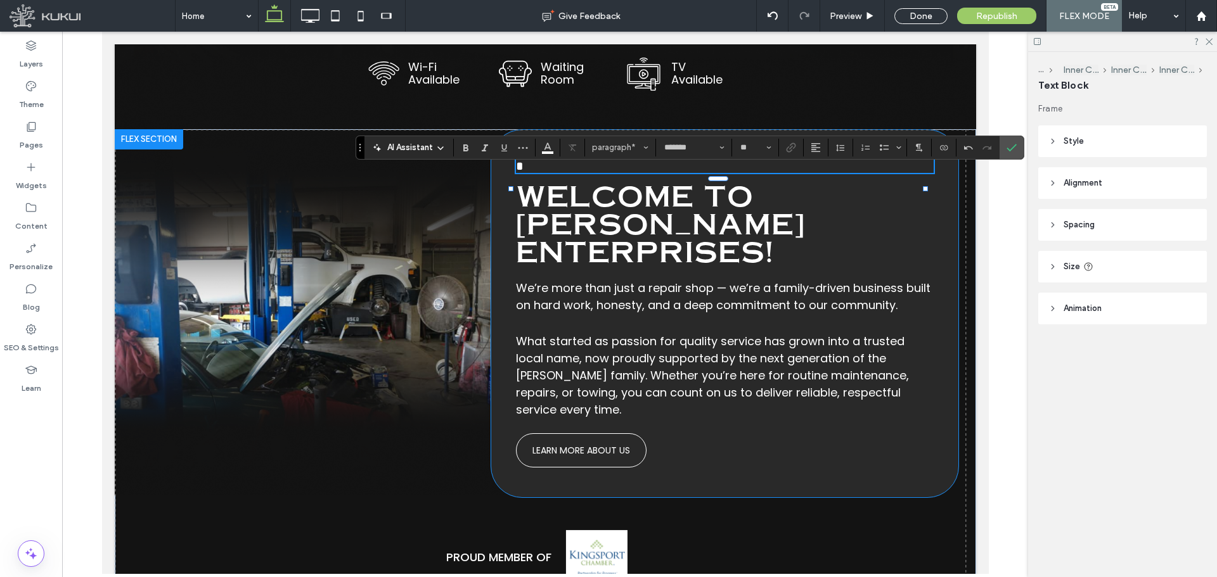
click at [840, 200] on div "* Welcome to [PERSON_NAME] Enterprises! We’re more than just a repair shop — we…" at bounding box center [724, 313] width 468 height 369
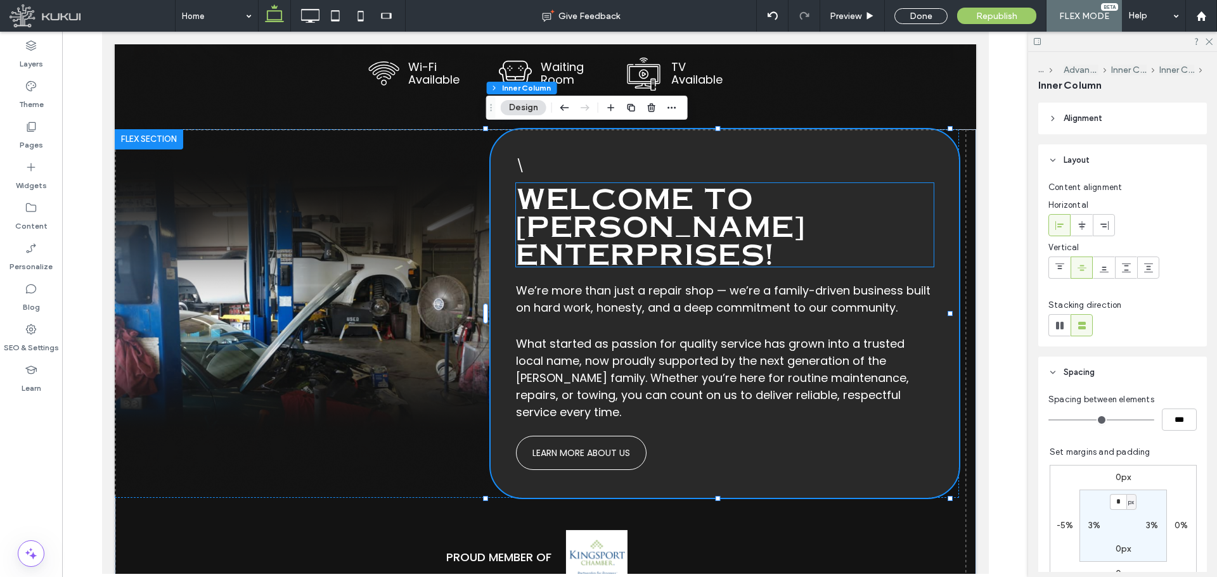
click at [826, 211] on h2 "Welcome to" at bounding box center [724, 197] width 418 height 28
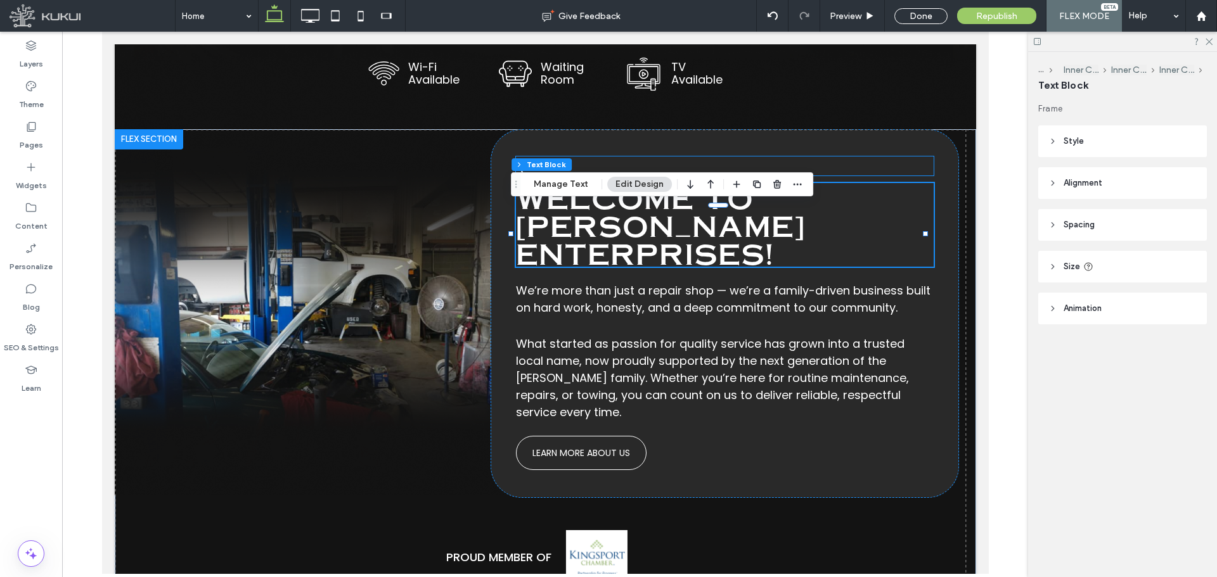
click at [820, 176] on p "\" at bounding box center [724, 166] width 418 height 19
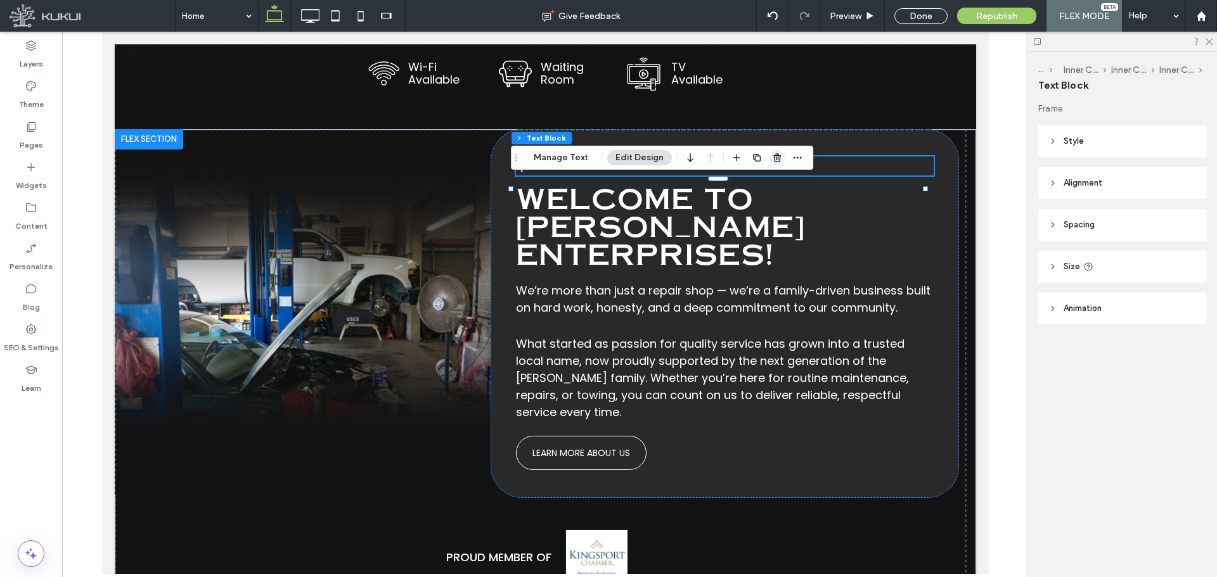
click at [775, 158] on use "button" at bounding box center [777, 157] width 8 height 8
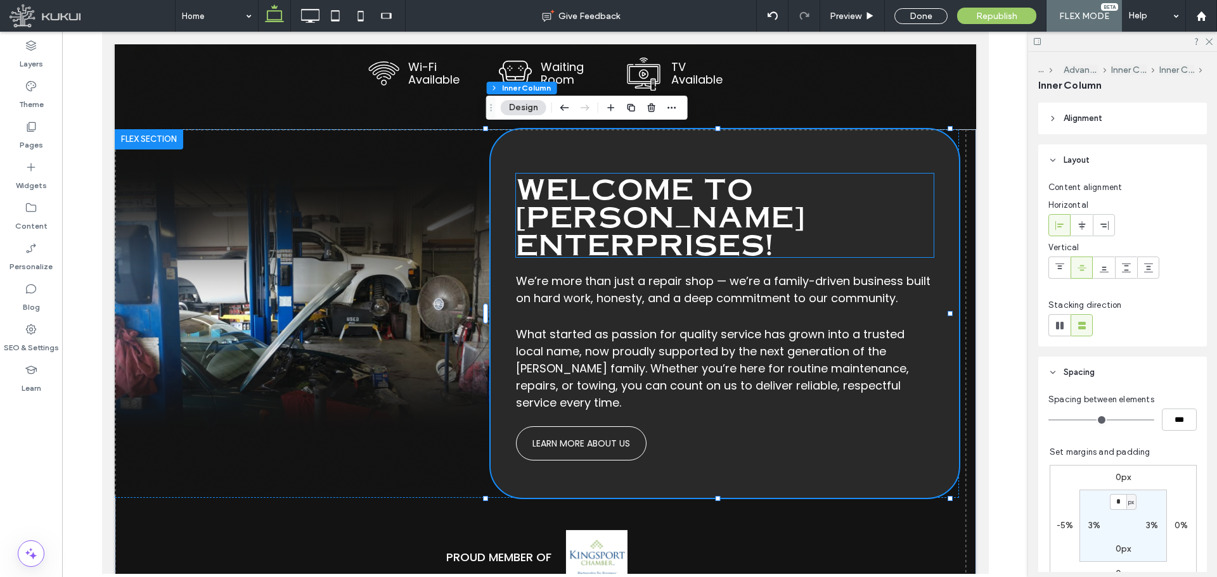
click at [774, 202] on h2 "Welcome to" at bounding box center [724, 188] width 418 height 28
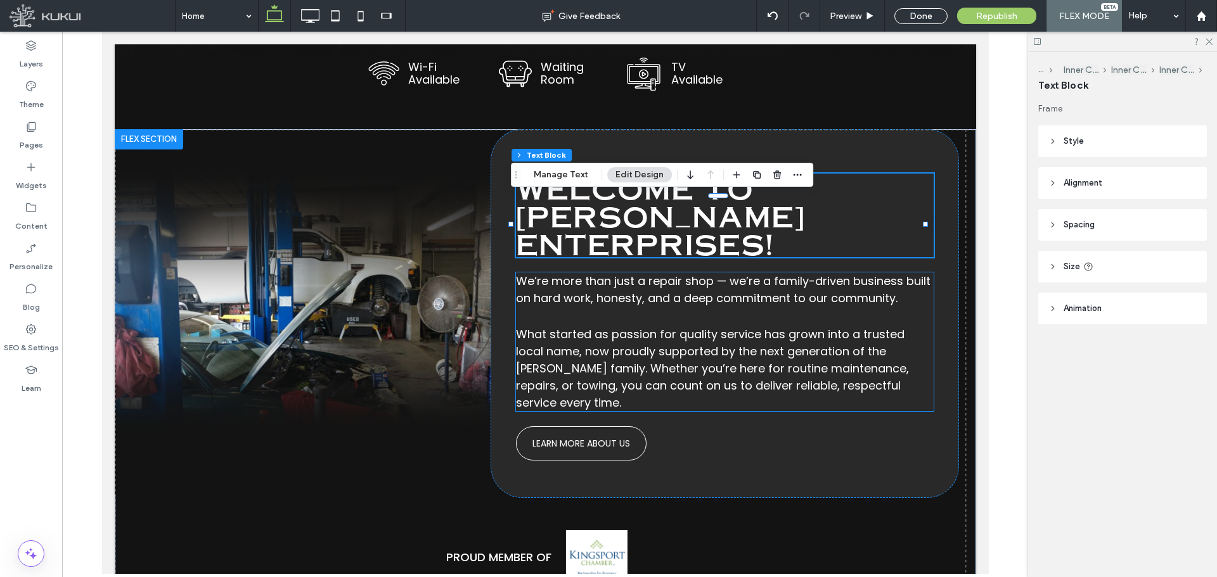
click at [871, 276] on span "We’re more than just a repair shop — we’re a family-driven business built on ha…" at bounding box center [722, 289] width 414 height 33
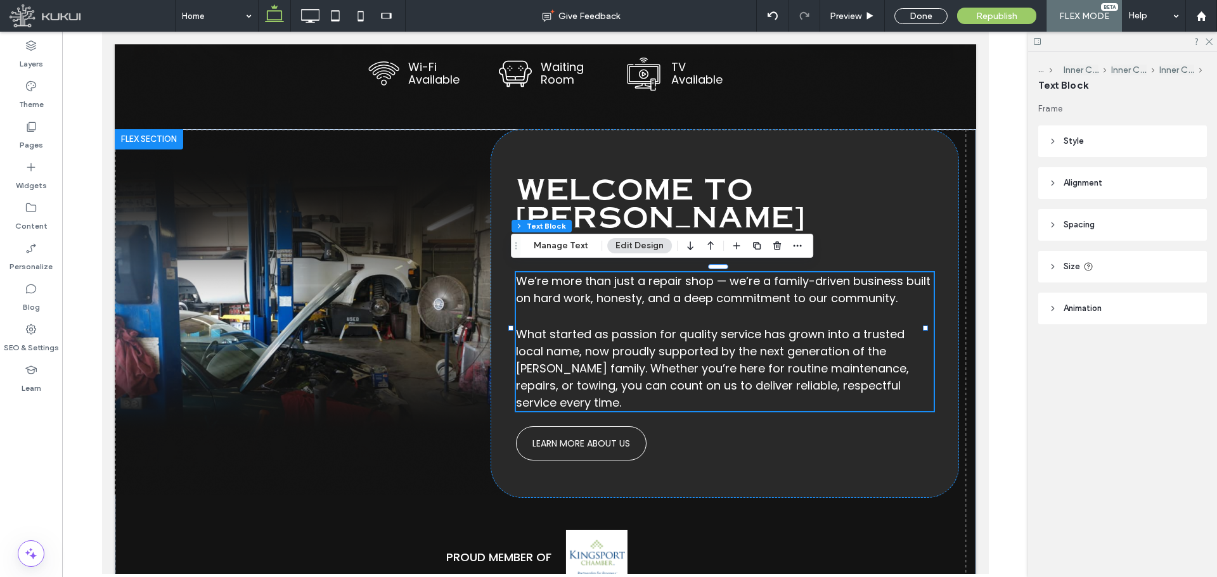
click at [534, 296] on span "We’re more than just a repair shop — we’re a family-driven business built on ha…" at bounding box center [722, 289] width 414 height 33
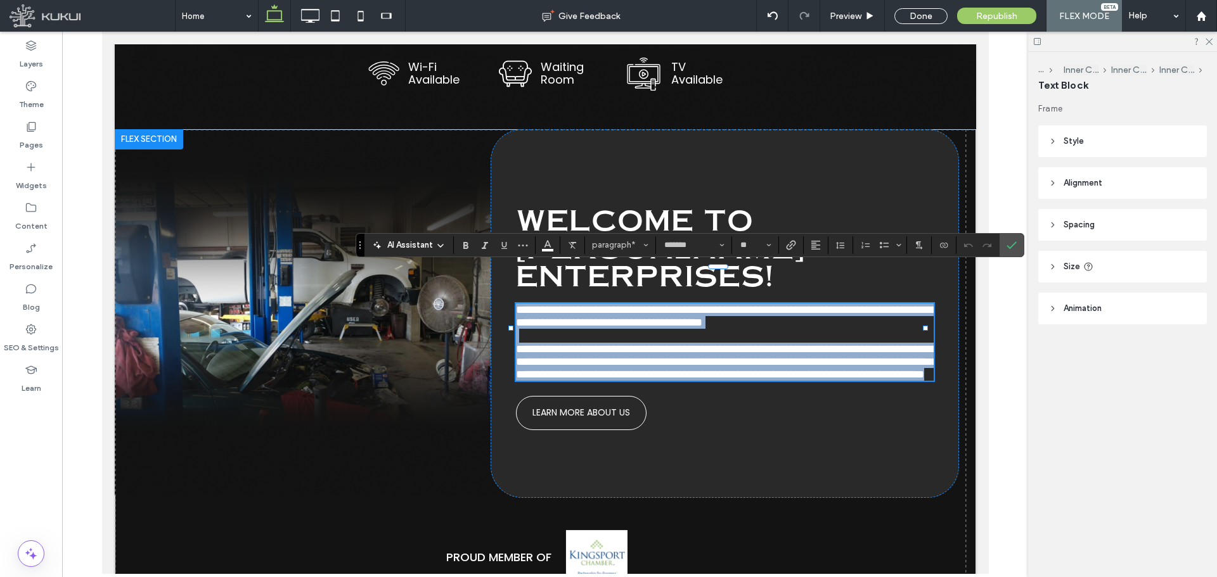
click at [515, 304] on span "**********" at bounding box center [725, 316] width 421 height 24
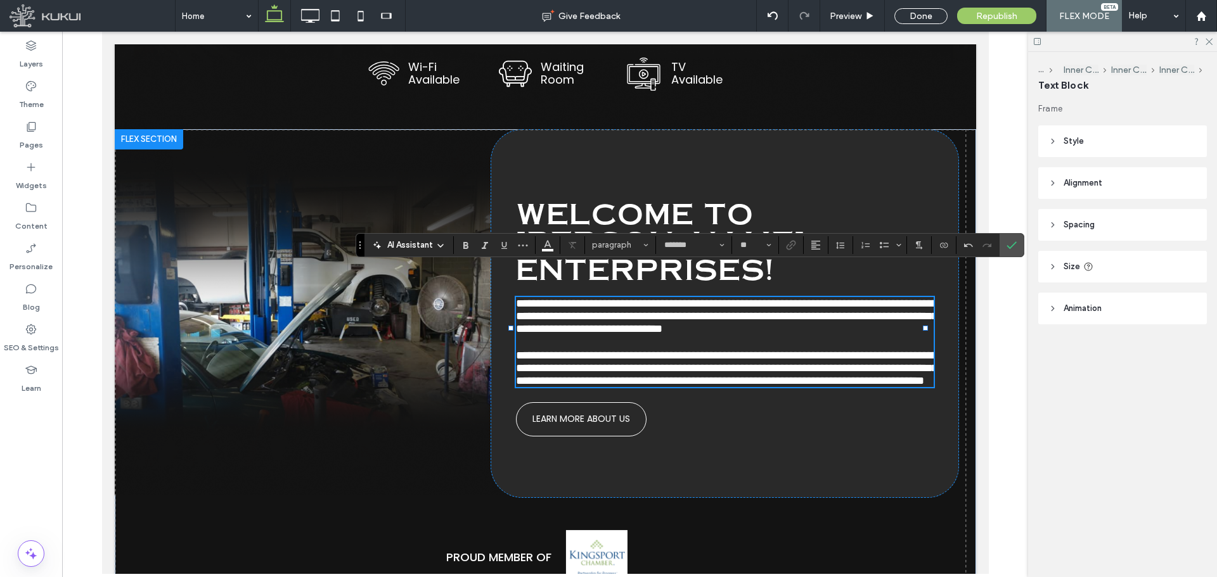
click at [619, 298] on span "**********" at bounding box center [725, 316] width 421 height 37
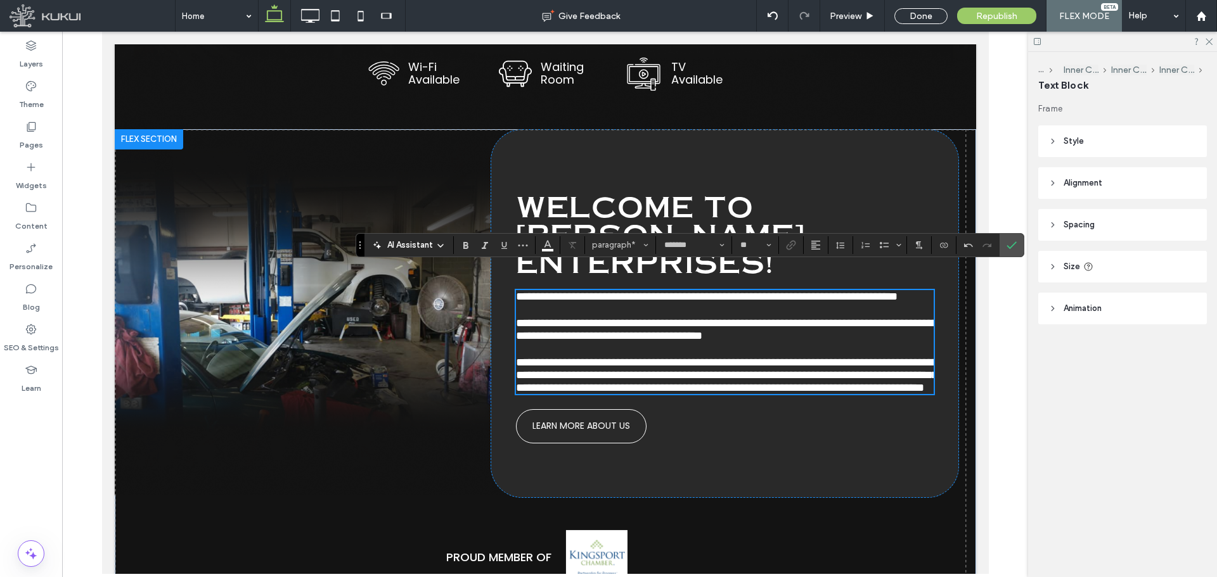
type input "**"
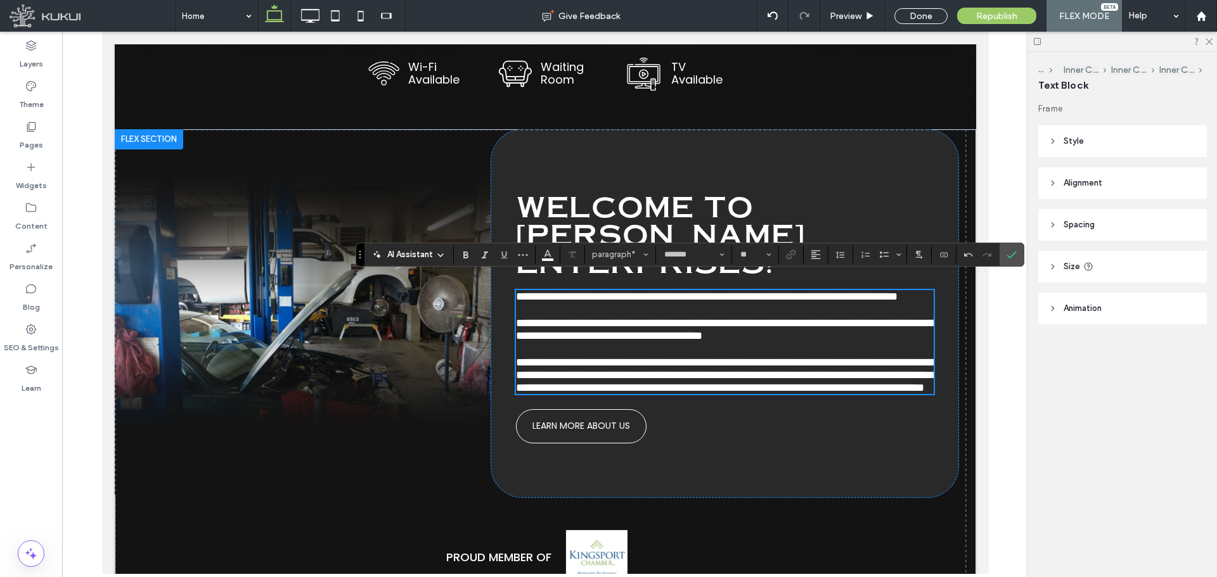
scroll to position [871, 0]
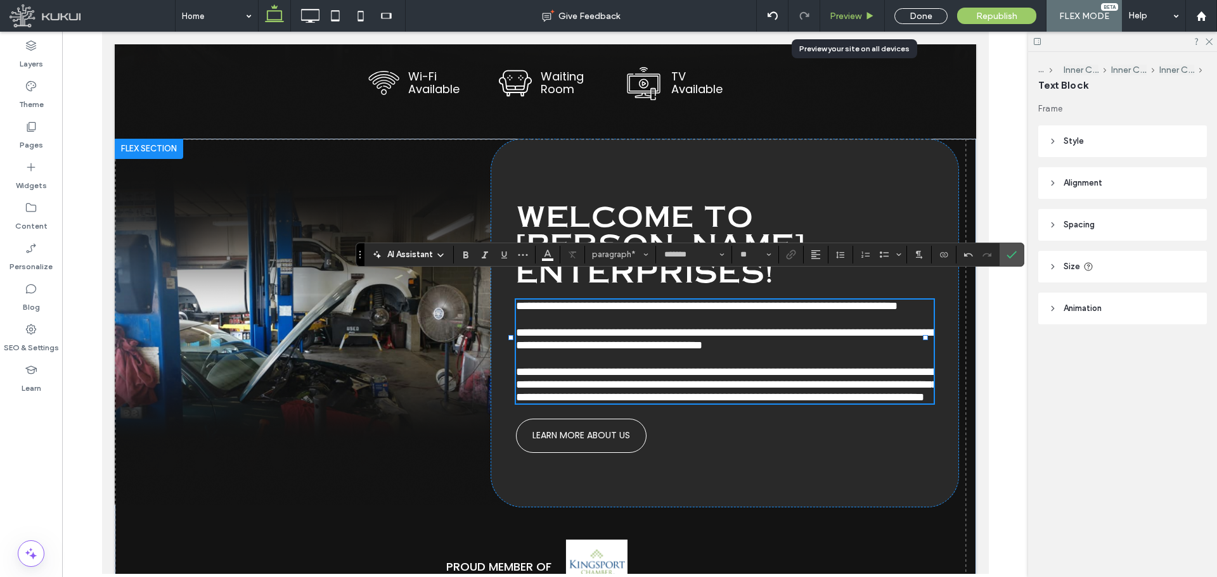
click at [845, 15] on span "Preview" at bounding box center [846, 16] width 32 height 11
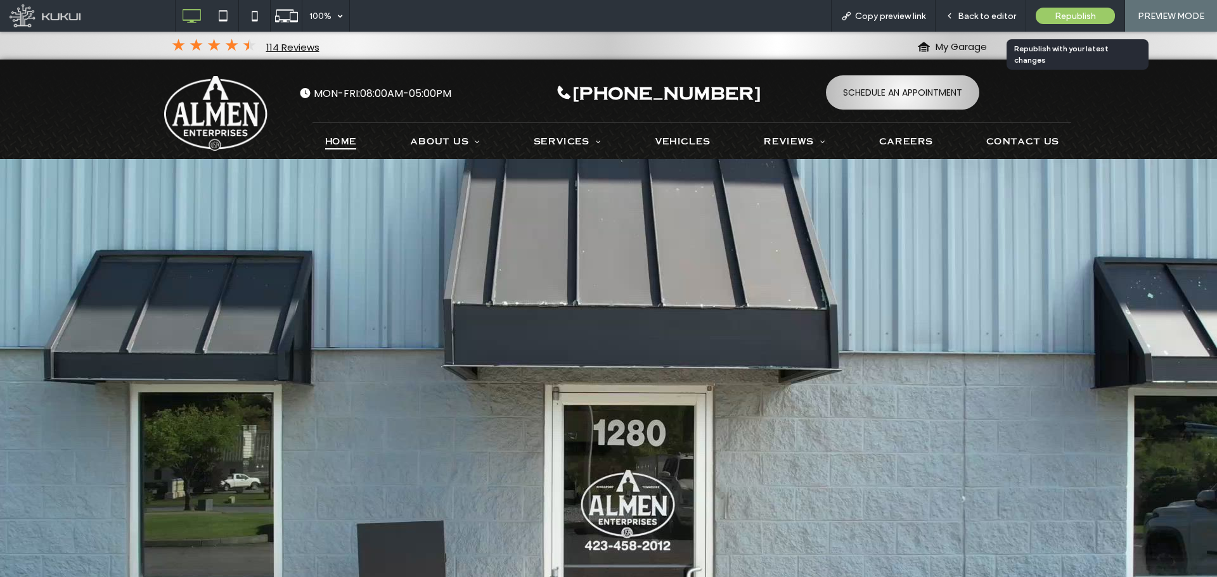
click at [1058, 14] on span "Republish" at bounding box center [1075, 16] width 41 height 11
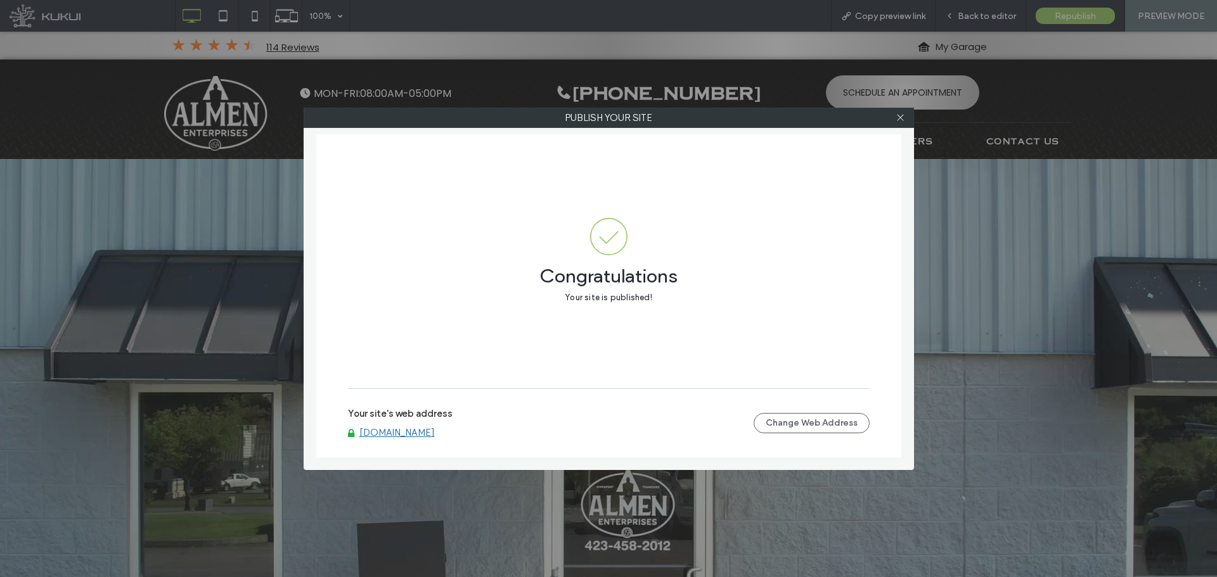
click at [435, 433] on link "[DOMAIN_NAME]" at bounding box center [396, 432] width 75 height 11
click at [899, 123] on span at bounding box center [900, 117] width 10 height 19
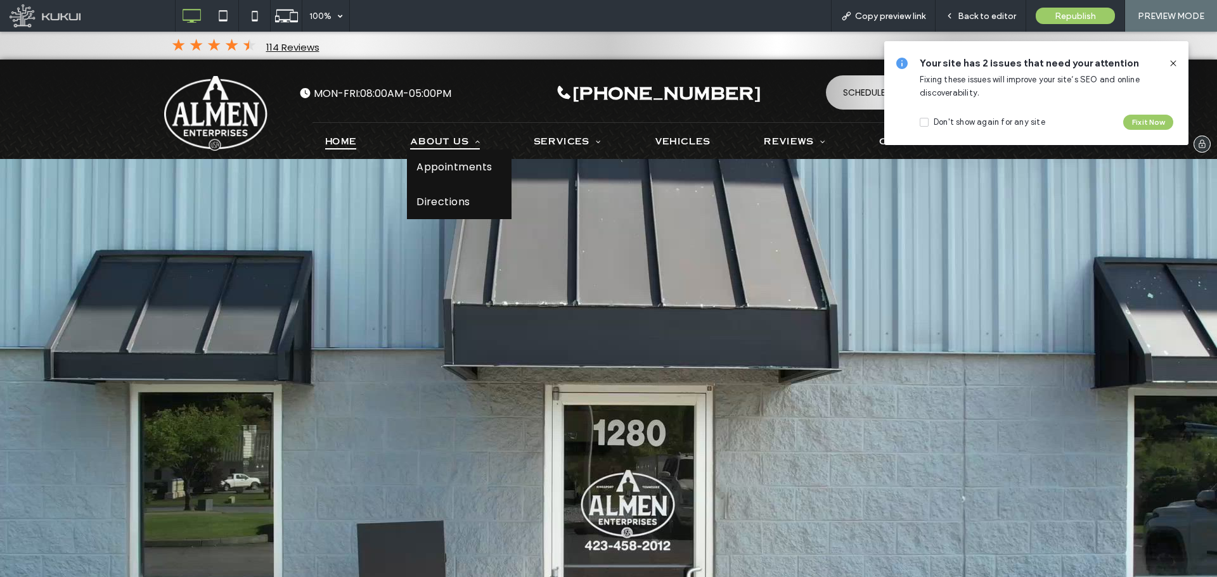
click at [426, 142] on span "About Us" at bounding box center [445, 140] width 70 height 17
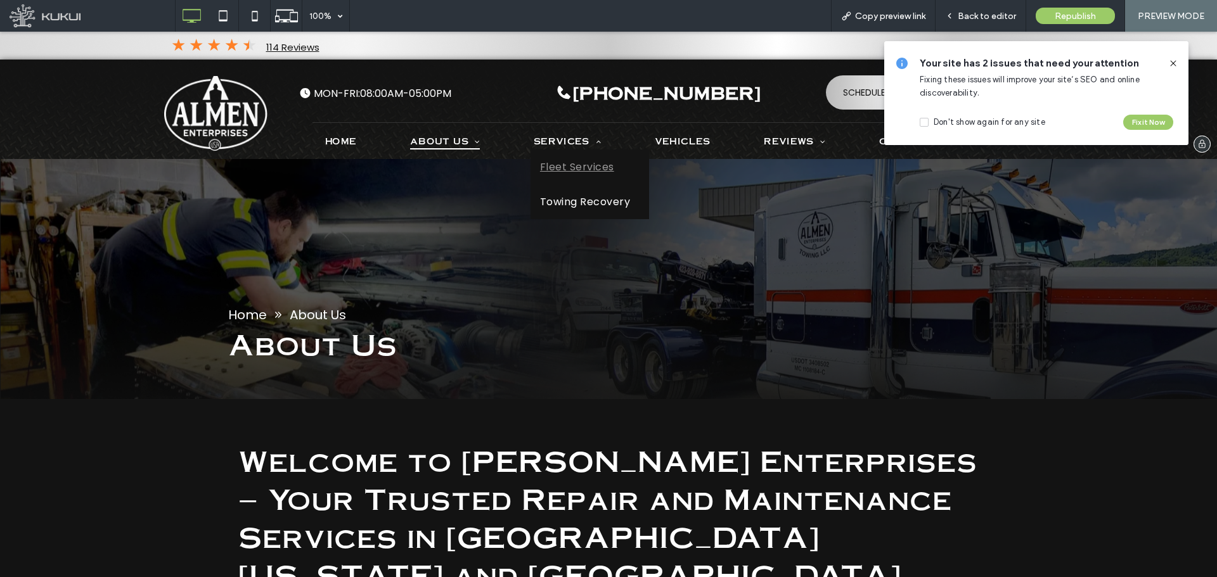
click at [553, 167] on span "Fleet Services" at bounding box center [577, 167] width 74 height 16
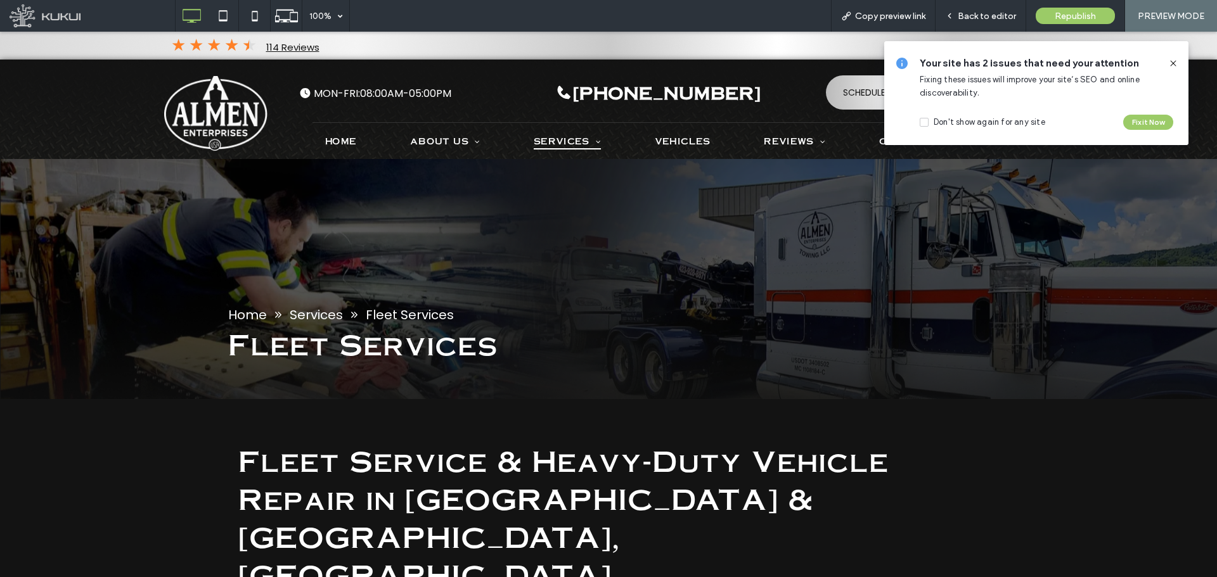
click at [1176, 61] on icon at bounding box center [1173, 63] width 10 height 10
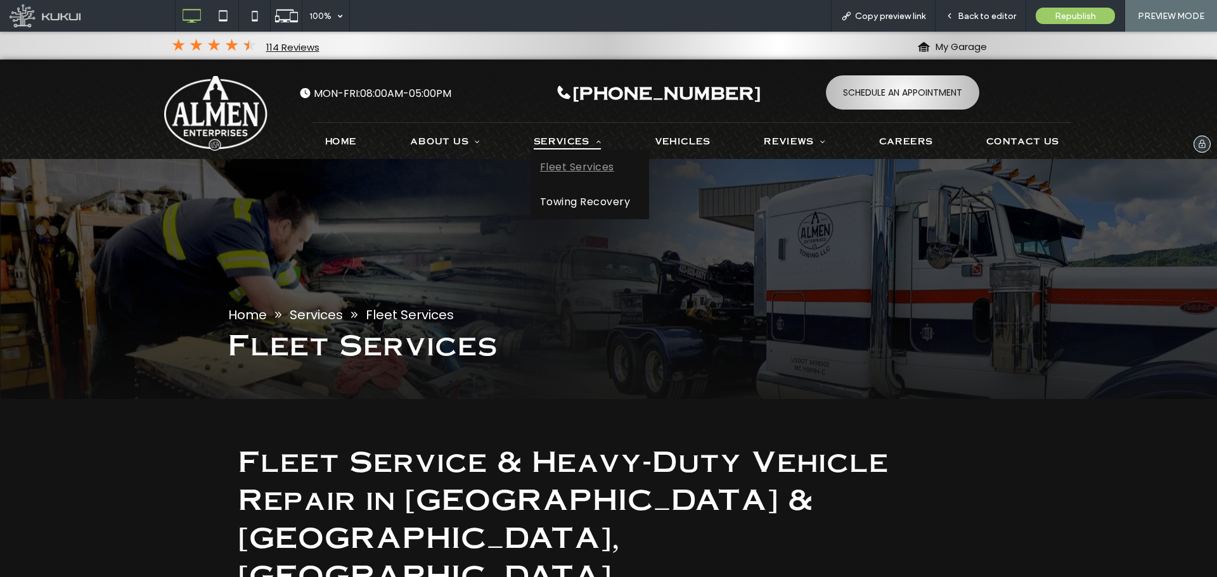
click at [548, 136] on span "Services" at bounding box center [567, 140] width 67 height 17
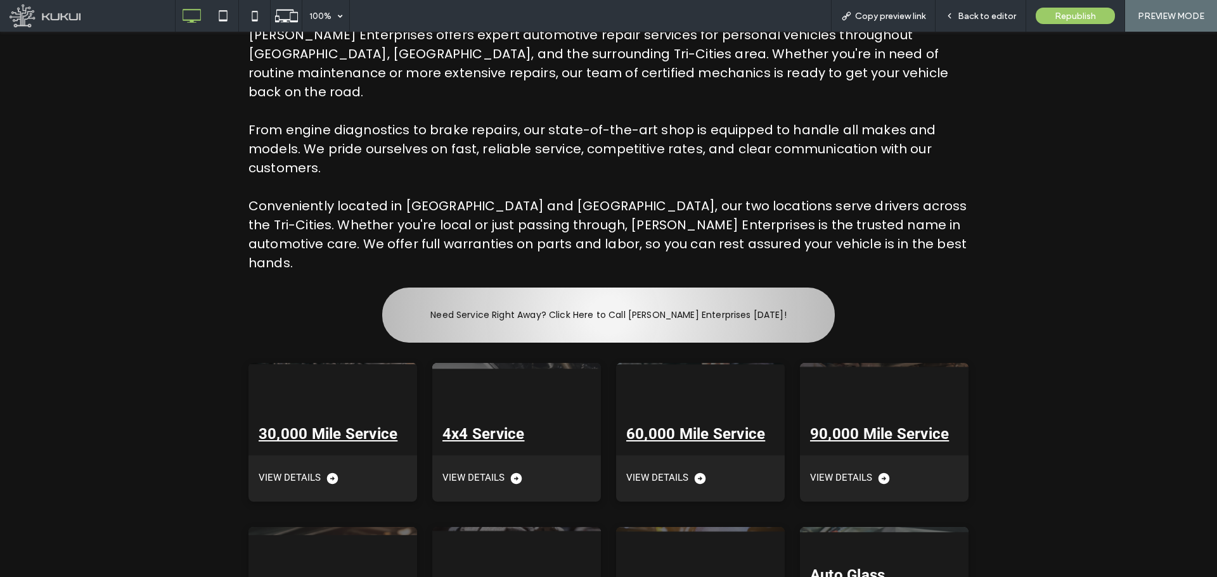
scroll to position [709, 0]
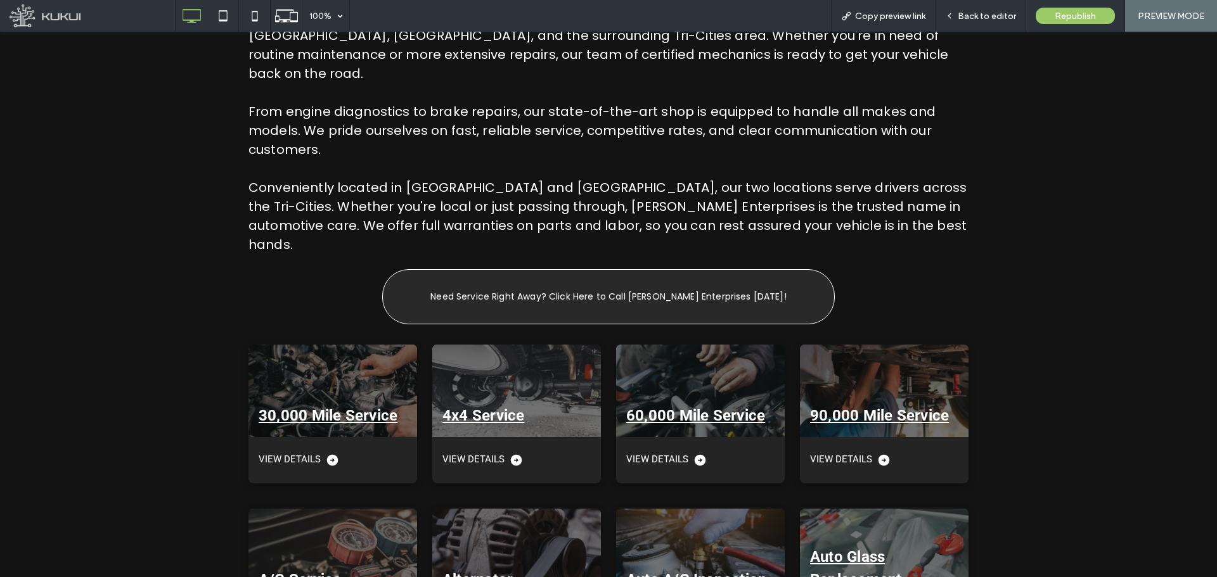
click at [638, 269] on link "Need Service Right Away? Click Here to Call [PERSON_NAME] Enterprises [DATE]!" at bounding box center [608, 296] width 453 height 55
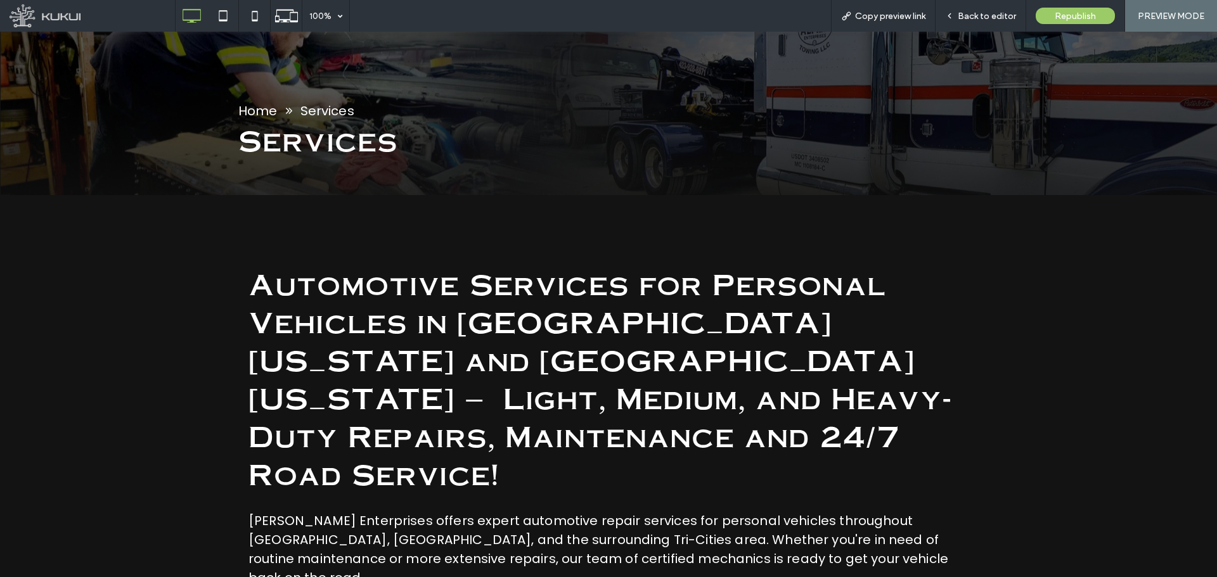
scroll to position [0, 0]
